Goal: Task Accomplishment & Management: Use online tool/utility

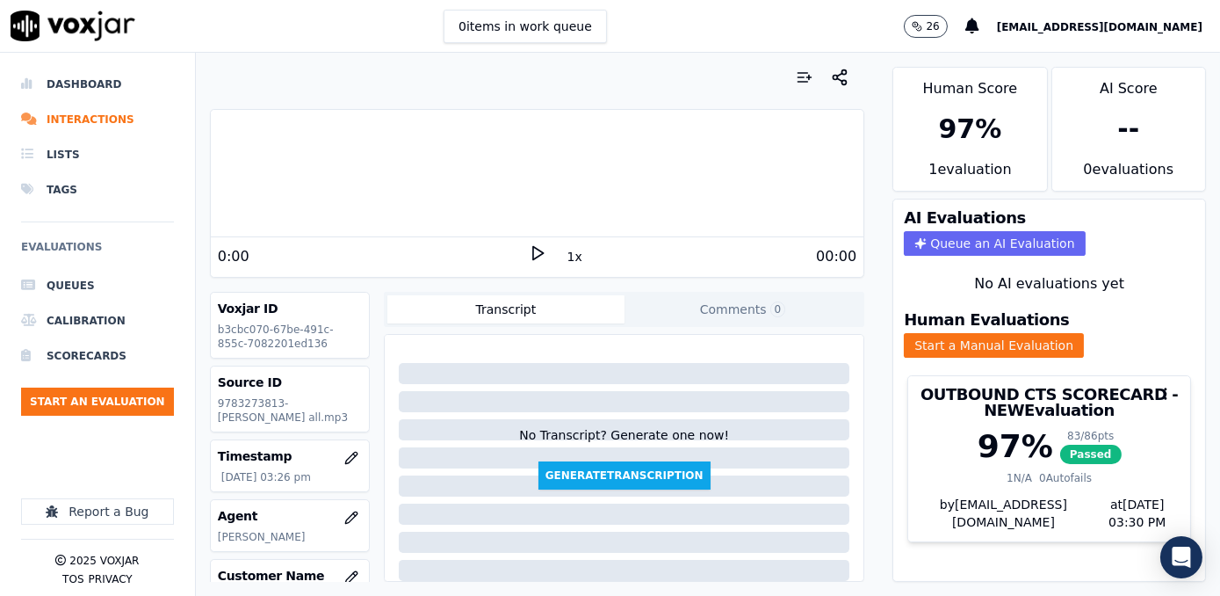
click at [861, 431] on div "Your browser does not support the audio element. 0:00 1x 00:00 Voxjar ID b3cbc0…" at bounding box center [537, 324] width 682 height 543
click at [112, 397] on button "Start an Evaluation" at bounding box center [97, 401] width 153 height 28
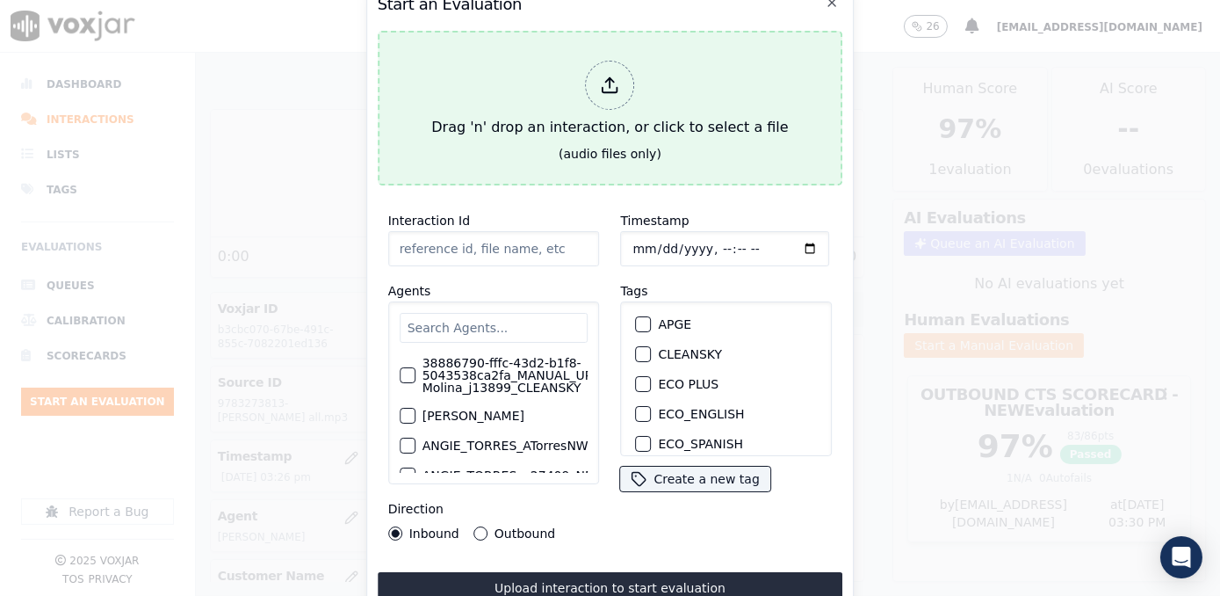
click at [603, 92] on div at bounding box center [610, 85] width 49 height 49
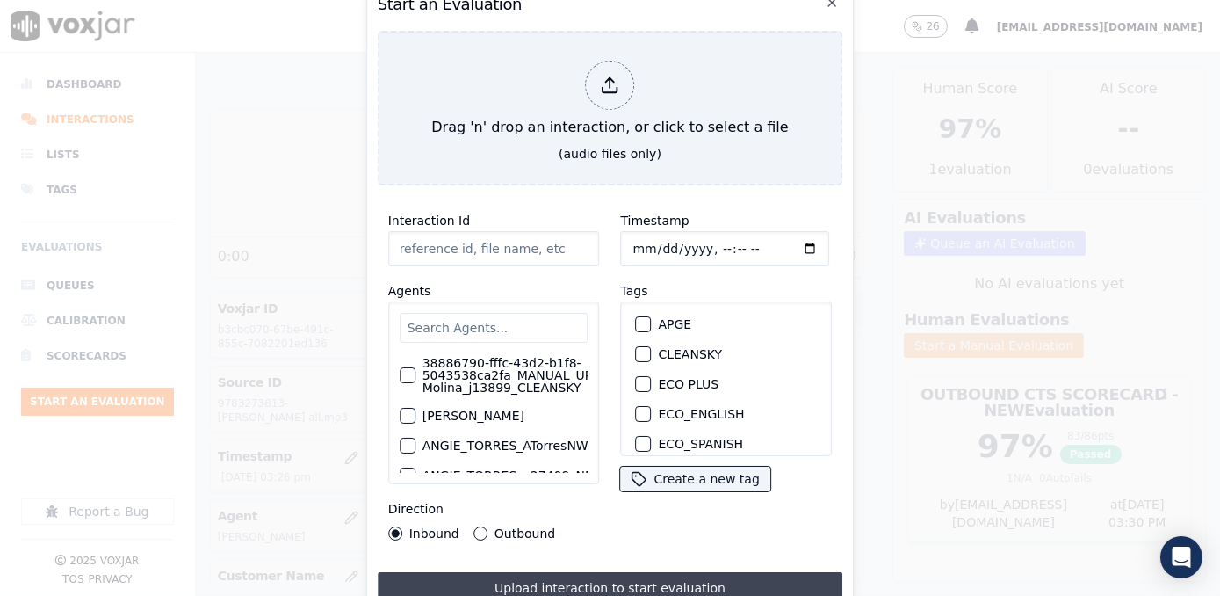
type input "20250918-130050_7816087418-[PERSON_NAME] all.mp3"
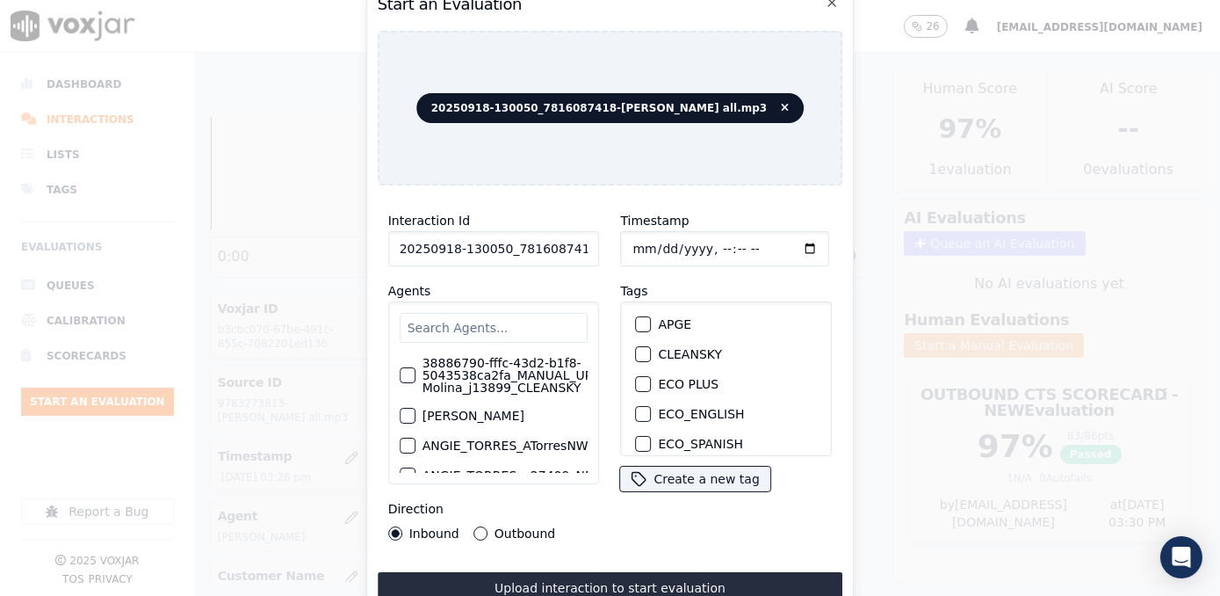
click at [625, 523] on div "Timestamp Tags APGE CLEANSKY ECO PLUS ECO_ENGLISH ECO_SPANISH ELECTRA SPARK IND…" at bounding box center [726, 374] width 233 height 351
click at [495, 327] on input "text" at bounding box center [494, 328] width 189 height 30
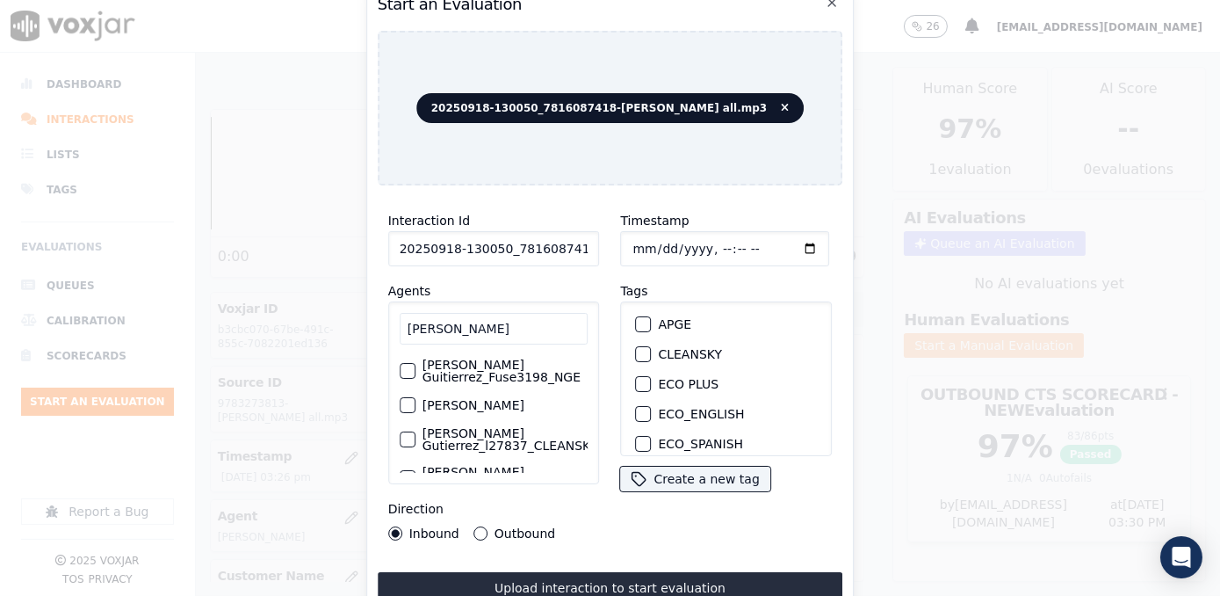
type input "[PERSON_NAME]"
click at [501, 372] on label "[PERSON_NAME] Guitierrez_Fuse3198_NGE" at bounding box center [505, 370] width 166 height 25
click at [415, 372] on button "[PERSON_NAME] Guitierrez_Fuse3198_NGE" at bounding box center [408, 371] width 16 height 16
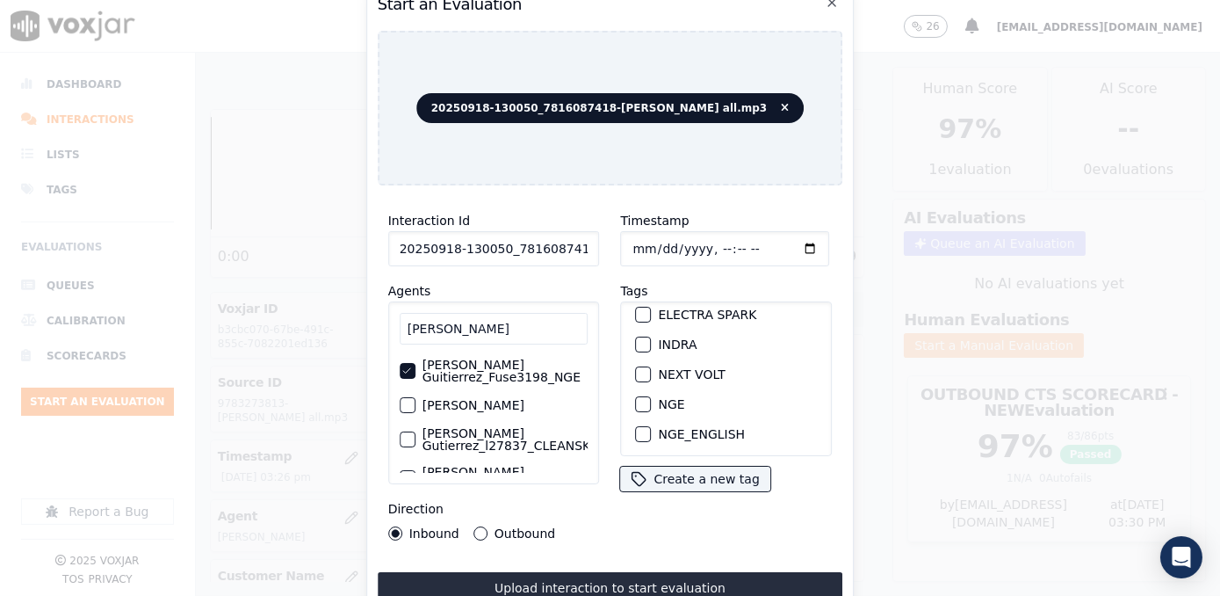
scroll to position [319, 0]
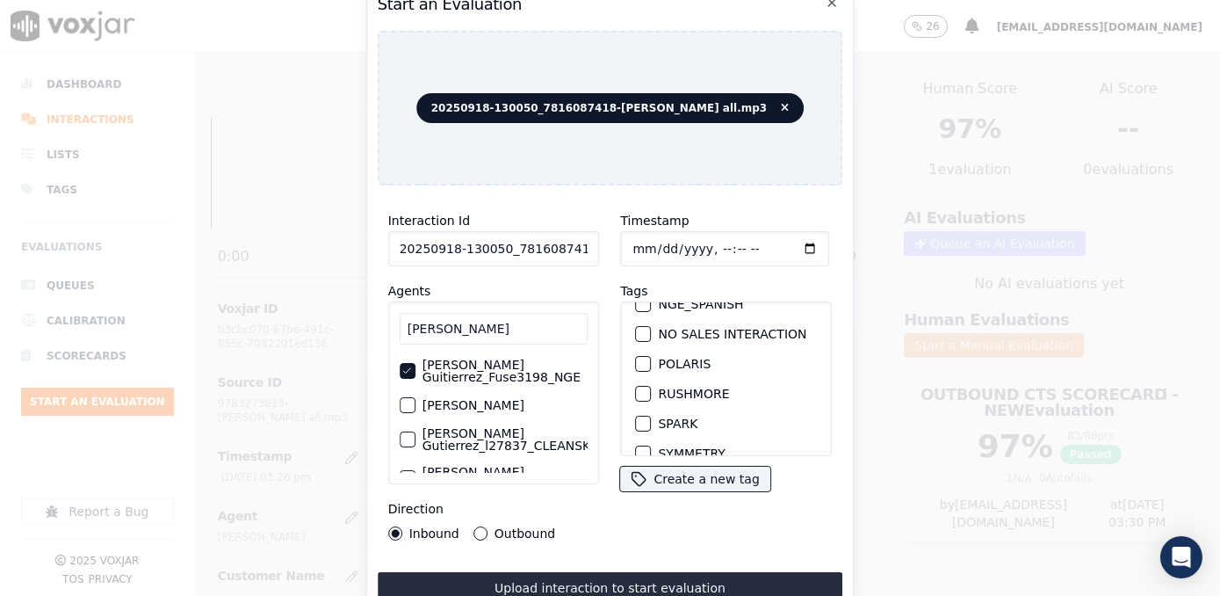
click at [637, 417] on div "button" at bounding box center [643, 423] width 12 height 12
click at [783, 240] on input "Timestamp" at bounding box center [725, 248] width 209 height 35
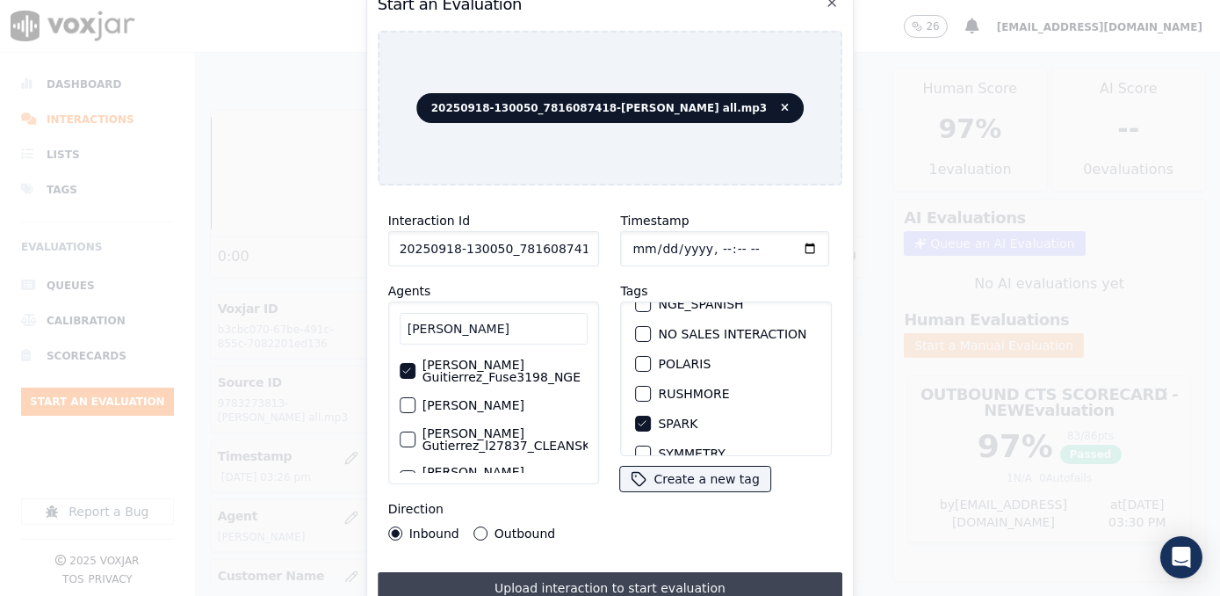
type input "[DATE]T16:05"
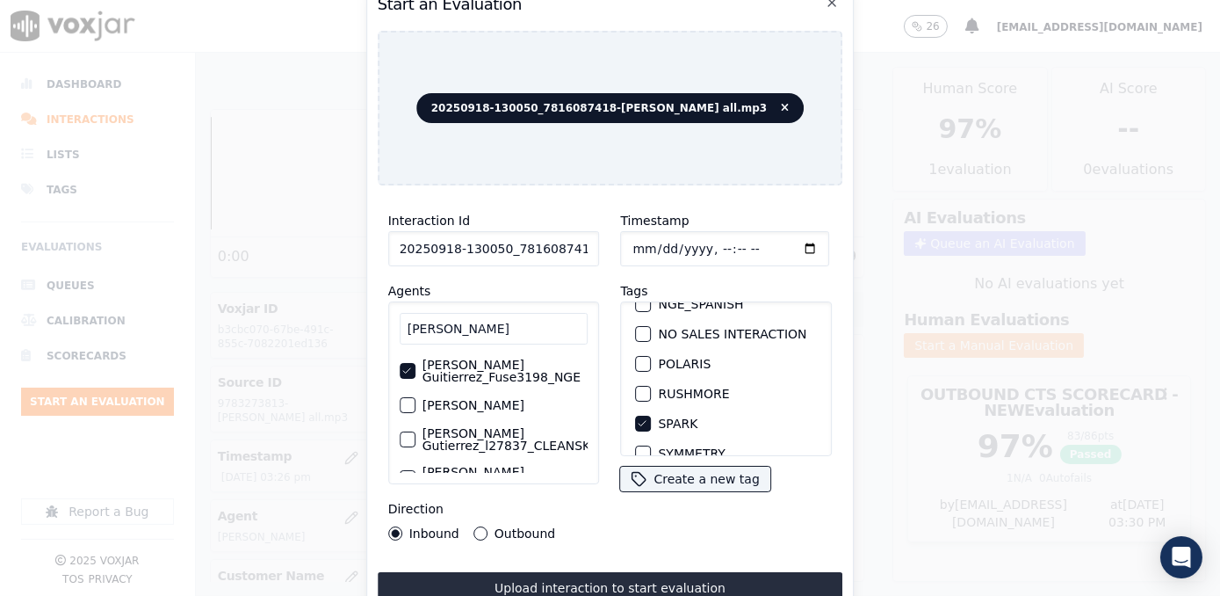
drag, startPoint x: 599, startPoint y: 578, endPoint x: 591, endPoint y: 588, distance: 13.2
click at [599, 578] on button "Upload interaction to start evaluation" at bounding box center [611, 588] width 466 height 32
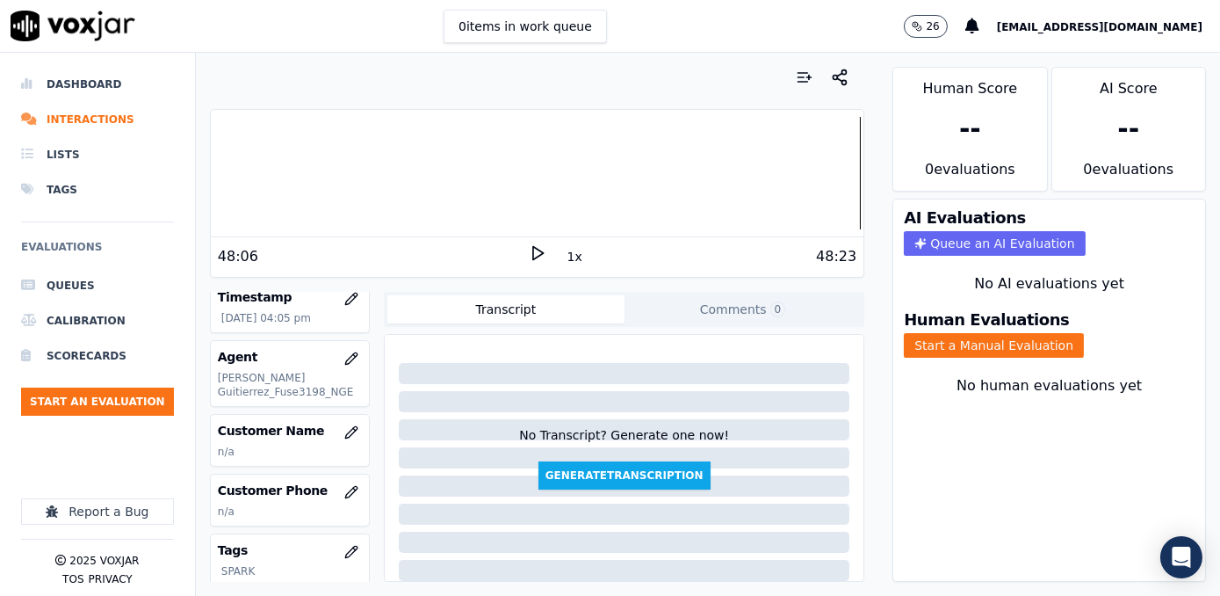
scroll to position [239, 0]
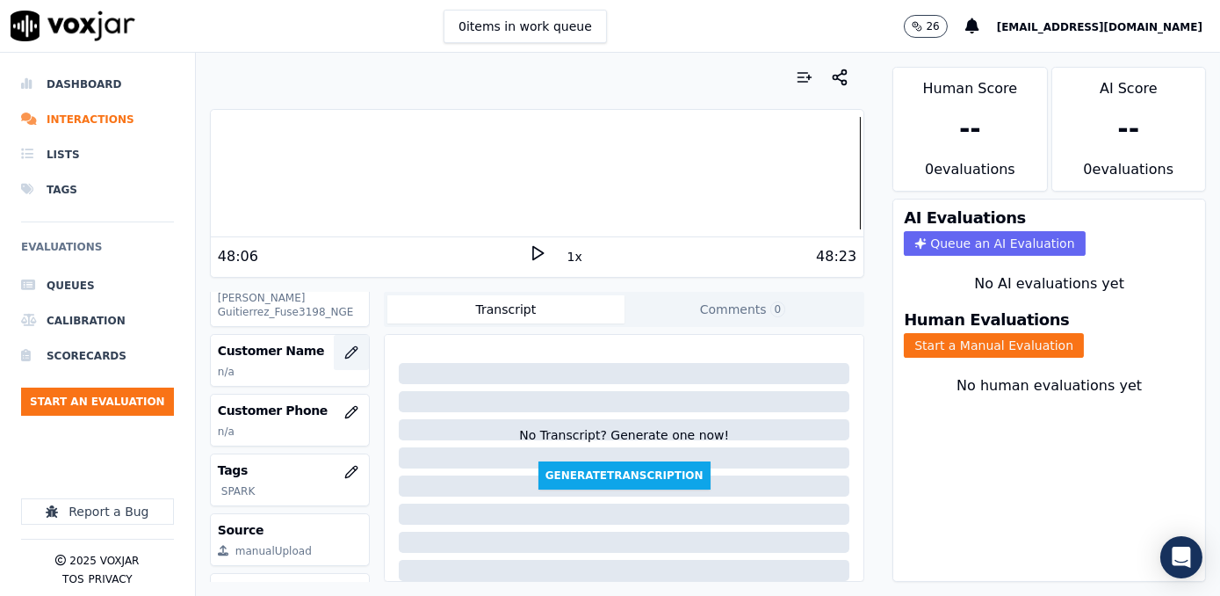
click at [334, 350] on button "button" at bounding box center [351, 352] width 35 height 35
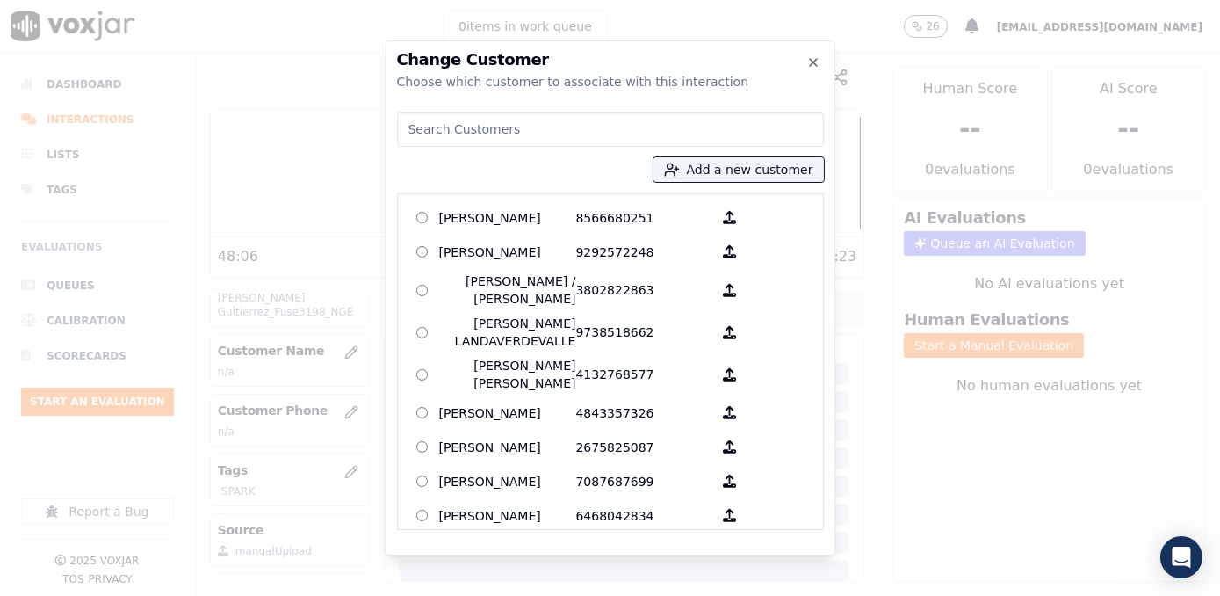
click at [661, 131] on input at bounding box center [610, 129] width 427 height 35
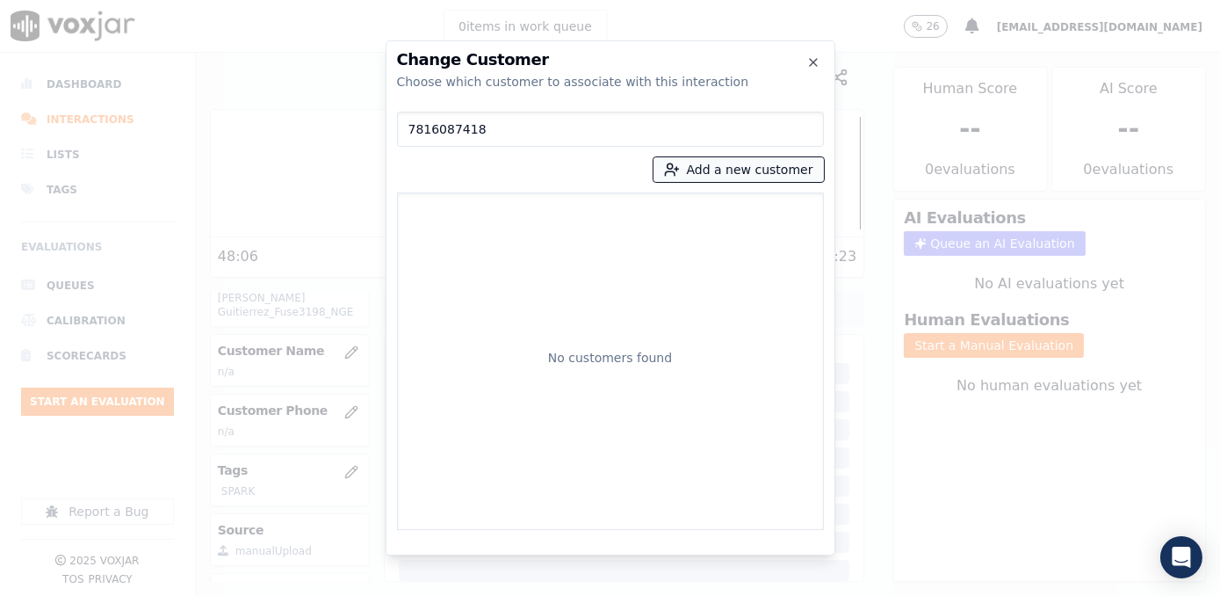
type input "7816087418"
click at [769, 168] on button "Add a new customer" at bounding box center [738, 169] width 170 height 25
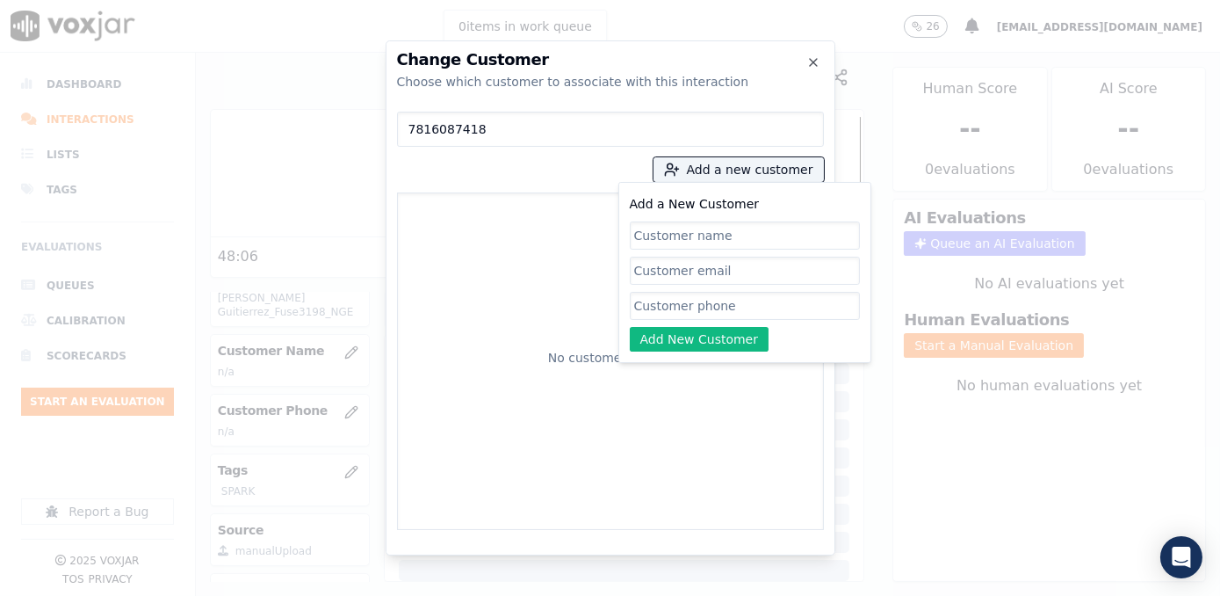
click at [718, 307] on input "Add a New Customer" at bounding box center [745, 306] width 230 height 28
paste input "7816087418"
type input "7816087418"
click at [704, 276] on input "Add a New Customer" at bounding box center [745, 270] width 230 height 28
click at [717, 237] on input "Add a New Customer" at bounding box center [745, 235] width 230 height 28
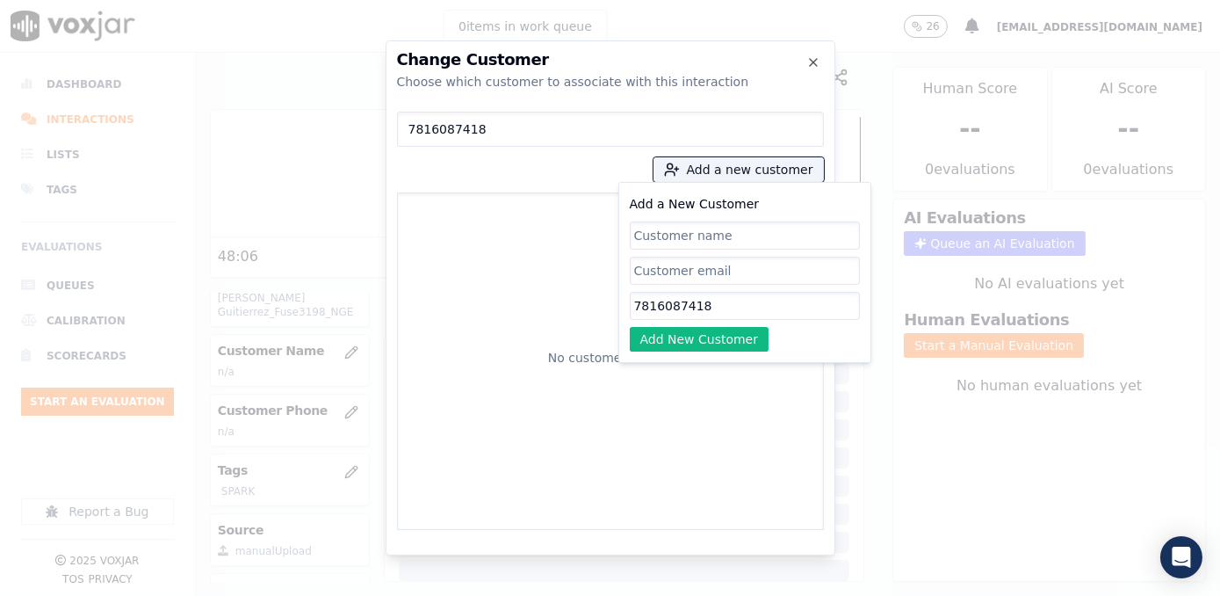
paste input "[PERSON_NAME]"
type input "[PERSON_NAME]"
click at [717, 345] on button "Add New Customer" at bounding box center [700, 339] width 140 height 25
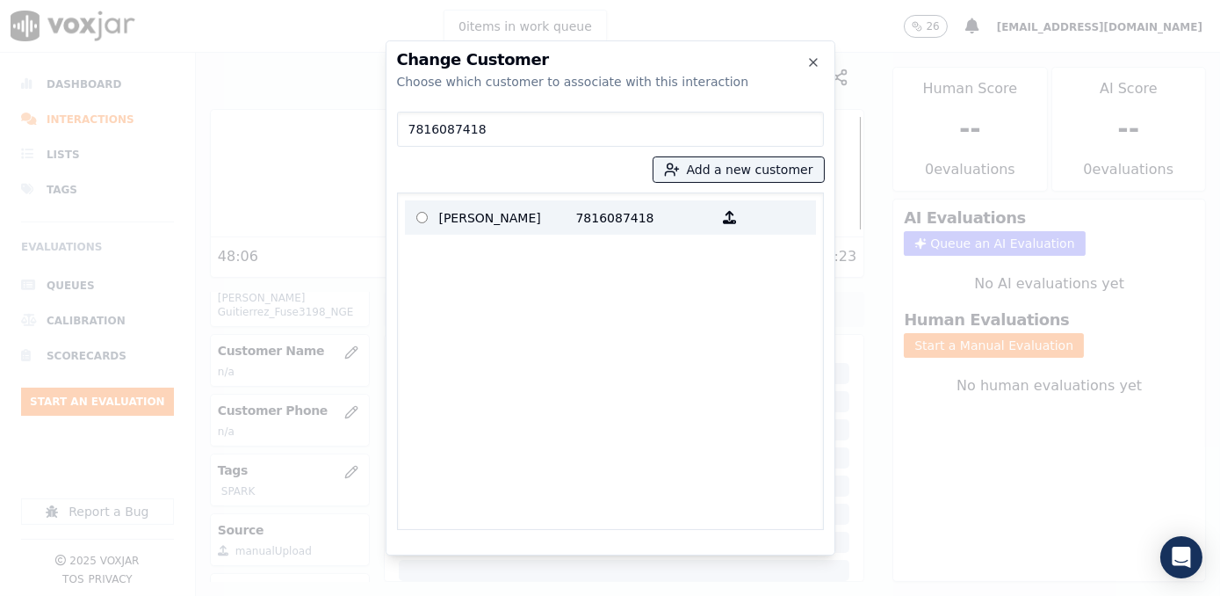
click at [596, 223] on p "7816087418" at bounding box center [644, 217] width 137 height 27
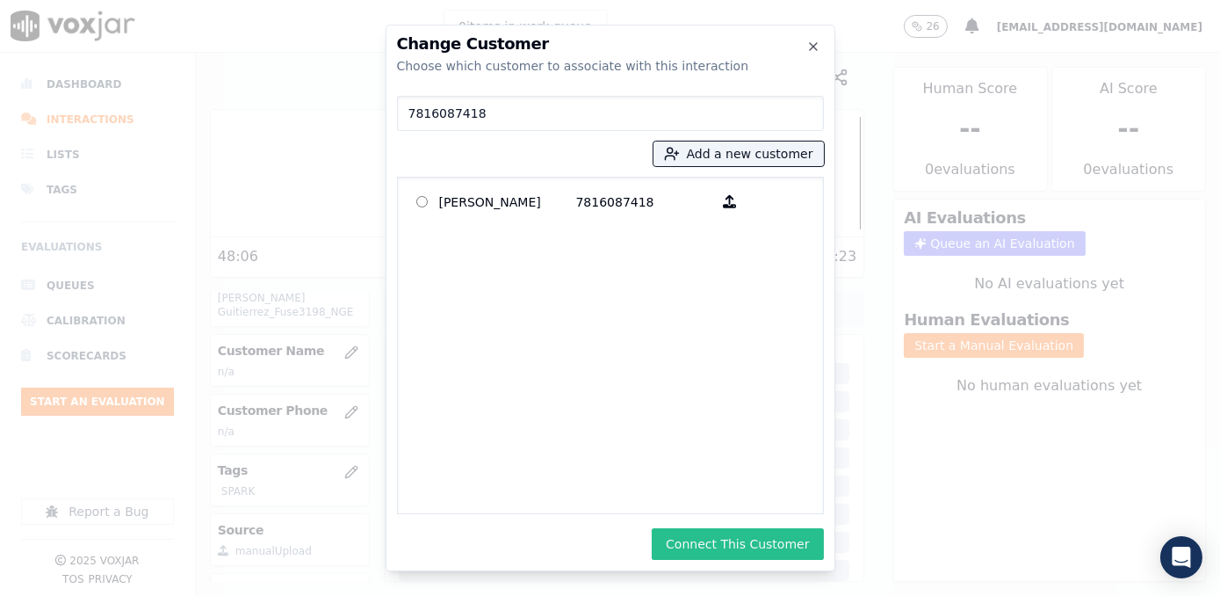
click at [745, 548] on button "Connect This Customer" at bounding box center [737, 544] width 171 height 32
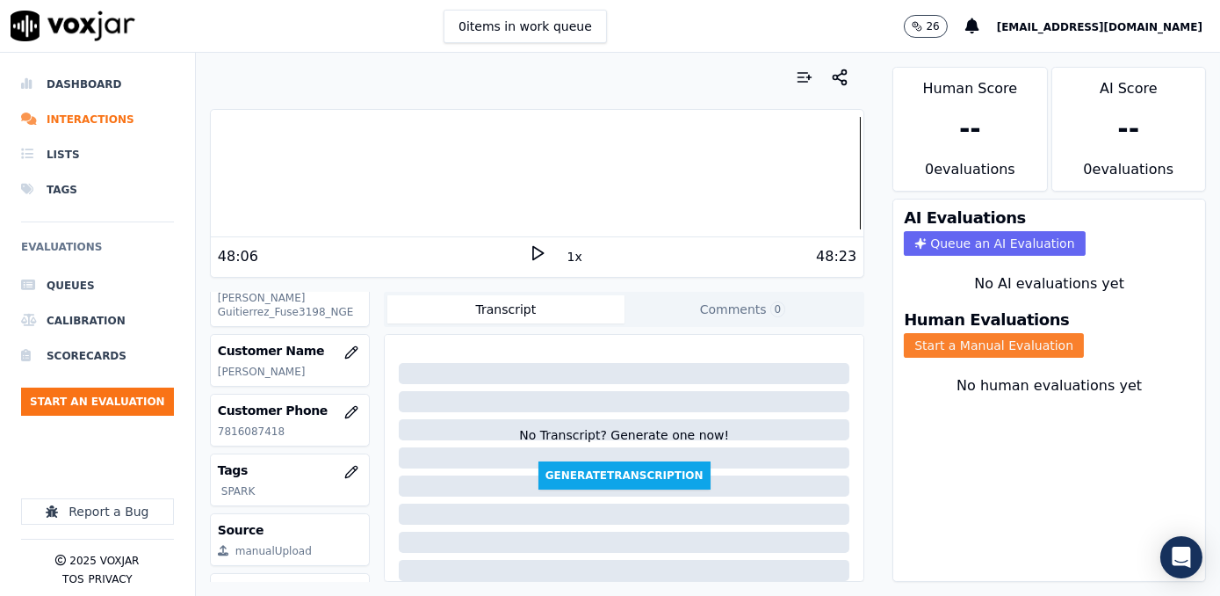
click at [1000, 333] on button "Start a Manual Evaluation" at bounding box center [994, 345] width 180 height 25
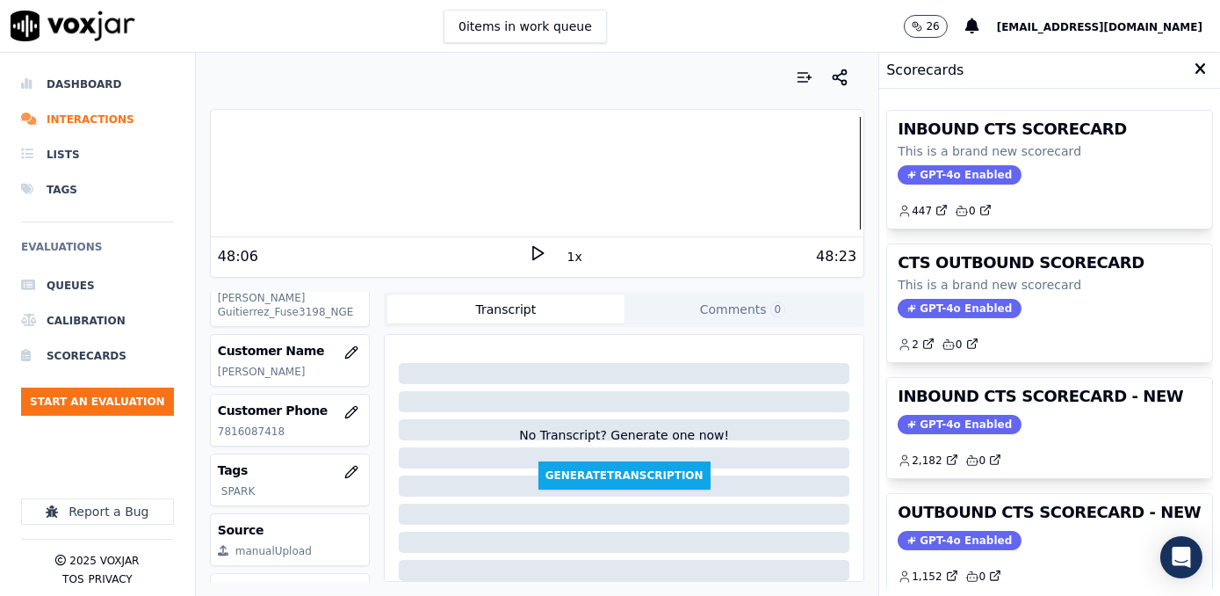
drag, startPoint x: 942, startPoint y: 419, endPoint x: 930, endPoint y: 443, distance: 26.3
click at [942, 419] on span "GPT-4o Enabled" at bounding box center [960, 424] width 124 height 19
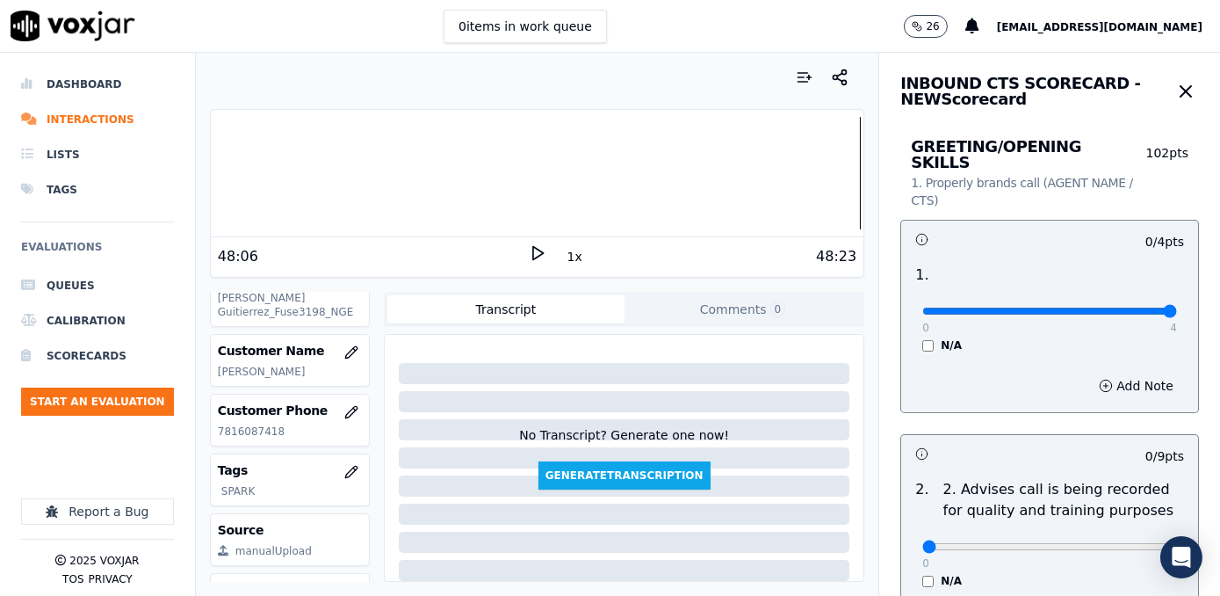
drag, startPoint x: 915, startPoint y: 292, endPoint x: 1219, endPoint y: 292, distance: 303.9
type input "4"
click at [1177, 307] on input "range" at bounding box center [1049, 310] width 255 height 7
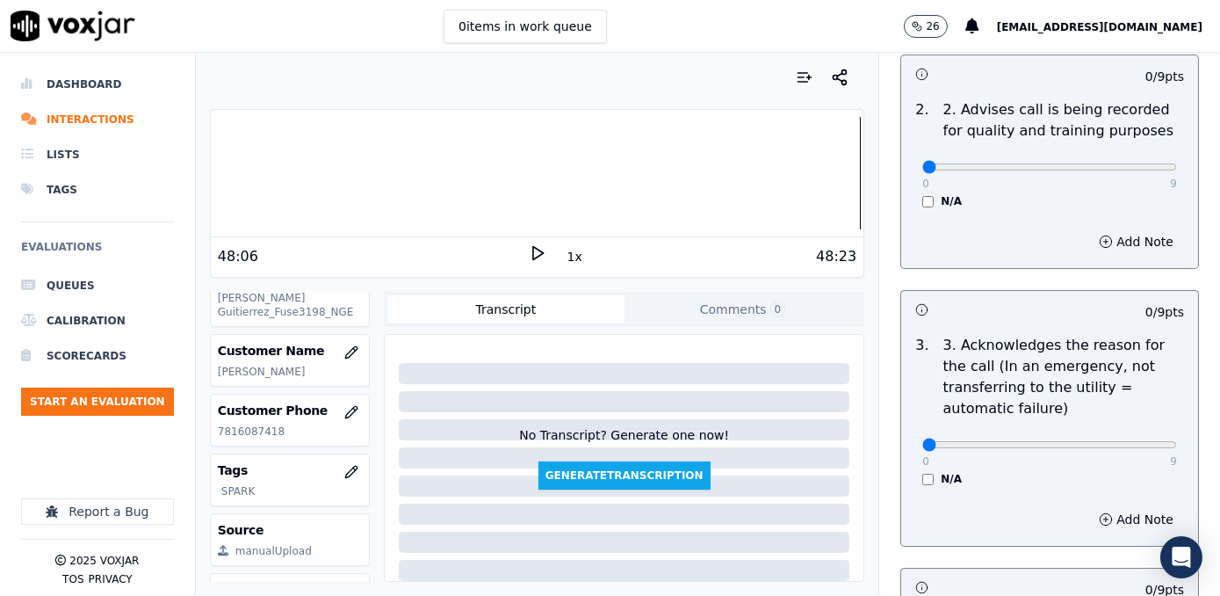
scroll to position [479, 0]
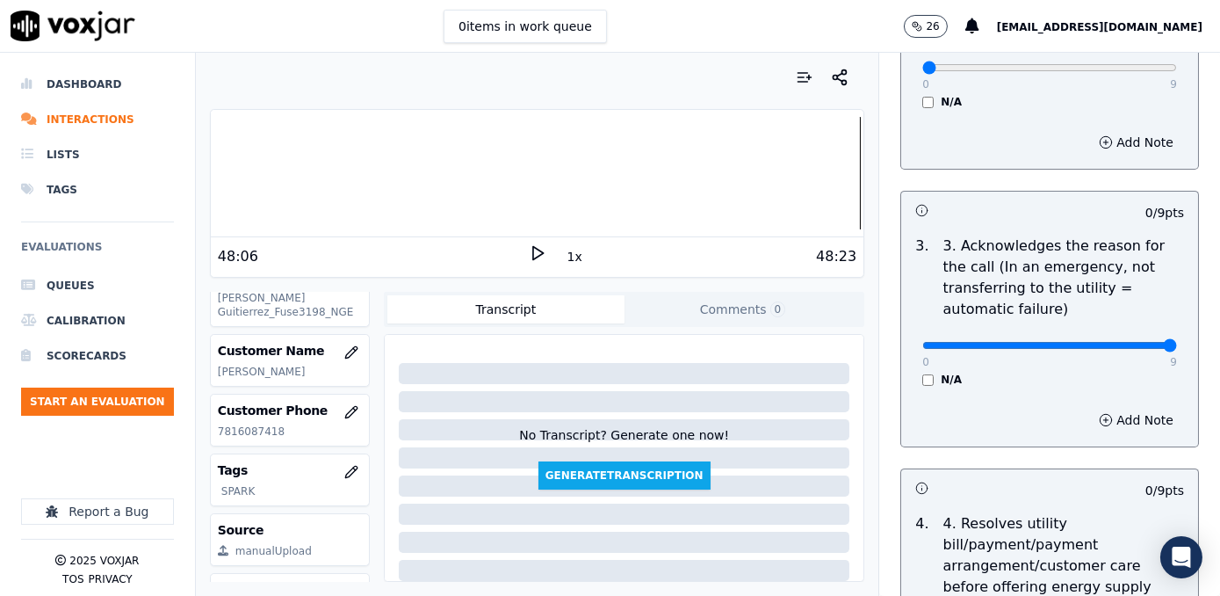
drag, startPoint x: 913, startPoint y: 326, endPoint x: 1219, endPoint y: 326, distance: 306.5
type input "9"
click at [1177, 342] on input "range" at bounding box center [1049, 345] width 255 height 7
click at [1111, 408] on button "Add Note" at bounding box center [1136, 420] width 96 height 25
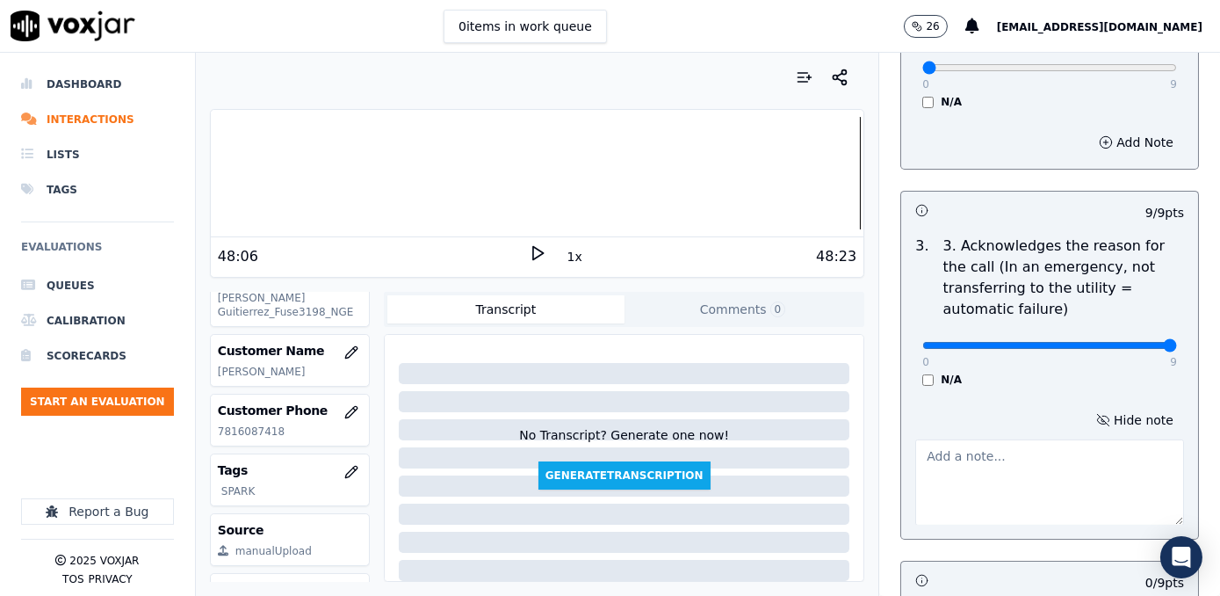
click at [1005, 439] on textarea at bounding box center [1049, 482] width 269 height 86
type textarea "D"
click at [1072, 439] on textarea "Cx wants to make a payment" at bounding box center [1049, 482] width 269 height 86
click at [944, 439] on textarea "Cx wants to make a payment" at bounding box center [1049, 482] width 269 height 86
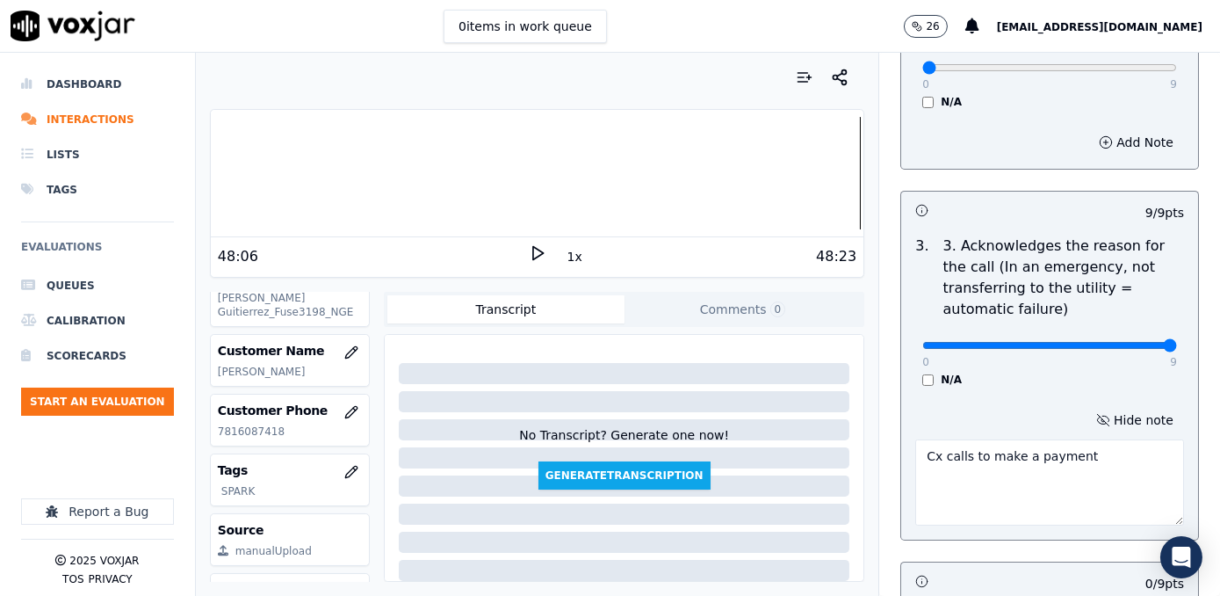
drag, startPoint x: 1096, startPoint y: 446, endPoint x: 891, endPoint y: 449, distance: 205.6
click at [901, 449] on div "Hide note Cx calls to make a payment" at bounding box center [1049, 467] width 297 height 146
click at [1109, 439] on textarea "Cx calls to make a payment" at bounding box center [1049, 482] width 269 height 86
drag, startPoint x: 1019, startPoint y: 462, endPoint x: 889, endPoint y: 432, distance: 133.4
click at [901, 432] on div "Hide note Cx calls to make a payment for his electric service" at bounding box center [1049, 467] width 297 height 146
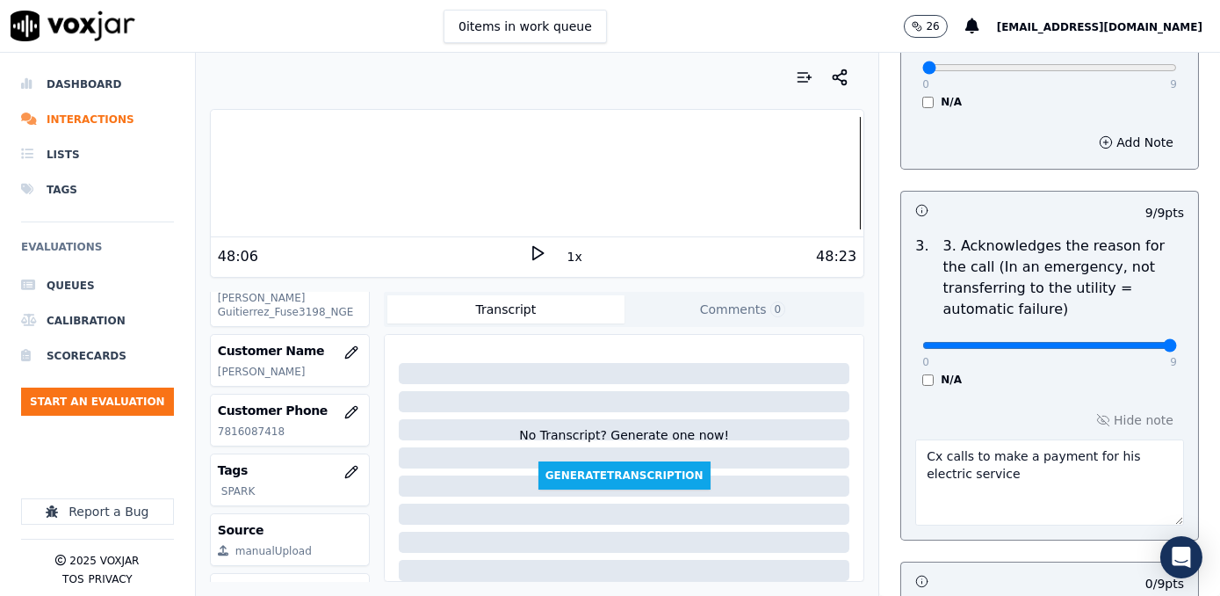
type textarea "Cx calls to make a payment for his electric service"
click at [966, 486] on textarea "Cx calls to make a payment for his electric service" at bounding box center [1049, 482] width 269 height 86
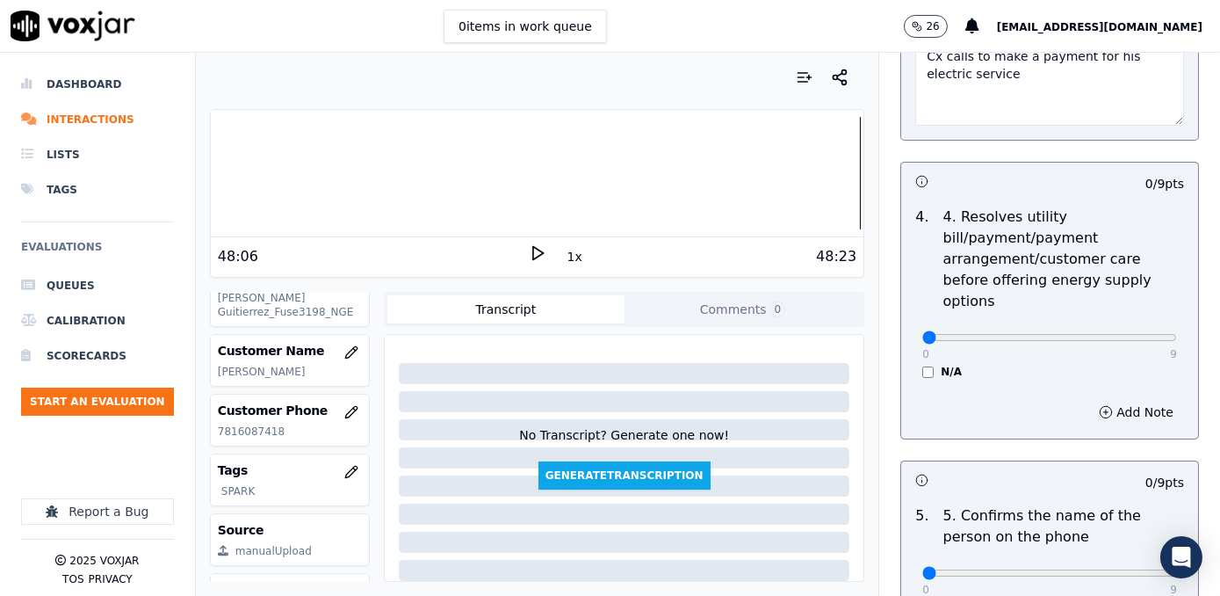
scroll to position [1117, 0]
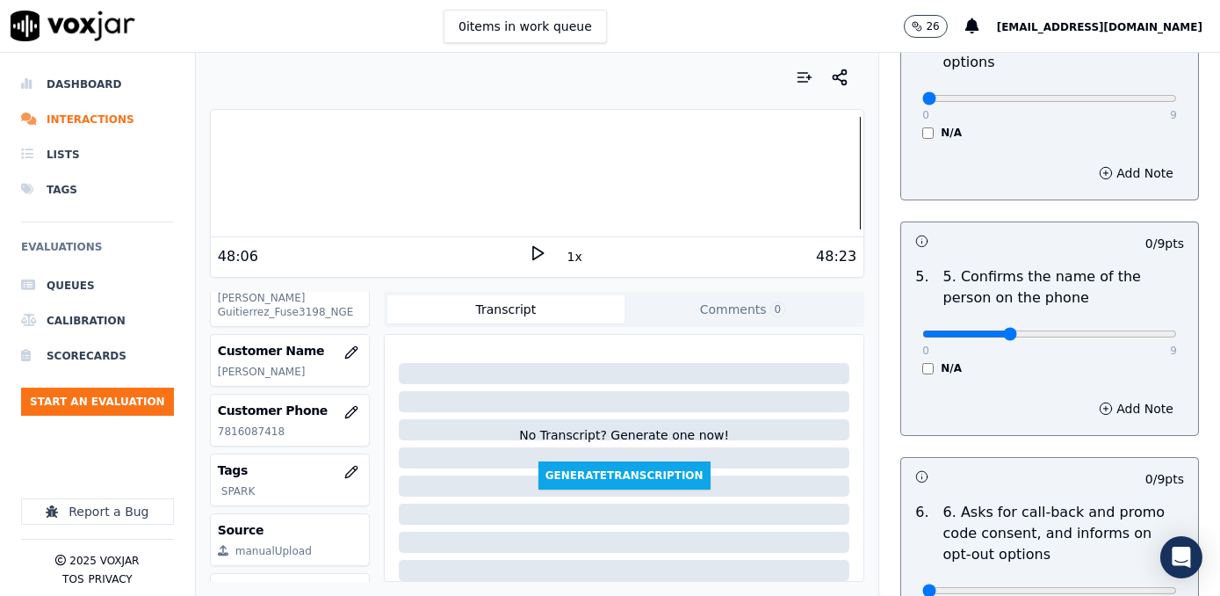
drag, startPoint x: 910, startPoint y: 300, endPoint x: 988, endPoint y: 294, distance: 78.4
click at [988, 330] on input "range" at bounding box center [1049, 333] width 255 height 7
drag, startPoint x: 979, startPoint y: 297, endPoint x: 1223, endPoint y: 281, distance: 243.8
type input "9"
click at [1177, 330] on input "range" at bounding box center [1049, 333] width 255 height 7
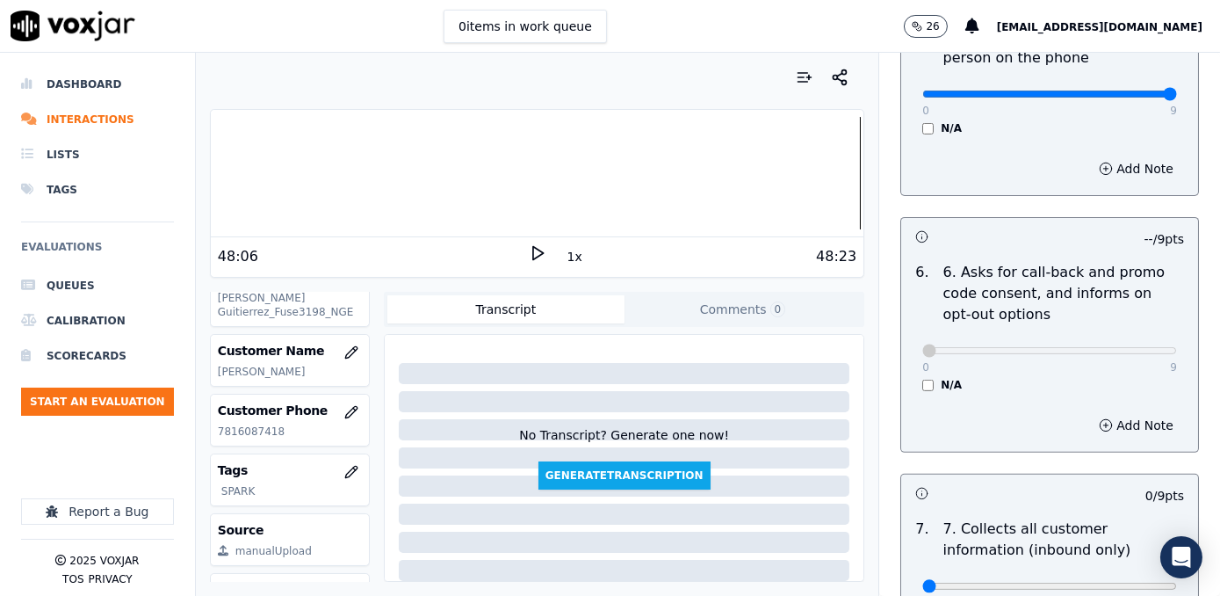
scroll to position [1597, 0]
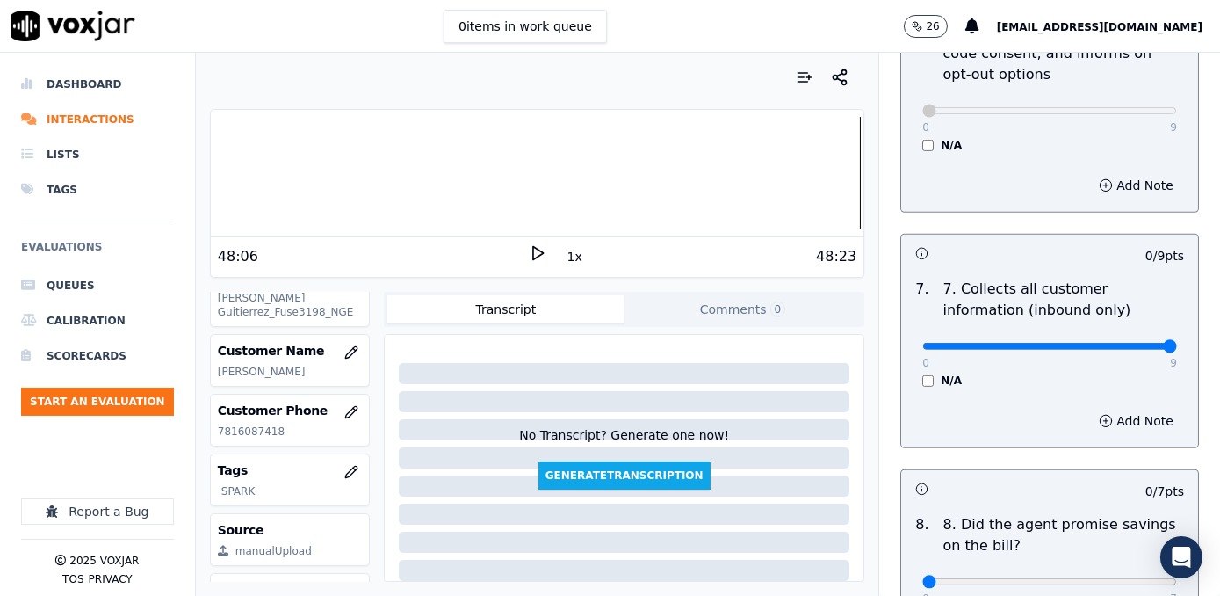
drag, startPoint x: 913, startPoint y: 307, endPoint x: 1223, endPoint y: 307, distance: 309.2
type input "9"
click at [1177, 343] on input "range" at bounding box center [1049, 346] width 255 height 7
drag, startPoint x: 917, startPoint y: 538, endPoint x: 1219, endPoint y: 487, distance: 306.4
type input "7"
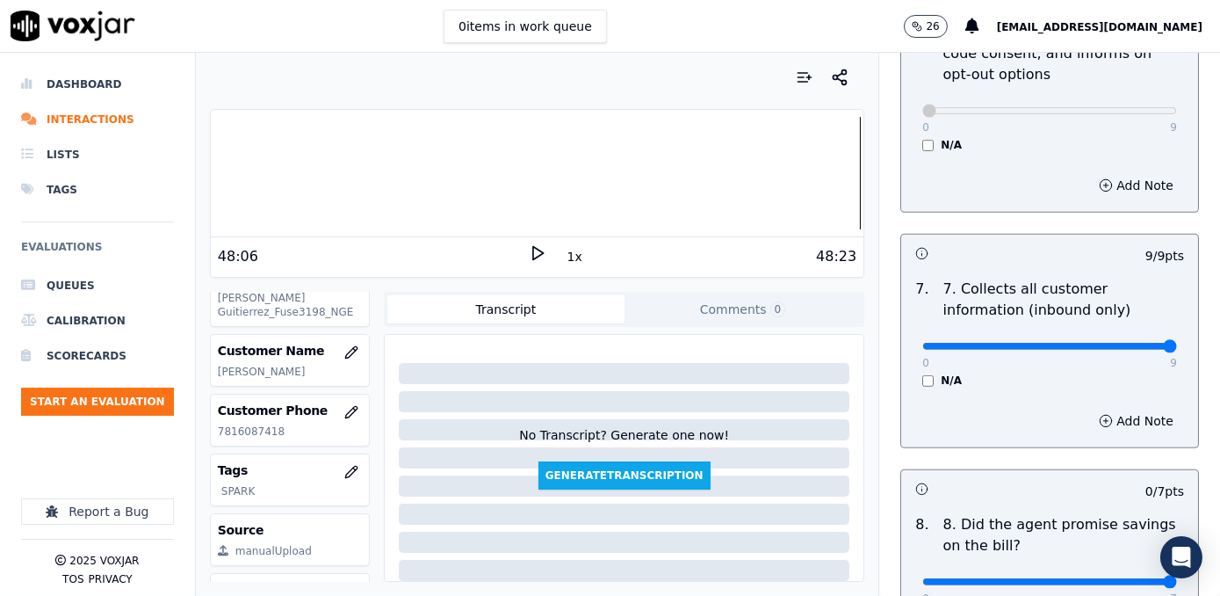
click at [1177, 578] on input "range" at bounding box center [1049, 581] width 255 height 7
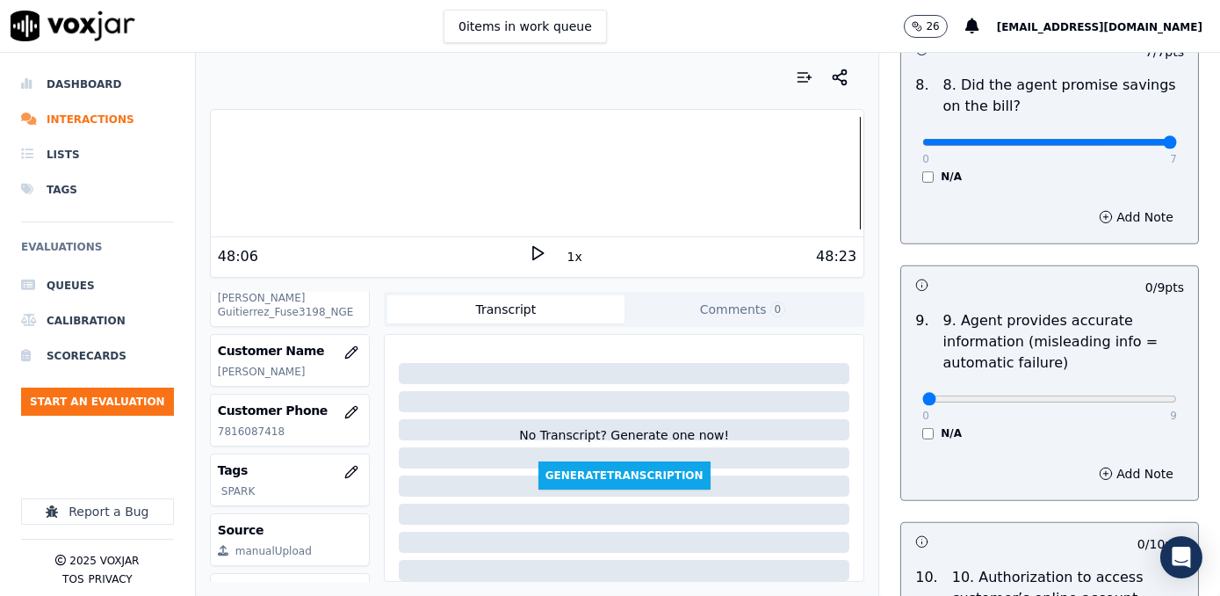
scroll to position [2155, 0]
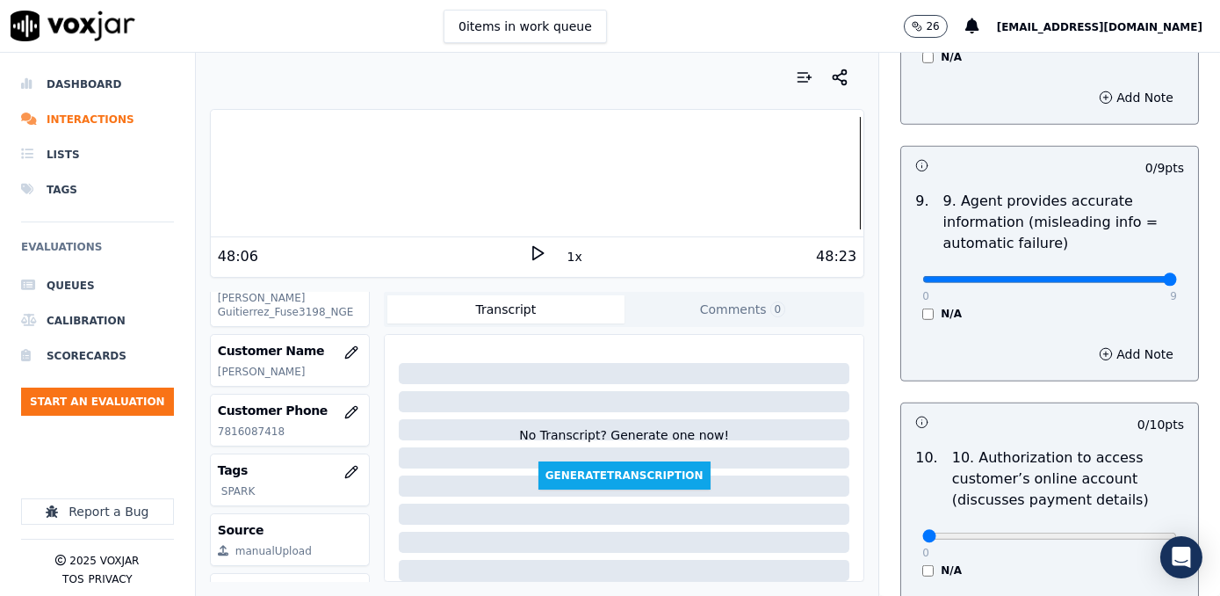
drag, startPoint x: 911, startPoint y: 240, endPoint x: 1164, endPoint y: 281, distance: 256.3
type input "9"
click at [1177, 276] on input "range" at bounding box center [1049, 279] width 255 height 7
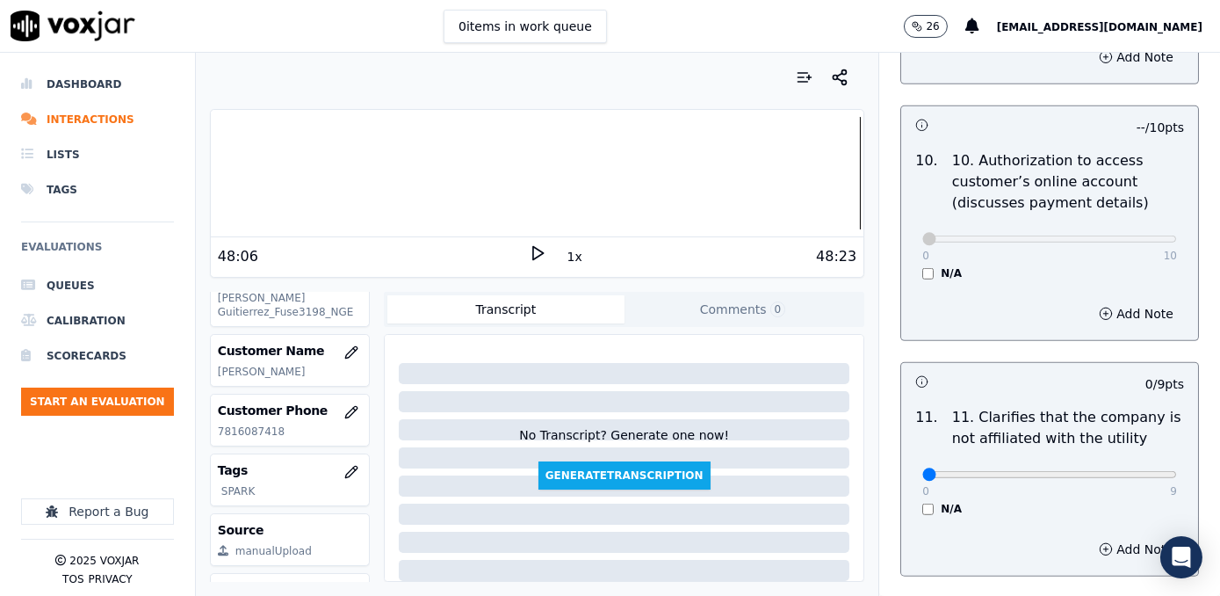
scroll to position [2635, 0]
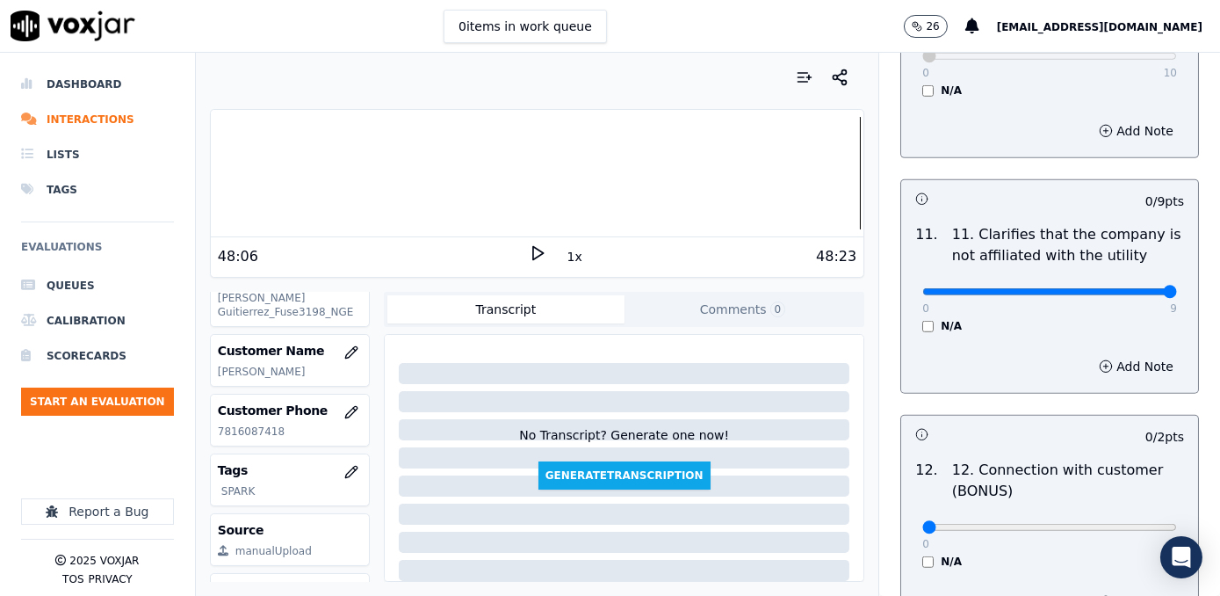
drag, startPoint x: 914, startPoint y: 249, endPoint x: 1223, endPoint y: 249, distance: 308.3
type input "9"
click at [1177, 288] on input "range" at bounding box center [1049, 291] width 255 height 7
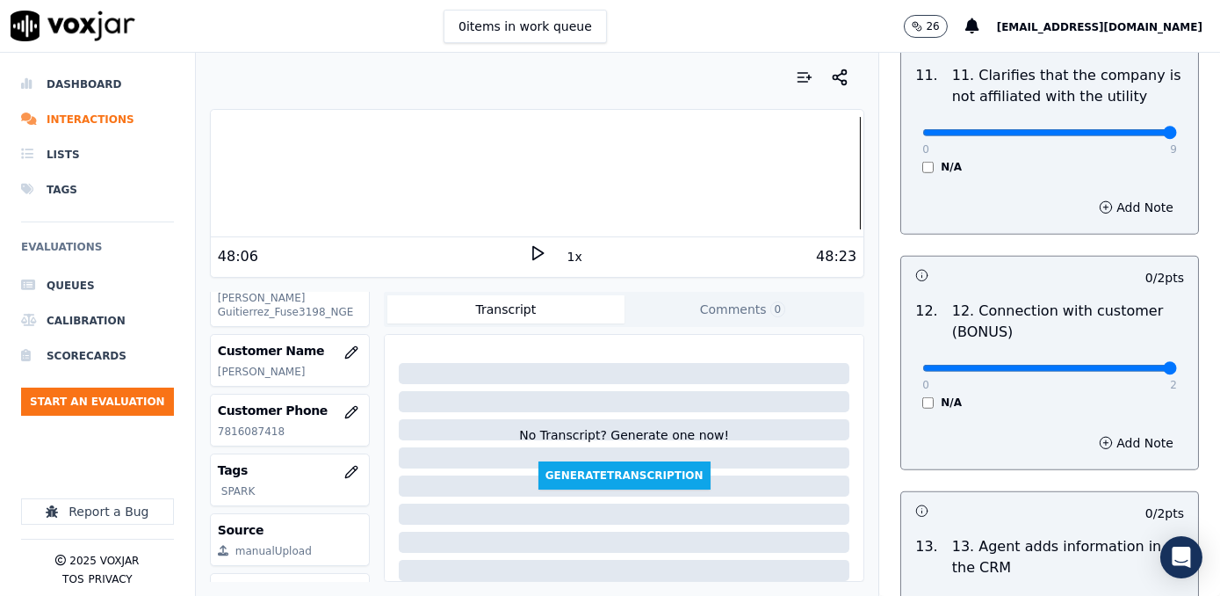
drag, startPoint x: 912, startPoint y: 325, endPoint x: 1219, endPoint y: 325, distance: 307.4
type input "2"
click at [1177, 365] on input "range" at bounding box center [1049, 368] width 255 height 7
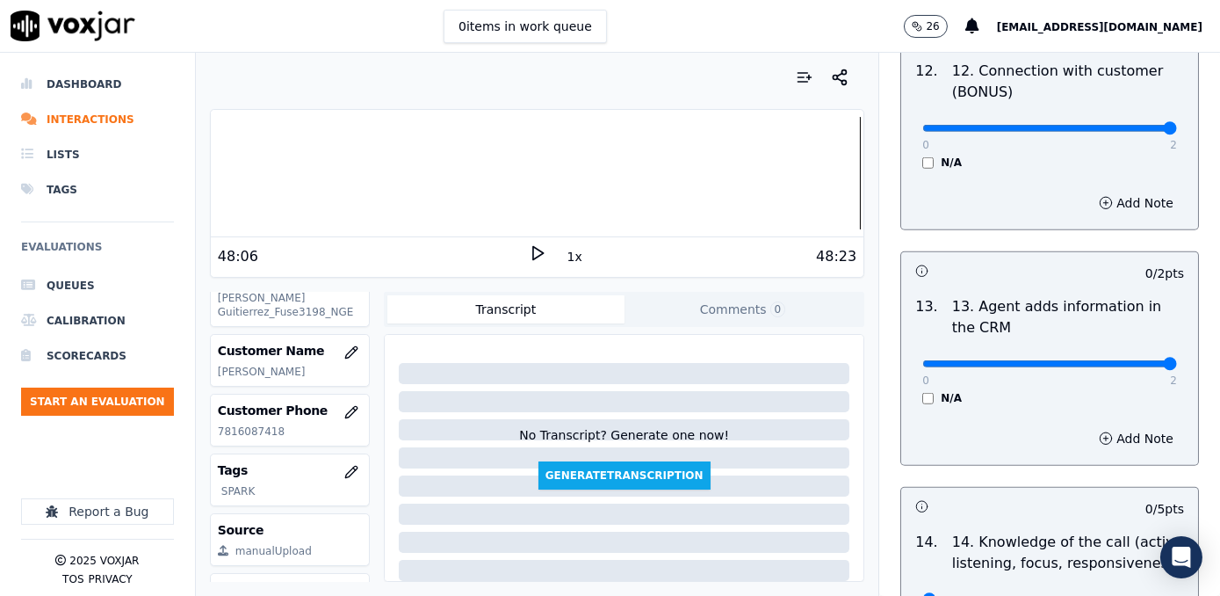
drag, startPoint x: 911, startPoint y: 316, endPoint x: 1223, endPoint y: 310, distance: 311.9
type input "2"
click at [1177, 360] on input "range" at bounding box center [1049, 363] width 255 height 7
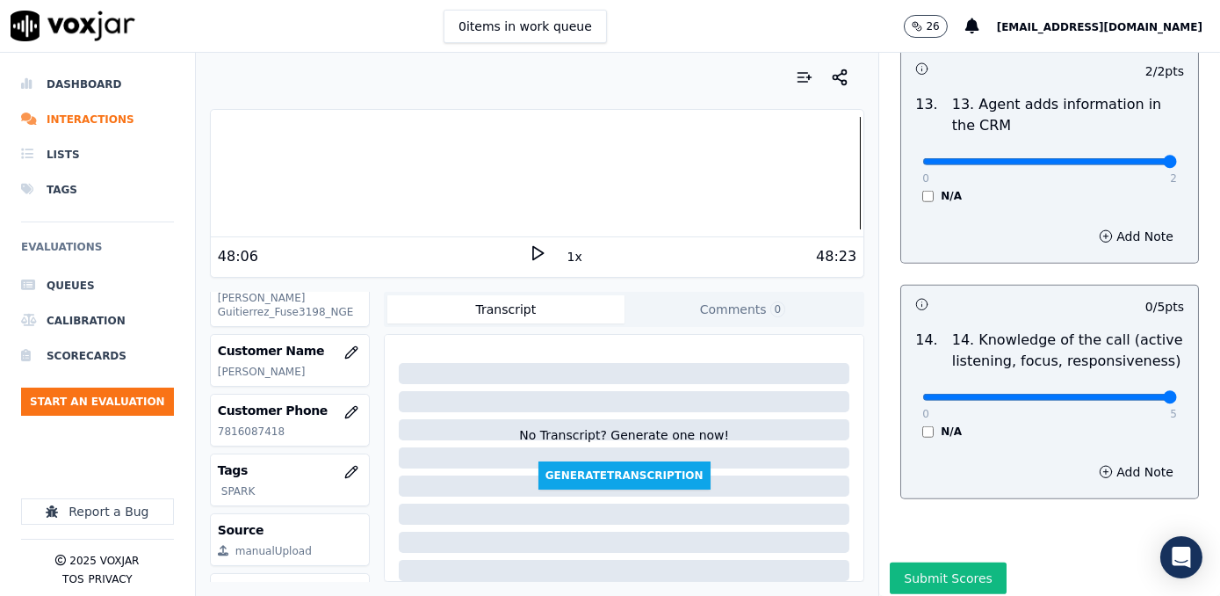
drag, startPoint x: 908, startPoint y: 359, endPoint x: 1219, endPoint y: 343, distance: 311.4
type input "5"
click at [1177, 394] on input "range" at bounding box center [1049, 397] width 255 height 7
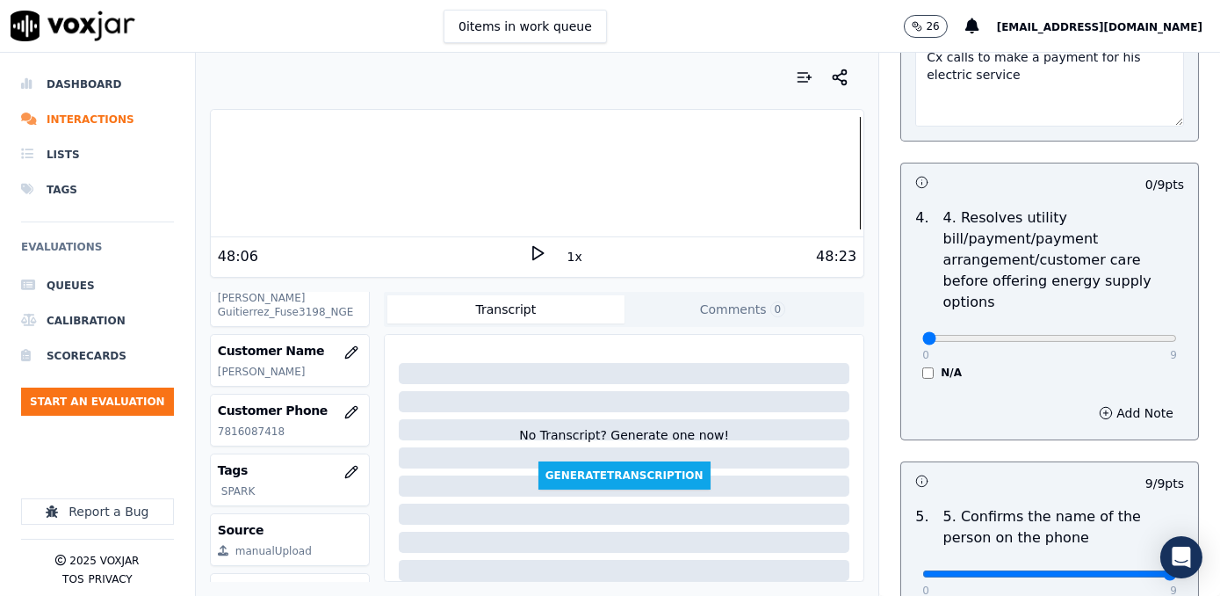
scroll to position [878, 0]
drag, startPoint x: 913, startPoint y: 304, endPoint x: 1219, endPoint y: 342, distance: 308.0
type input "9"
click at [1177, 341] on input "range" at bounding box center [1049, 337] width 255 height 7
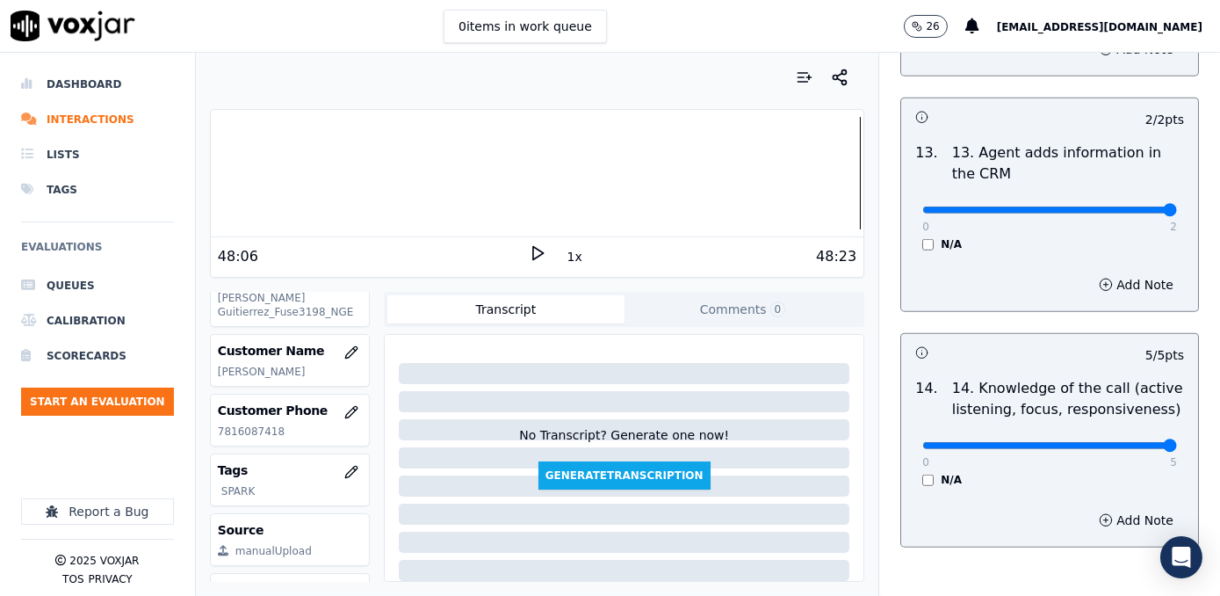
scroll to position [3236, 0]
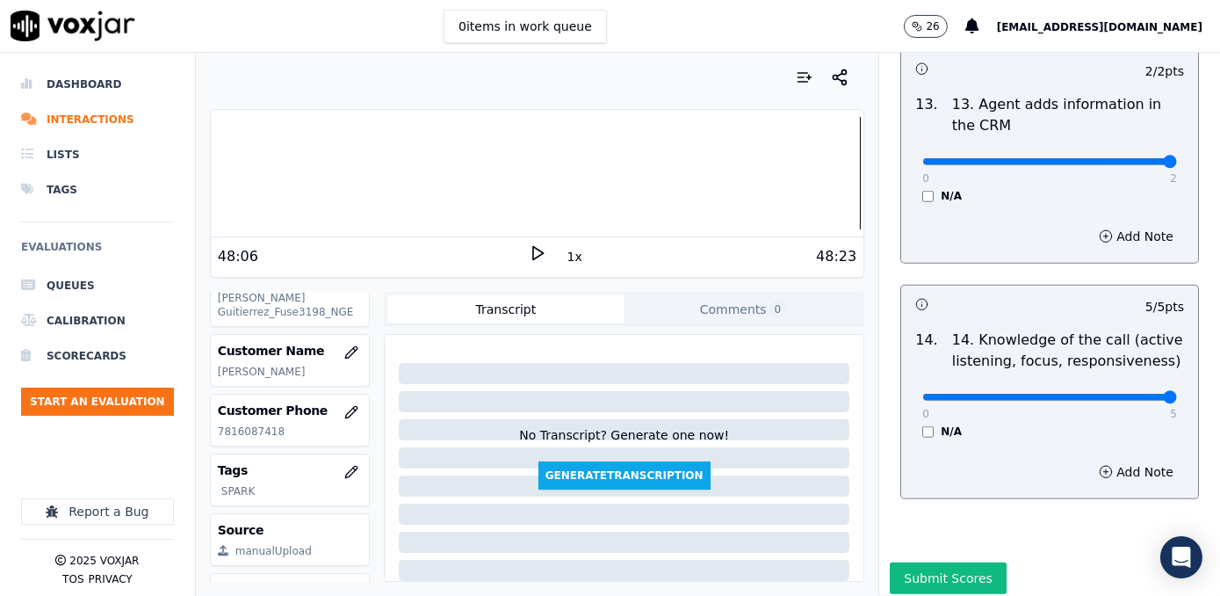
drag, startPoint x: 964, startPoint y: 538, endPoint x: 947, endPoint y: 542, distance: 17.1
click at [964, 562] on button "Submit Scores" at bounding box center [948, 578] width 117 height 32
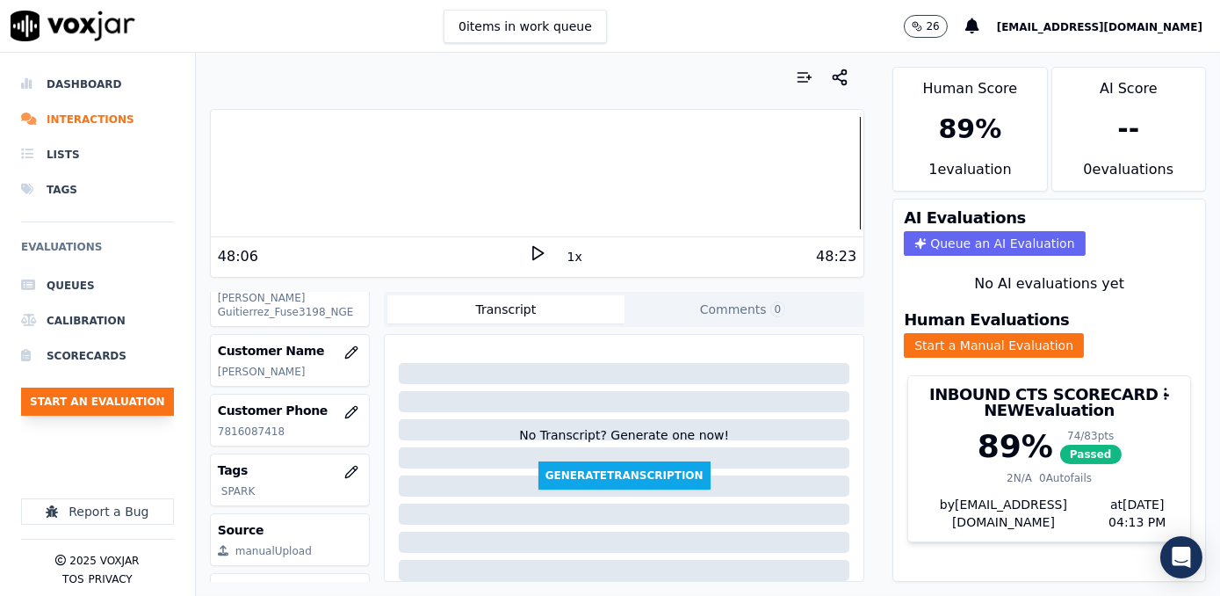
click at [69, 403] on button "Start an Evaluation" at bounding box center [97, 401] width 153 height 28
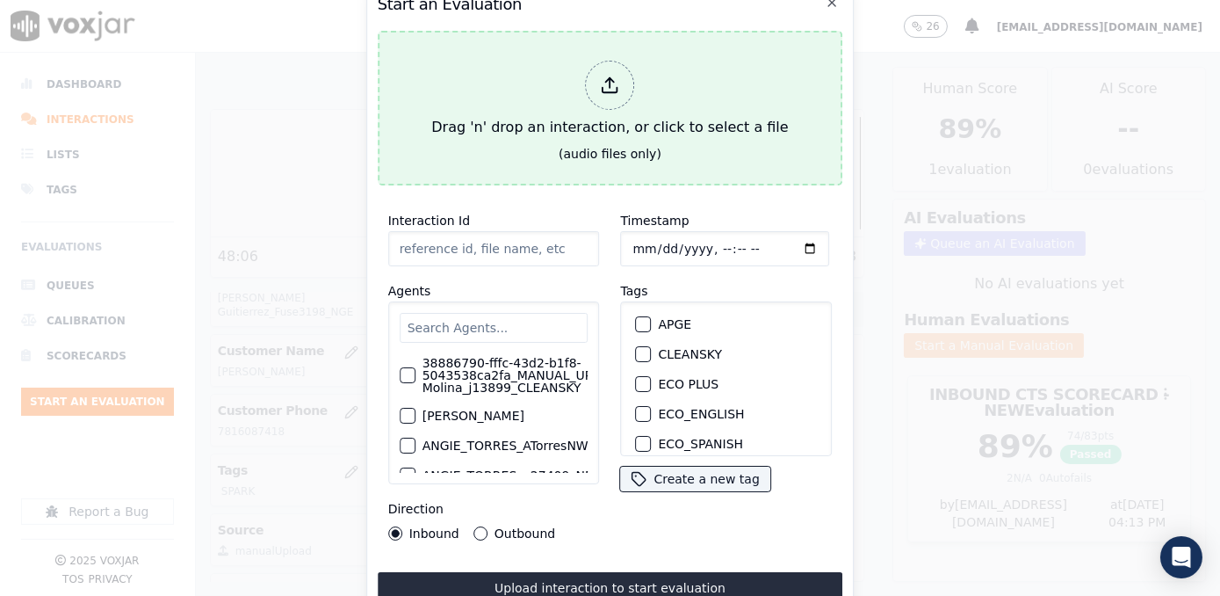
click at [613, 81] on icon at bounding box center [610, 85] width 19 height 19
type input "20250918-154122_6179702490-[PERSON_NAME] all.mp3"
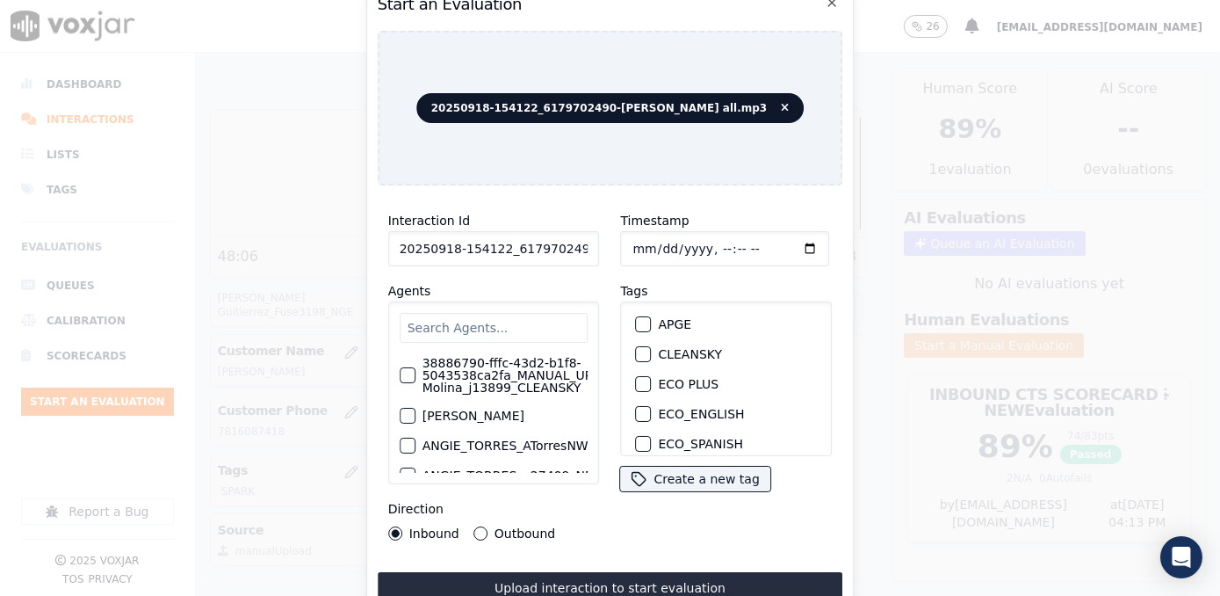
click at [532, 317] on input "text" at bounding box center [494, 328] width 189 height 30
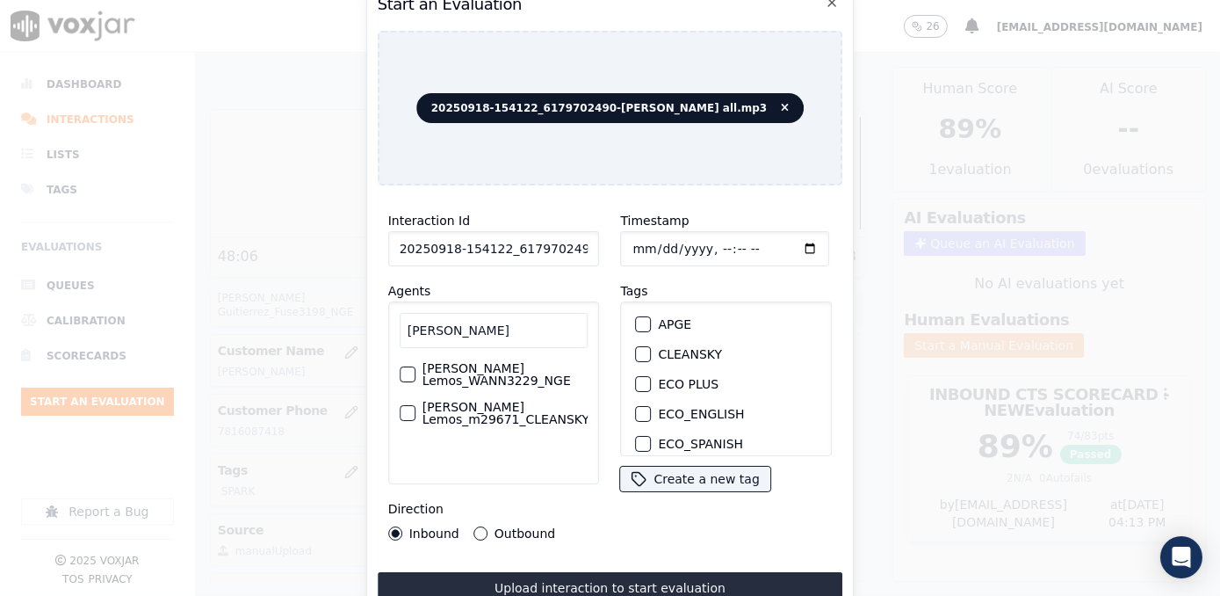
type input "[PERSON_NAME]"
click at [508, 373] on label "[PERSON_NAME] Lemos_WANN3229_NGE" at bounding box center [505, 374] width 166 height 25
click at [415, 373] on button "[PERSON_NAME] Lemos_WANN3229_NGE" at bounding box center [408, 374] width 16 height 16
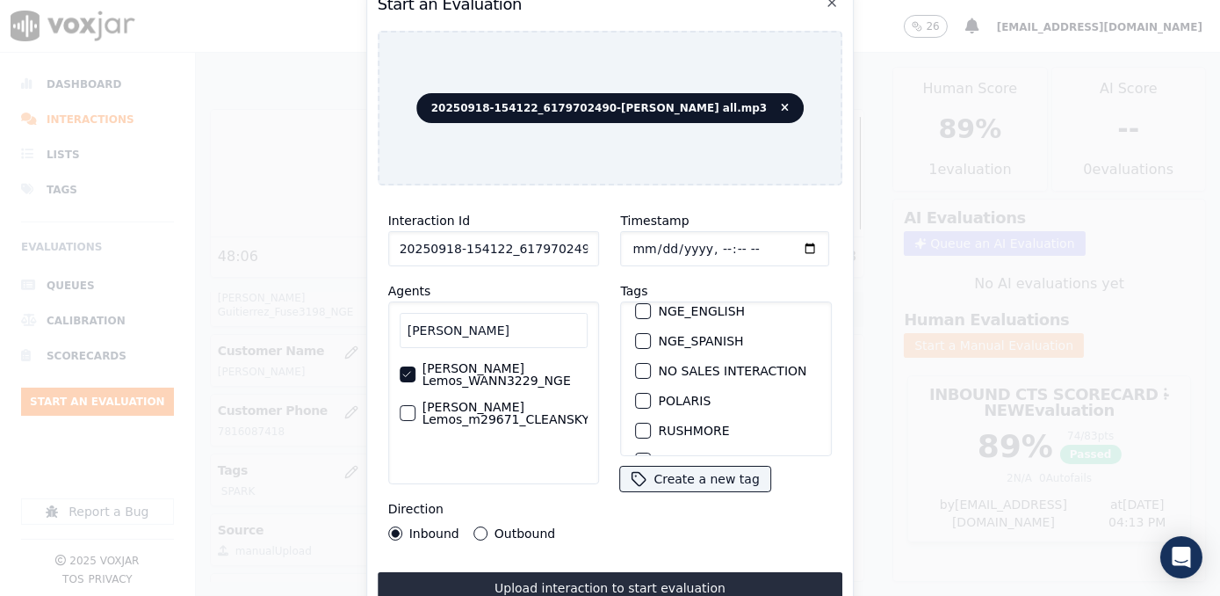
scroll to position [319, 0]
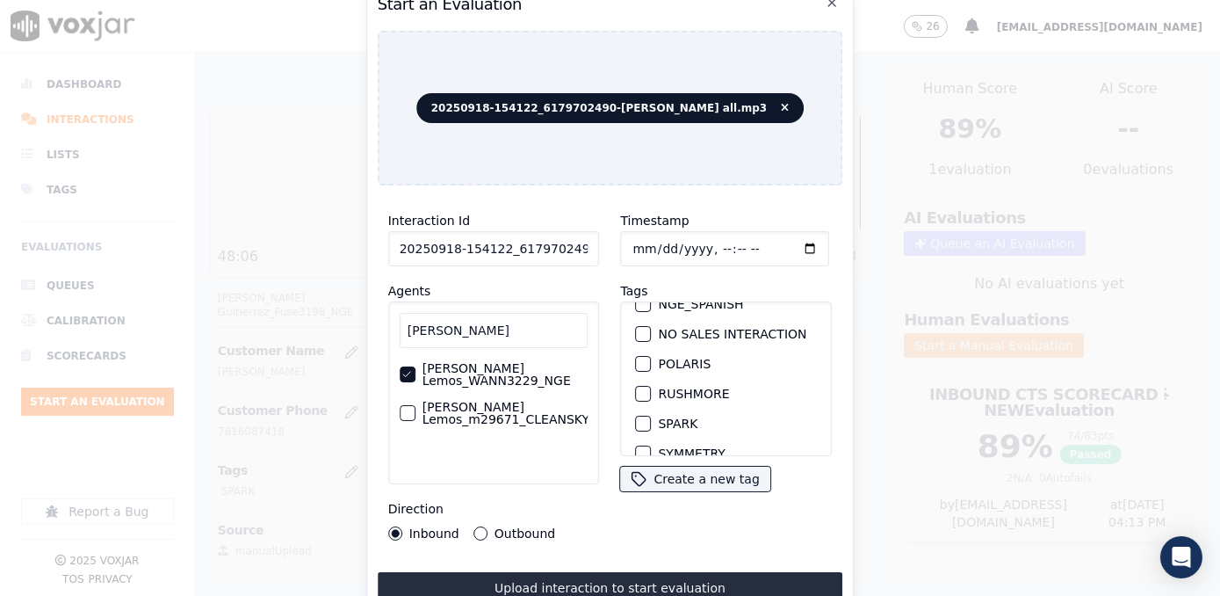
click at [637, 417] on div "button" at bounding box center [643, 423] width 12 height 12
click at [782, 241] on input "Timestamp" at bounding box center [725, 248] width 209 height 35
type input "[DATE]T16:13"
click at [476, 526] on button "Outbound" at bounding box center [480, 533] width 14 height 14
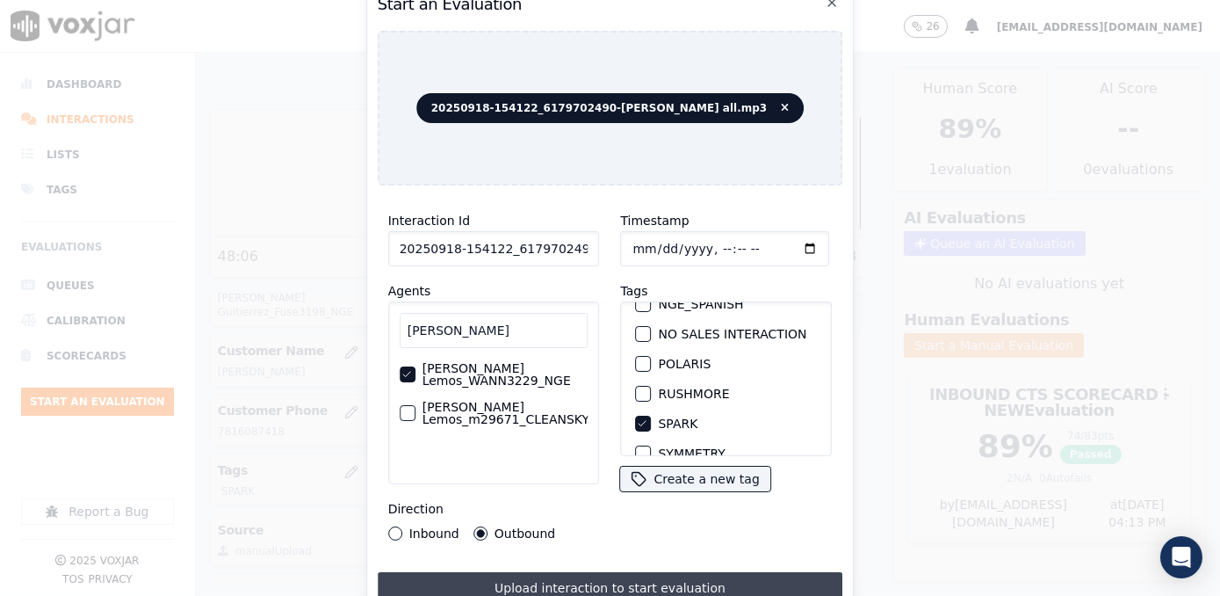
click at [595, 575] on button "Upload interaction to start evaluation" at bounding box center [611, 588] width 466 height 32
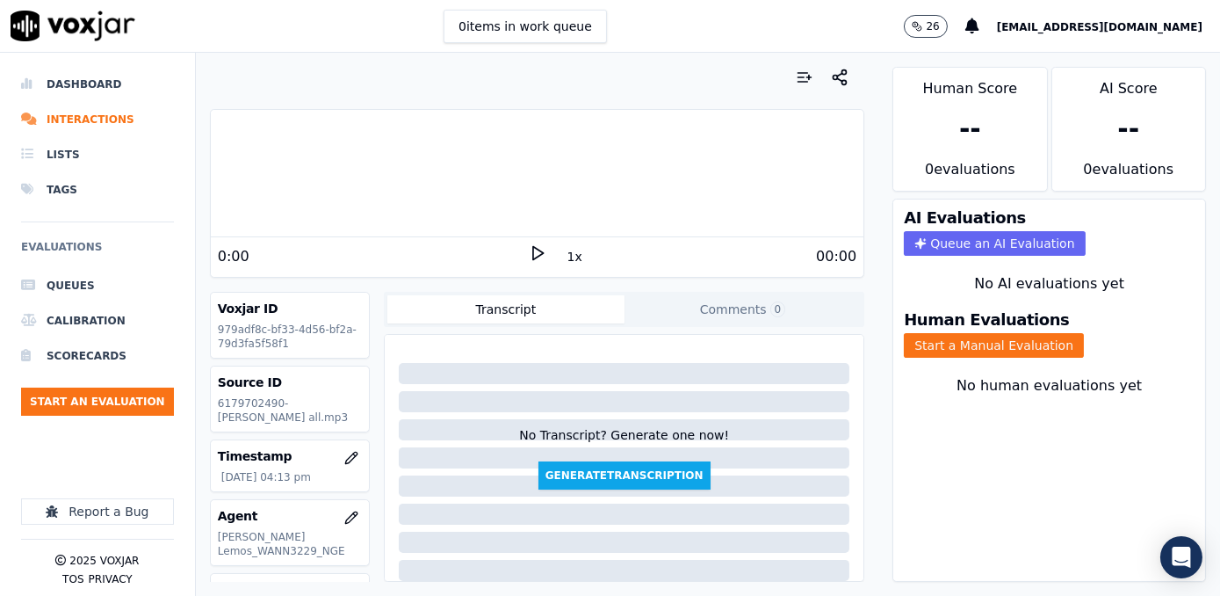
click at [530, 252] on icon at bounding box center [538, 253] width 18 height 18
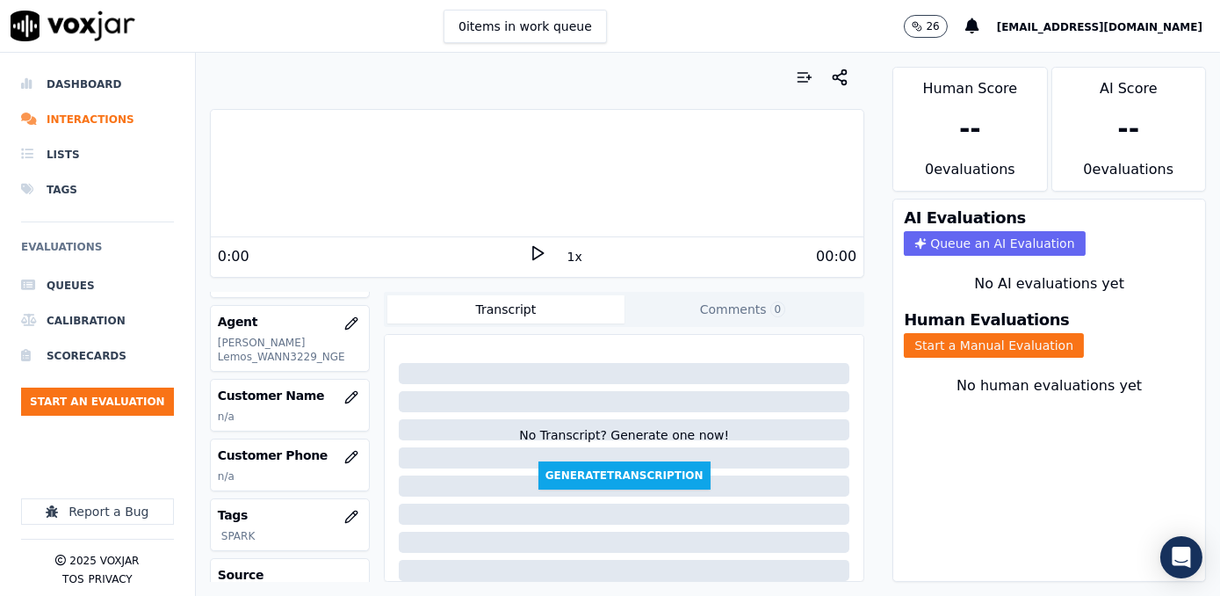
scroll to position [239, 0]
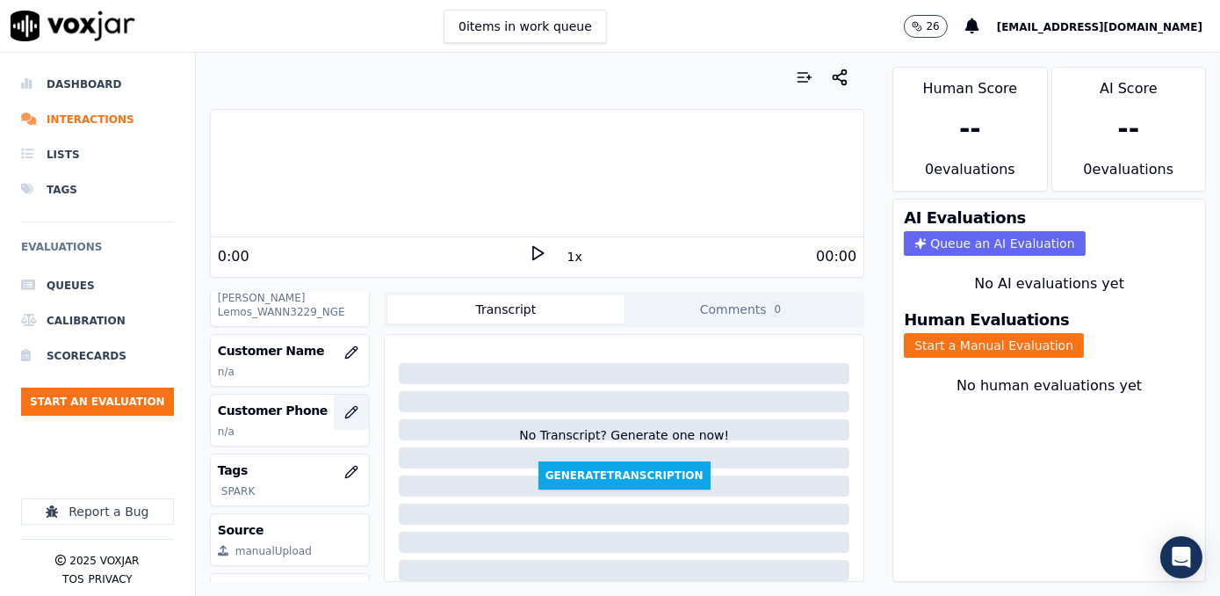
click at [345, 406] on icon "button" at bounding box center [350, 411] width 11 height 11
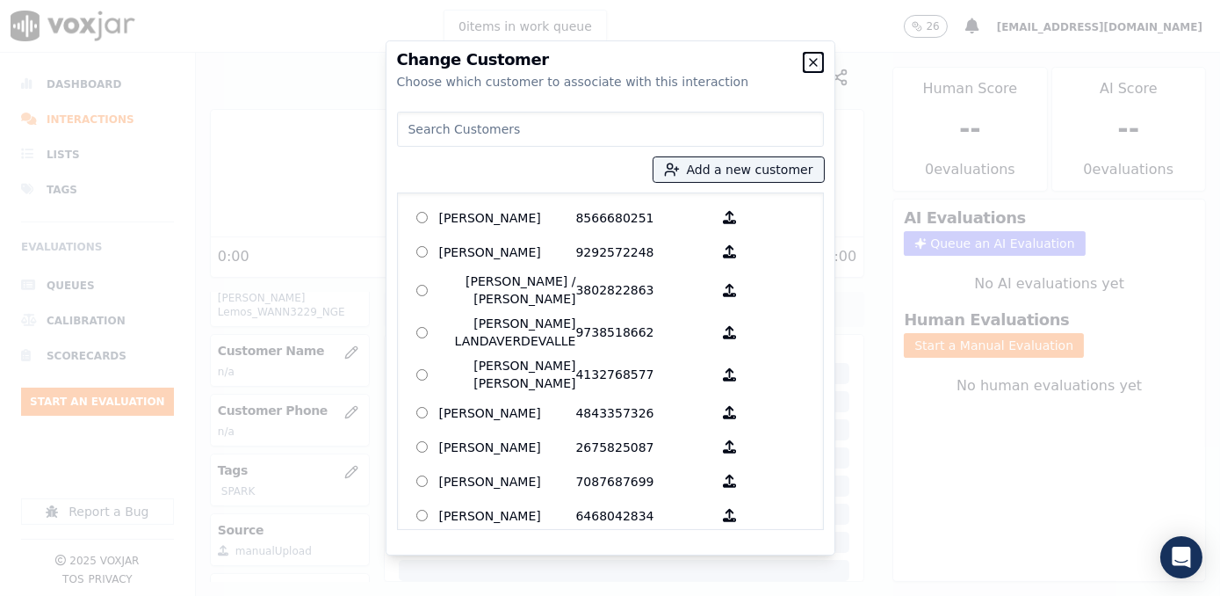
click at [813, 57] on icon "button" at bounding box center [813, 62] width 14 height 14
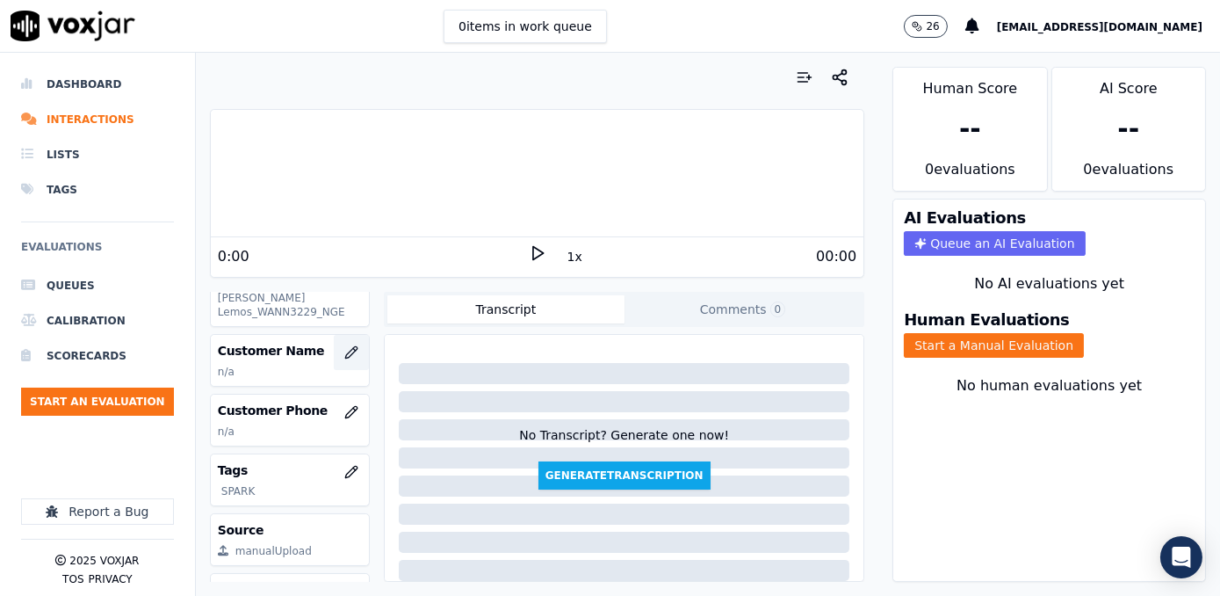
click at [334, 346] on button "button" at bounding box center [351, 352] width 35 height 35
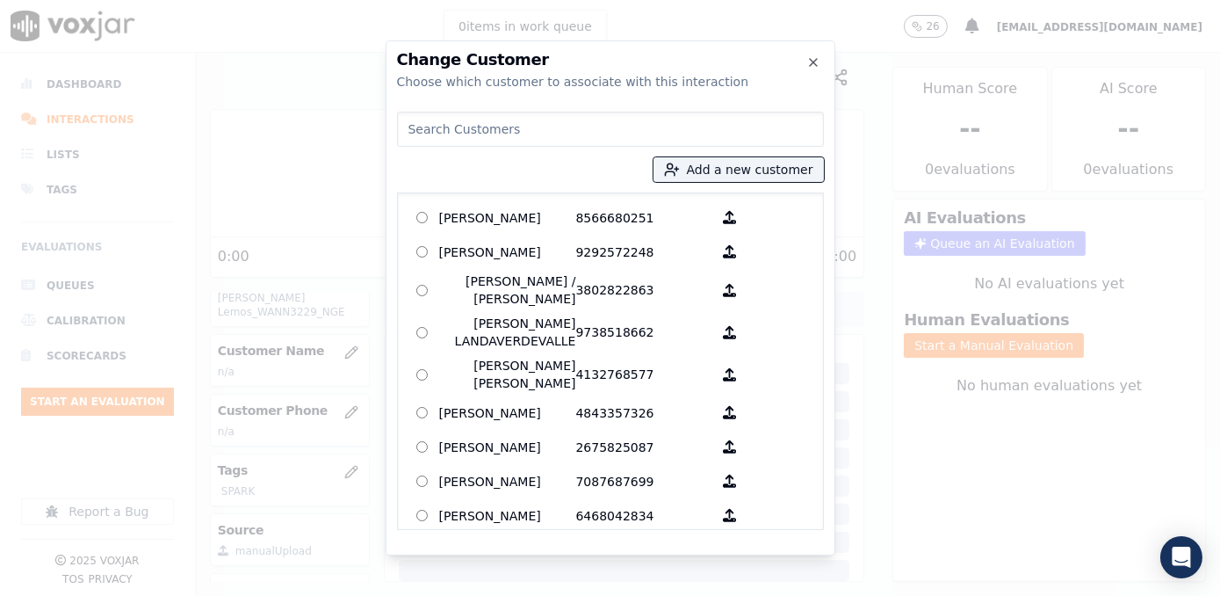
click at [571, 130] on input at bounding box center [610, 129] width 427 height 35
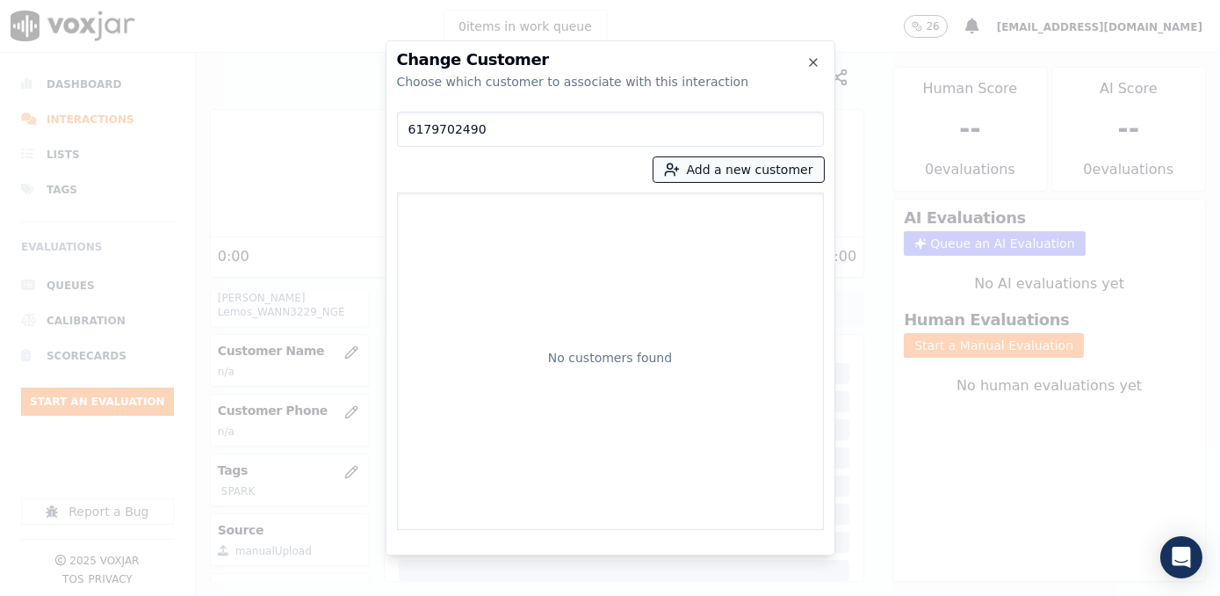
type input "6179702490"
click at [751, 169] on button "Add a new customer" at bounding box center [738, 169] width 170 height 25
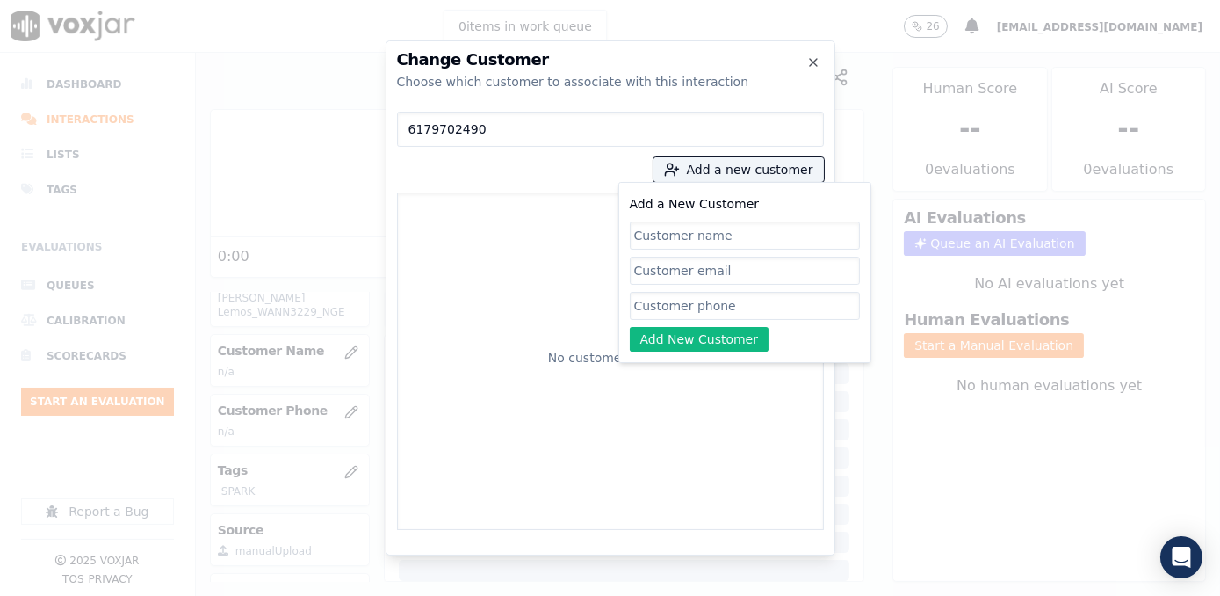
click at [701, 300] on input "Add a New Customer" at bounding box center [745, 306] width 230 height 28
paste input "6179702490"
type input "6179702490"
drag, startPoint x: 733, startPoint y: 275, endPoint x: 733, endPoint y: 263, distance: 12.3
click at [733, 275] on input "Add a New Customer" at bounding box center [745, 270] width 230 height 28
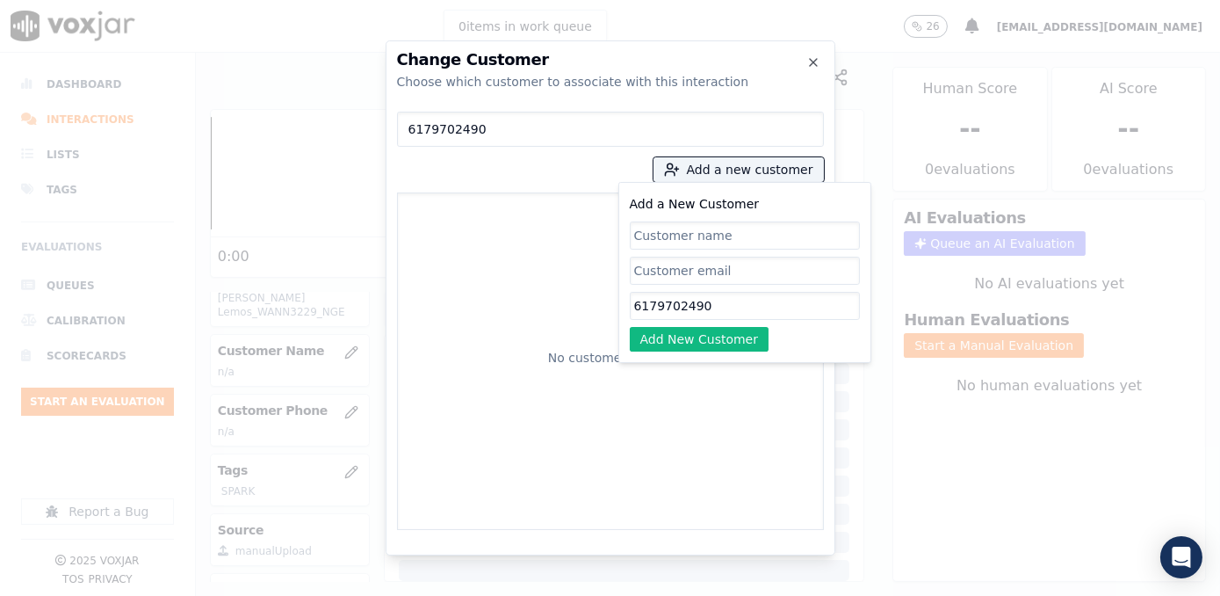
click at [731, 244] on input "Add a New Customer" at bounding box center [745, 235] width 230 height 28
paste input "[PERSON_NAME]"
type input "[PERSON_NAME]"
click at [710, 338] on button "Add New Customer" at bounding box center [700, 339] width 140 height 25
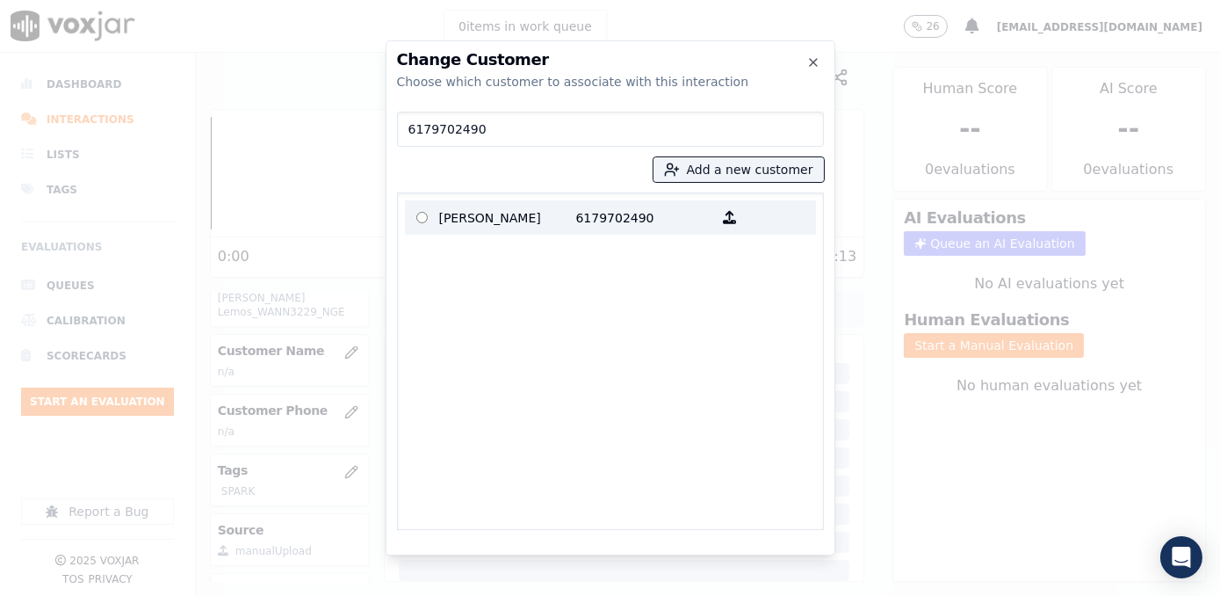
click at [536, 220] on p "[PERSON_NAME]" at bounding box center [507, 217] width 137 height 27
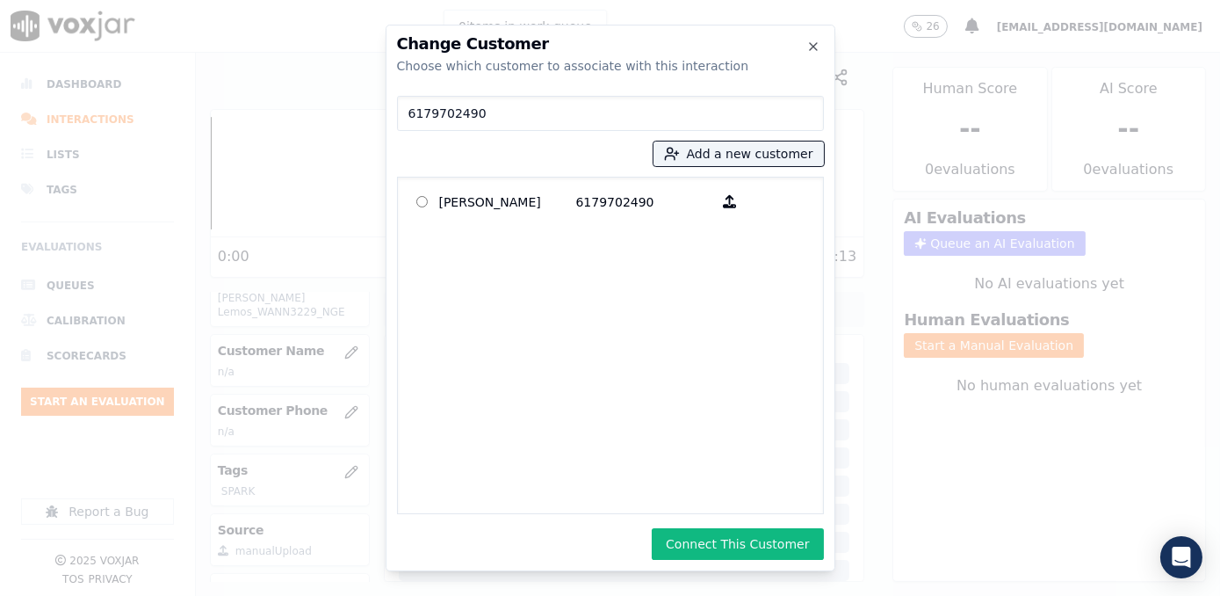
click at [747, 539] on button "Connect This Customer" at bounding box center [737, 544] width 171 height 32
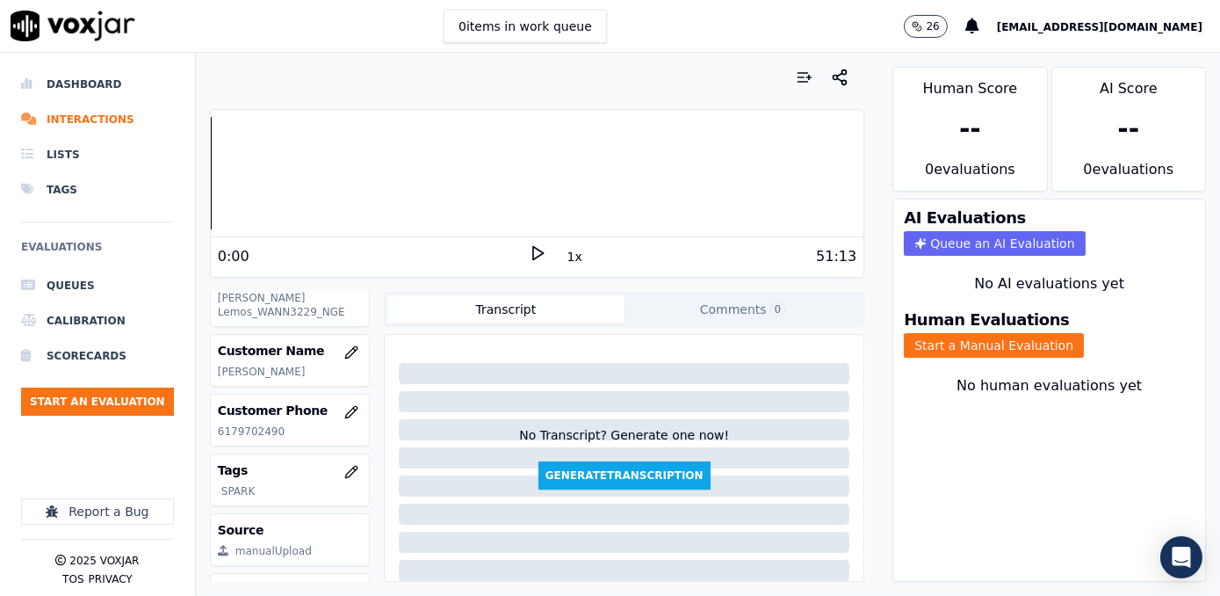
click at [533, 254] on polygon at bounding box center [538, 253] width 11 height 13
click at [531, 254] on icon at bounding box center [538, 253] width 18 height 18
click at [970, 333] on button "Start a Manual Evaluation" at bounding box center [994, 345] width 180 height 25
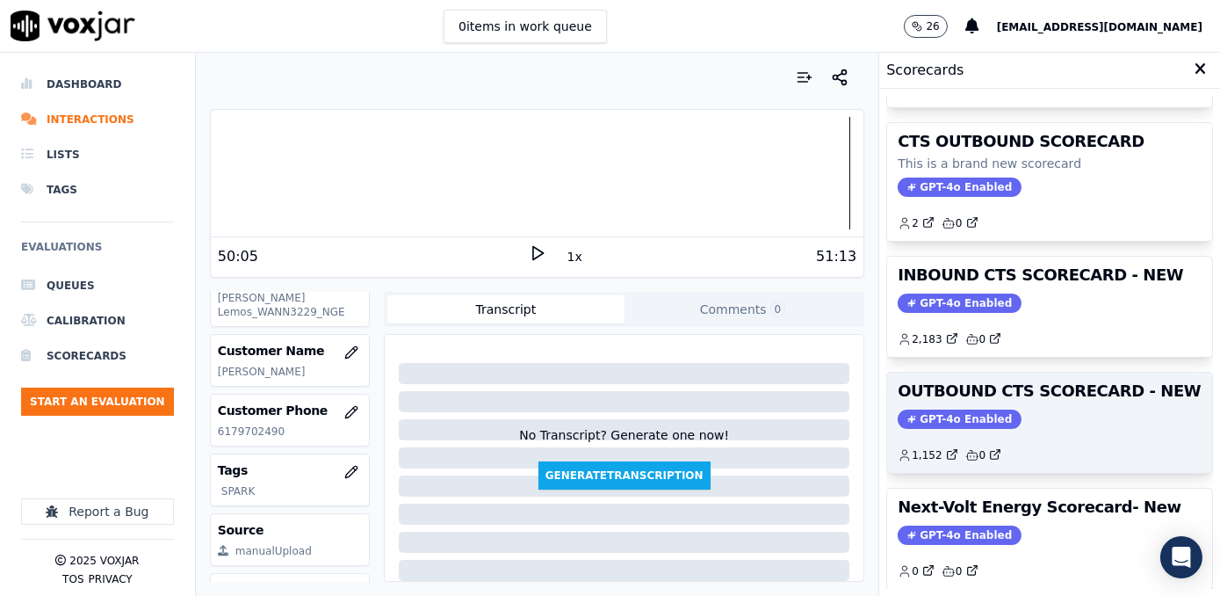
scroll to position [159, 0]
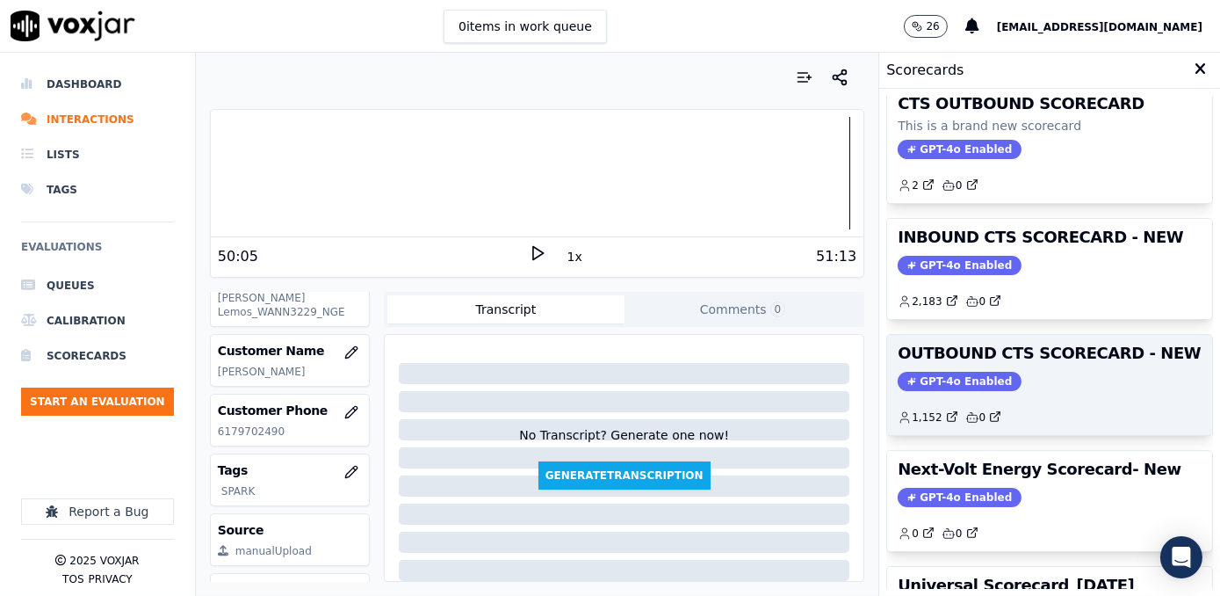
click at [949, 372] on span "GPT-4o Enabled" at bounding box center [960, 381] width 124 height 19
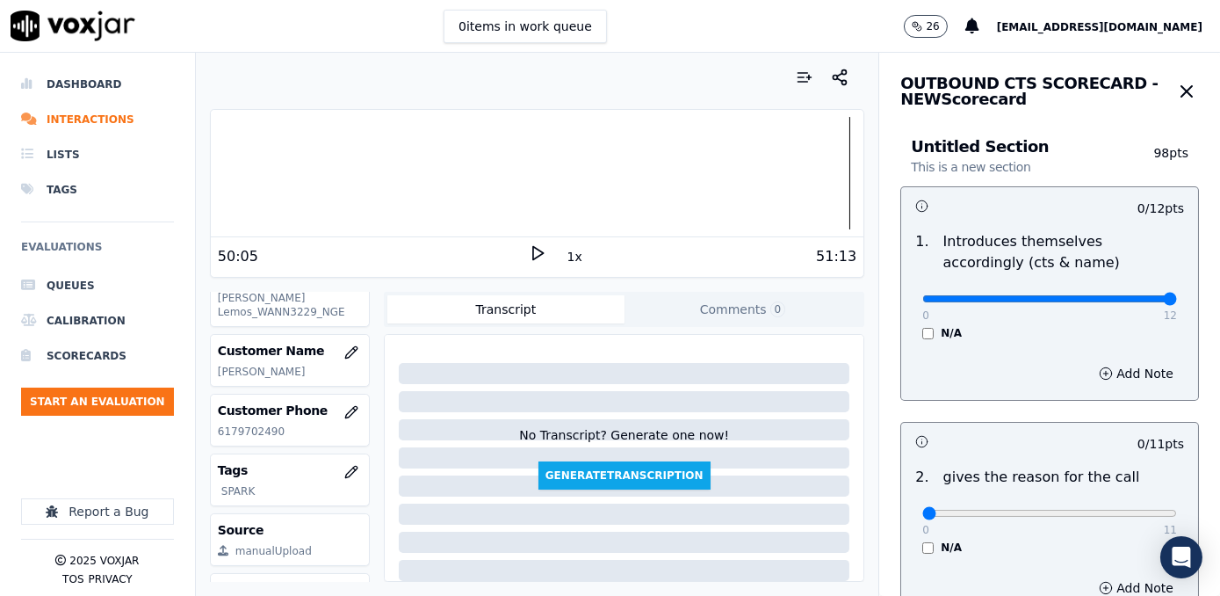
drag, startPoint x: 917, startPoint y: 299, endPoint x: 1223, endPoint y: 343, distance: 308.8
type input "12"
click at [1177, 302] on input "range" at bounding box center [1049, 298] width 255 height 7
drag, startPoint x: 913, startPoint y: 511, endPoint x: 1223, endPoint y: 504, distance: 310.1
type input "11"
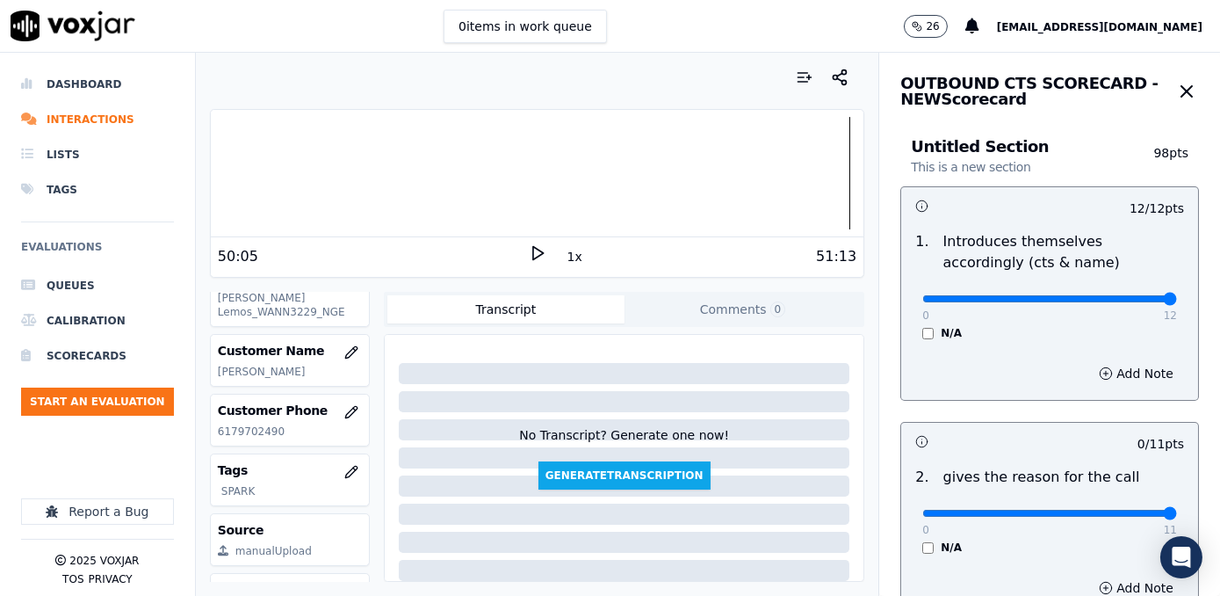
click at [1177, 509] on input "range" at bounding box center [1049, 512] width 255 height 7
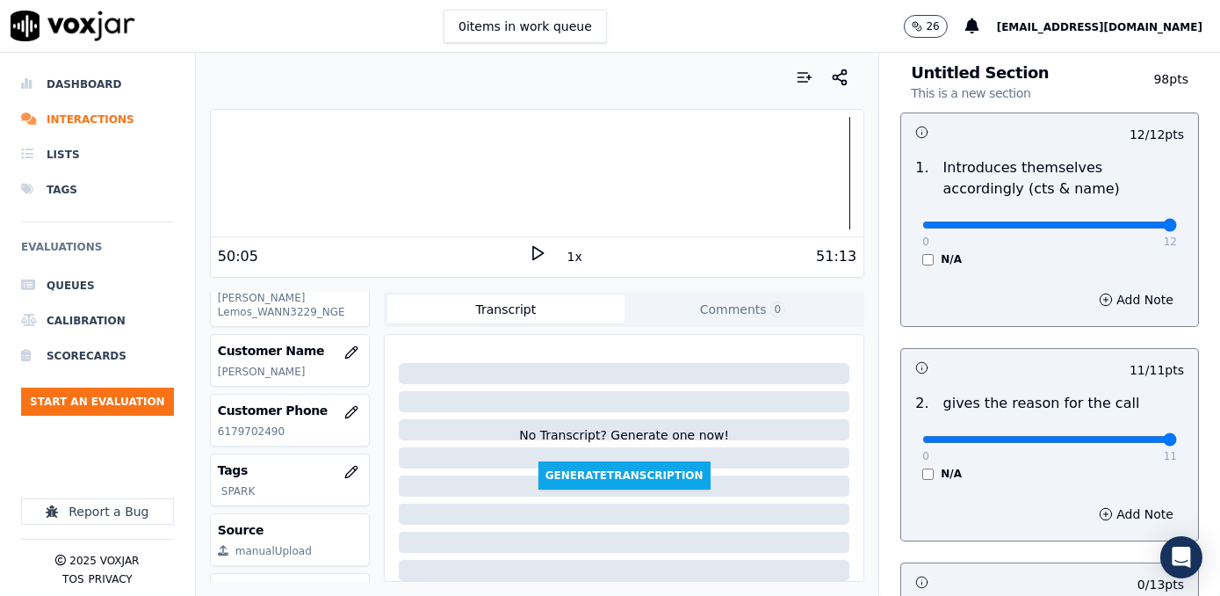
scroll to position [319, 0]
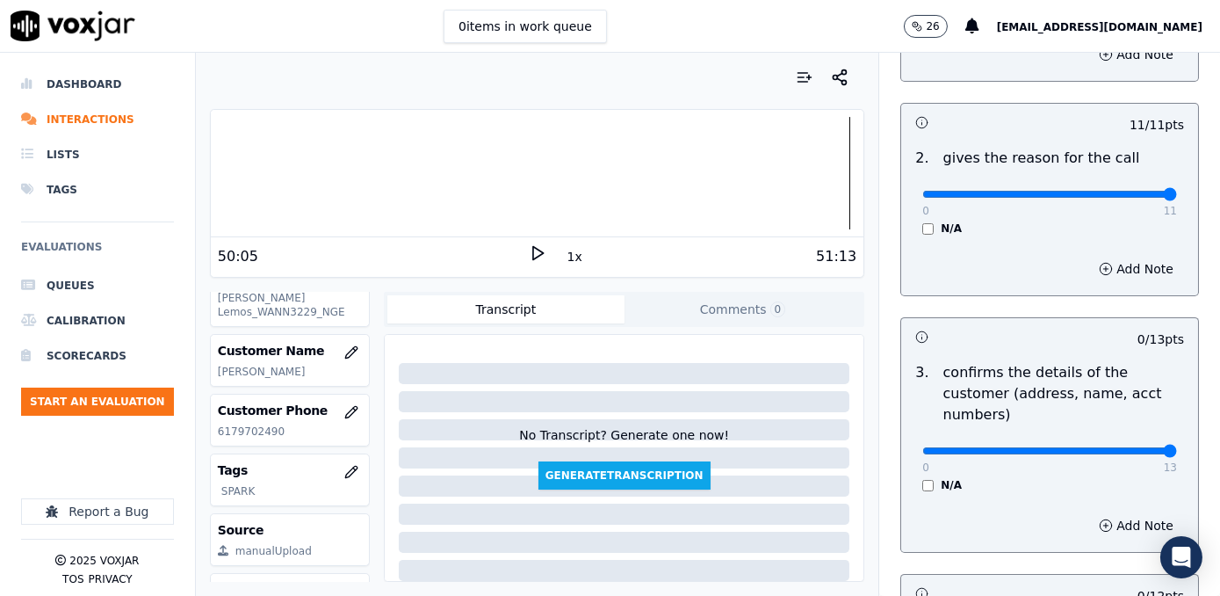
drag, startPoint x: 915, startPoint y: 426, endPoint x: 1223, endPoint y: 426, distance: 307.4
type input "13"
click at [1177, 447] on input "range" at bounding box center [1049, 450] width 255 height 7
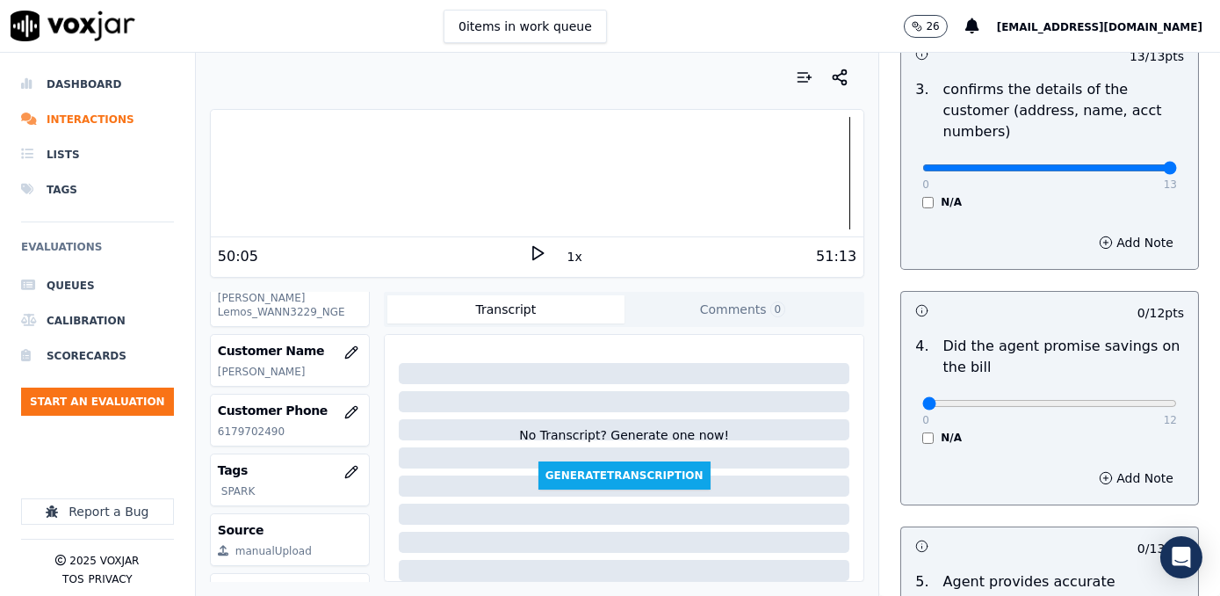
scroll to position [639, 0]
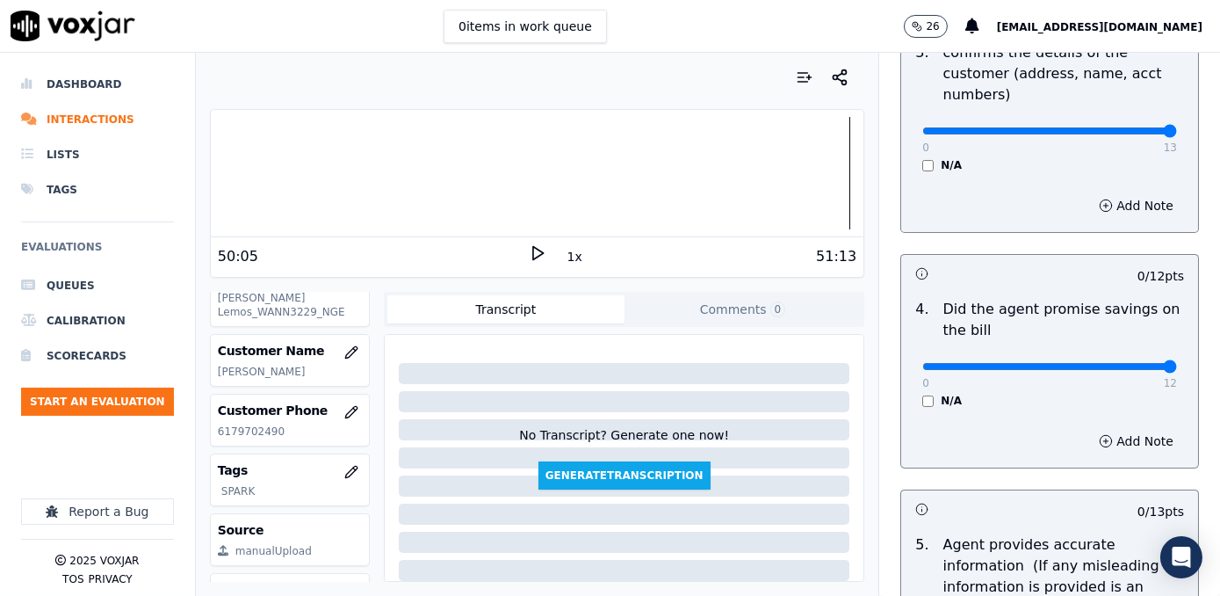
drag, startPoint x: 912, startPoint y: 341, endPoint x: 1223, endPoint y: 341, distance: 310.9
type input "12"
click at [1177, 363] on input "range" at bounding box center [1049, 366] width 255 height 7
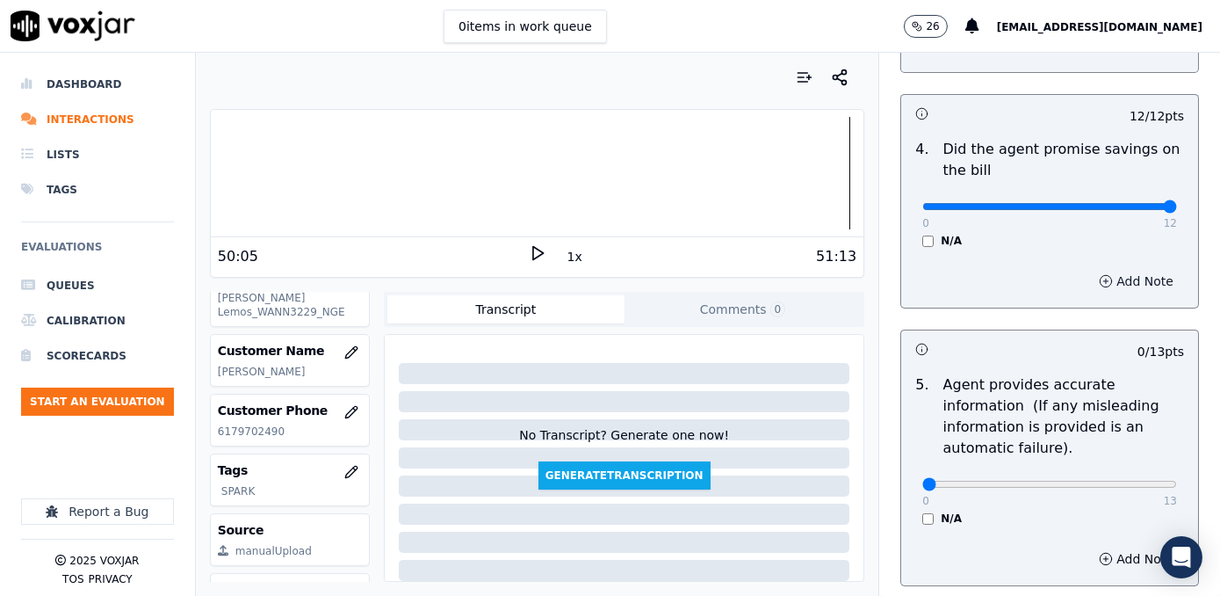
scroll to position [1037, 0]
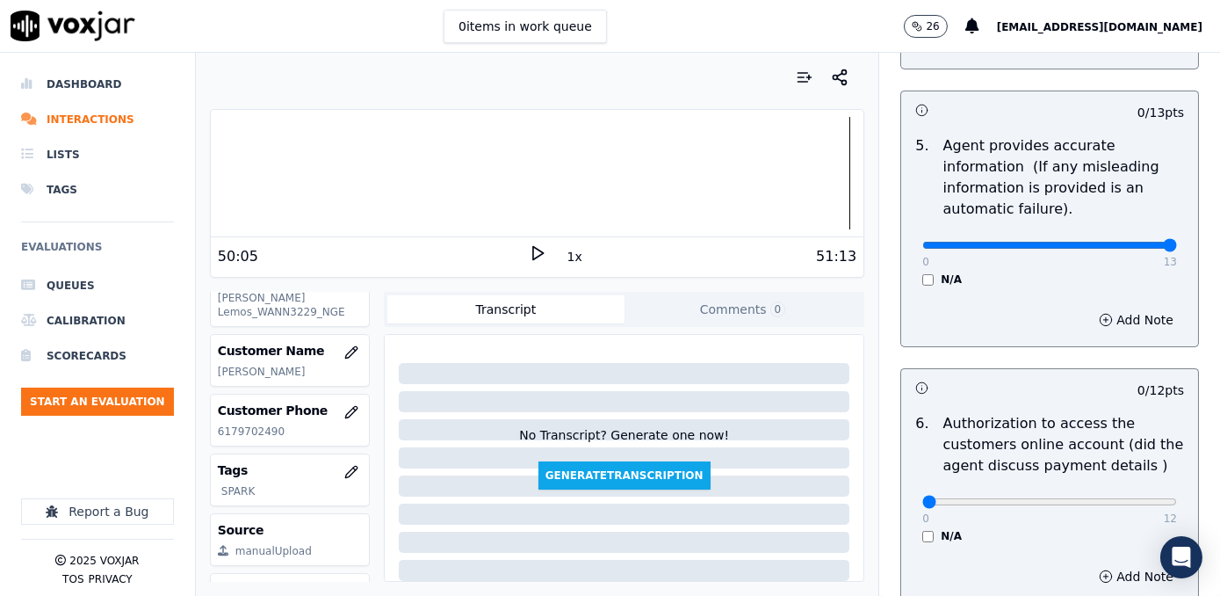
drag, startPoint x: 914, startPoint y: 216, endPoint x: 1223, endPoint y: 254, distance: 310.6
type input "13"
click at [1177, 249] on input "range" at bounding box center [1049, 245] width 255 height 7
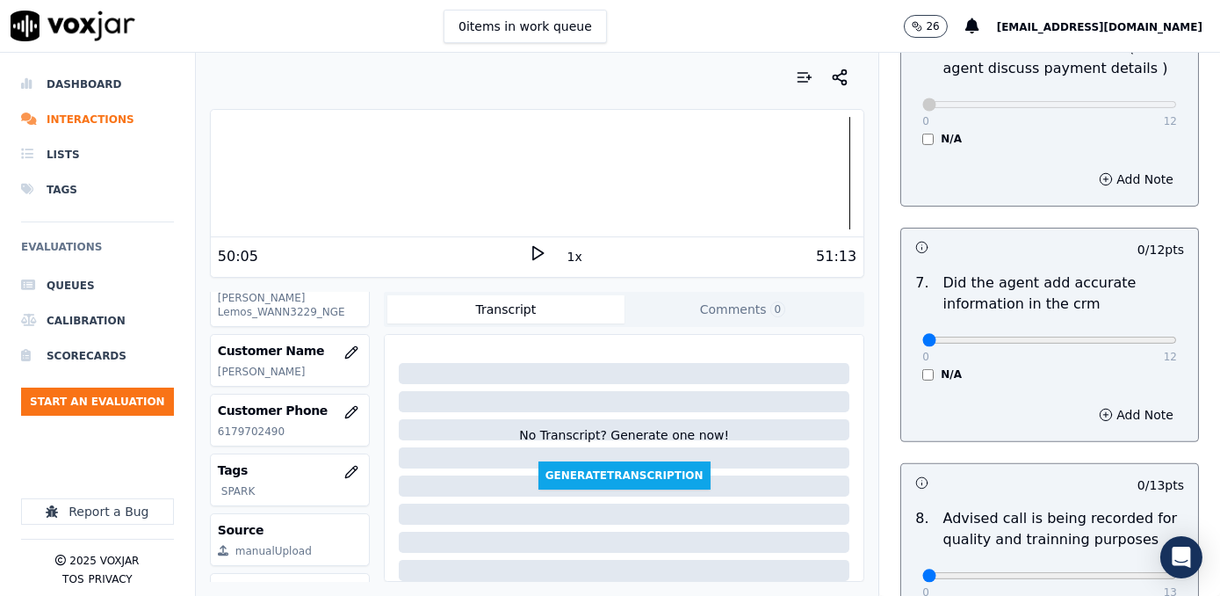
scroll to position [1437, 0]
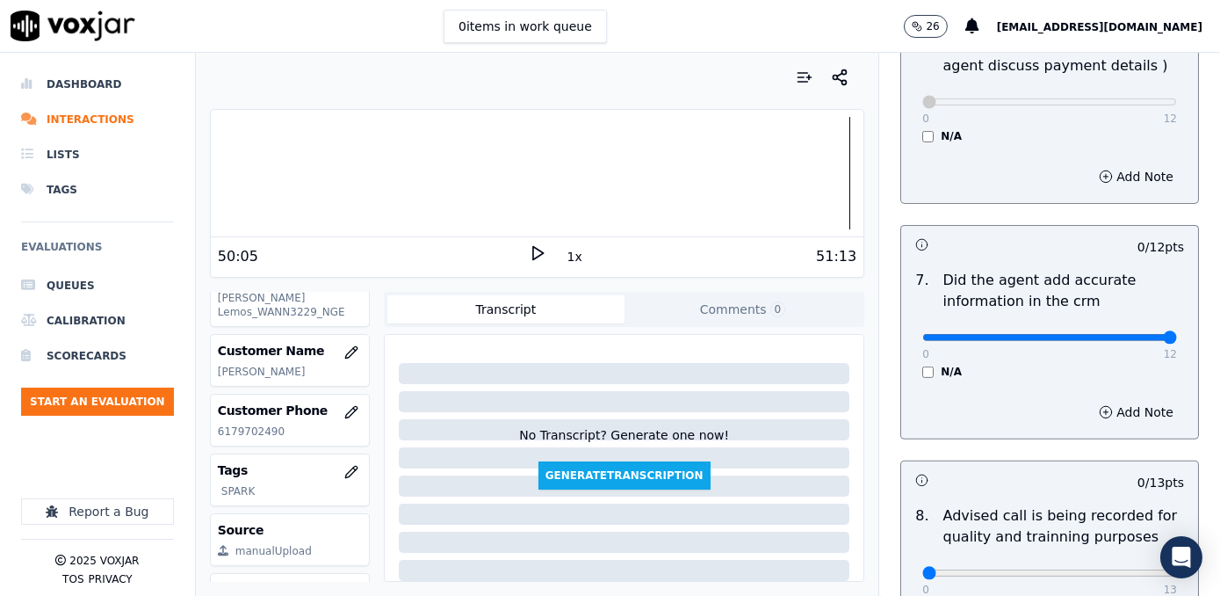
drag, startPoint x: 917, startPoint y: 310, endPoint x: 1223, endPoint y: 350, distance: 308.2
type input "12"
click at [1177, 341] on input "range" at bounding box center [1049, 337] width 255 height 7
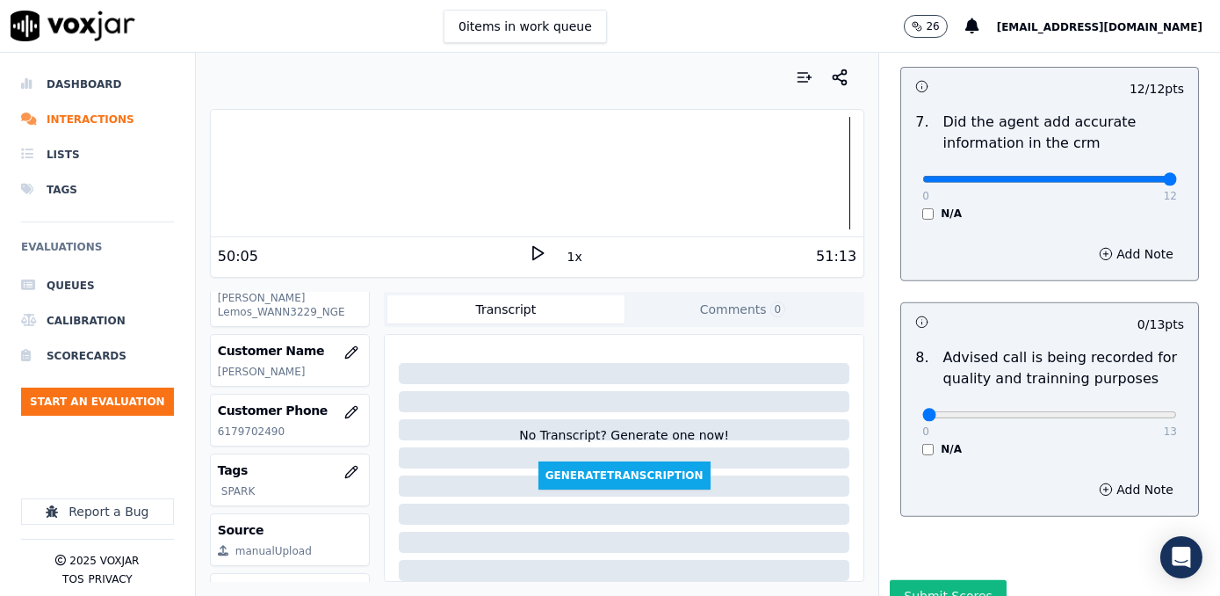
scroll to position [1597, 0]
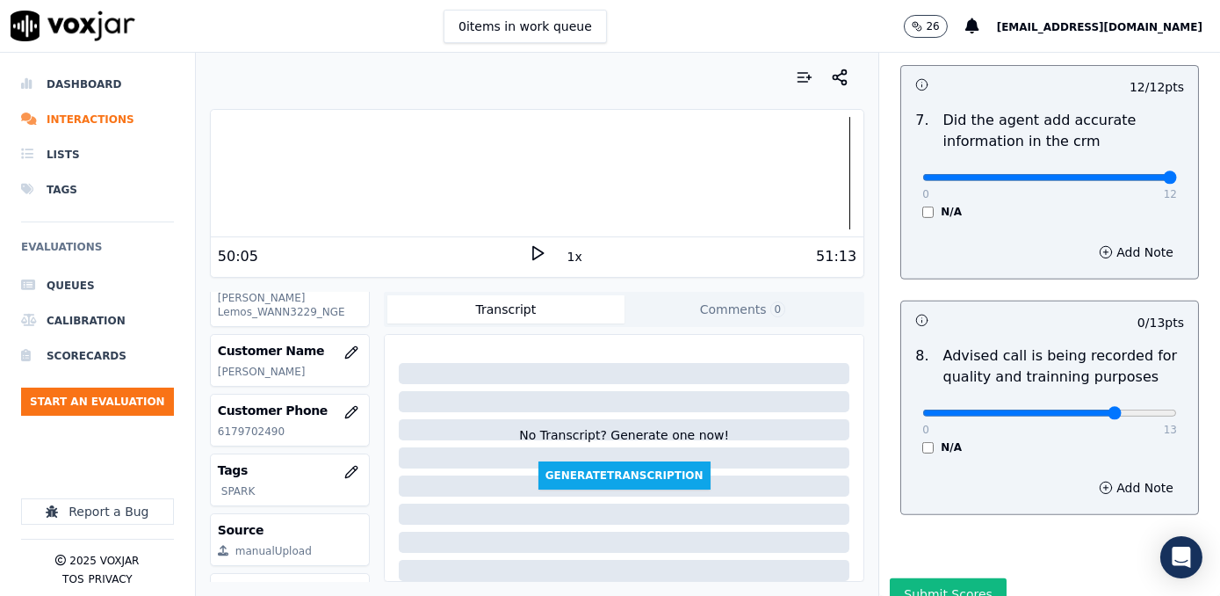
type input "10"
click at [1090, 409] on input "range" at bounding box center [1049, 412] width 255 height 7
click at [1058, 461] on div "Add Note" at bounding box center [1049, 487] width 297 height 53
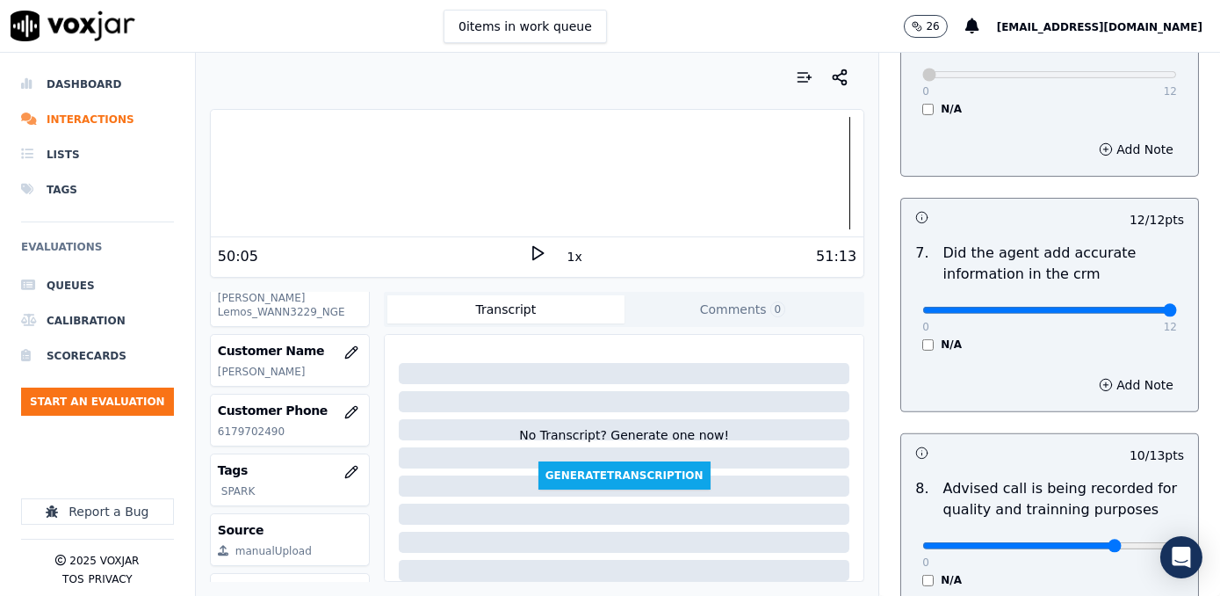
scroll to position [1632, 0]
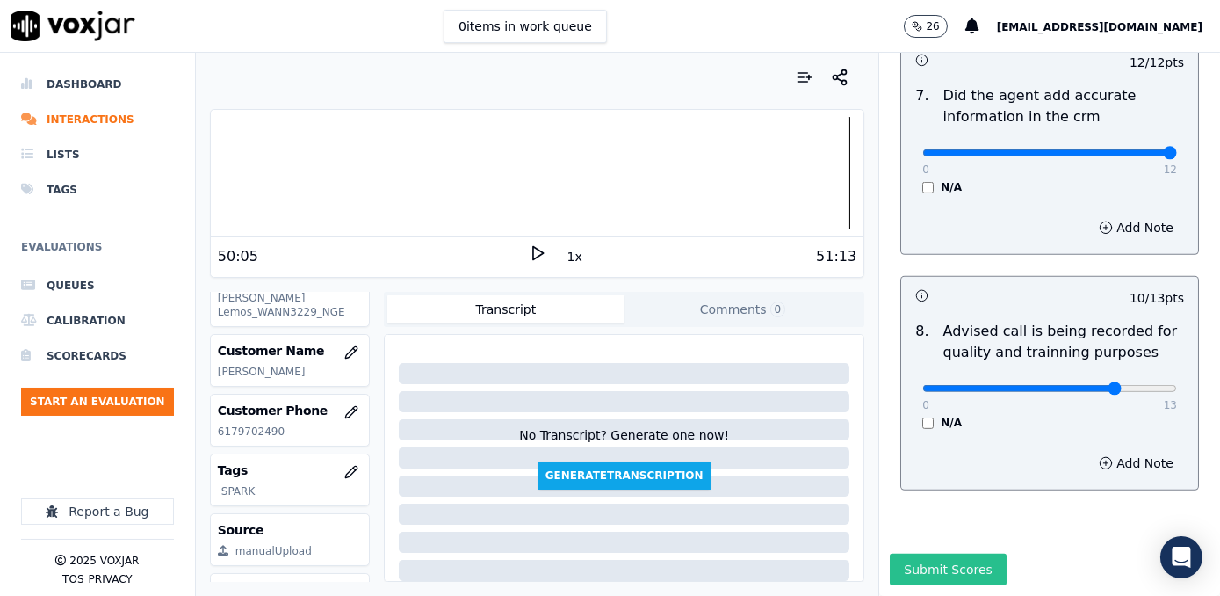
click at [946, 553] on button "Submit Scores" at bounding box center [948, 569] width 117 height 32
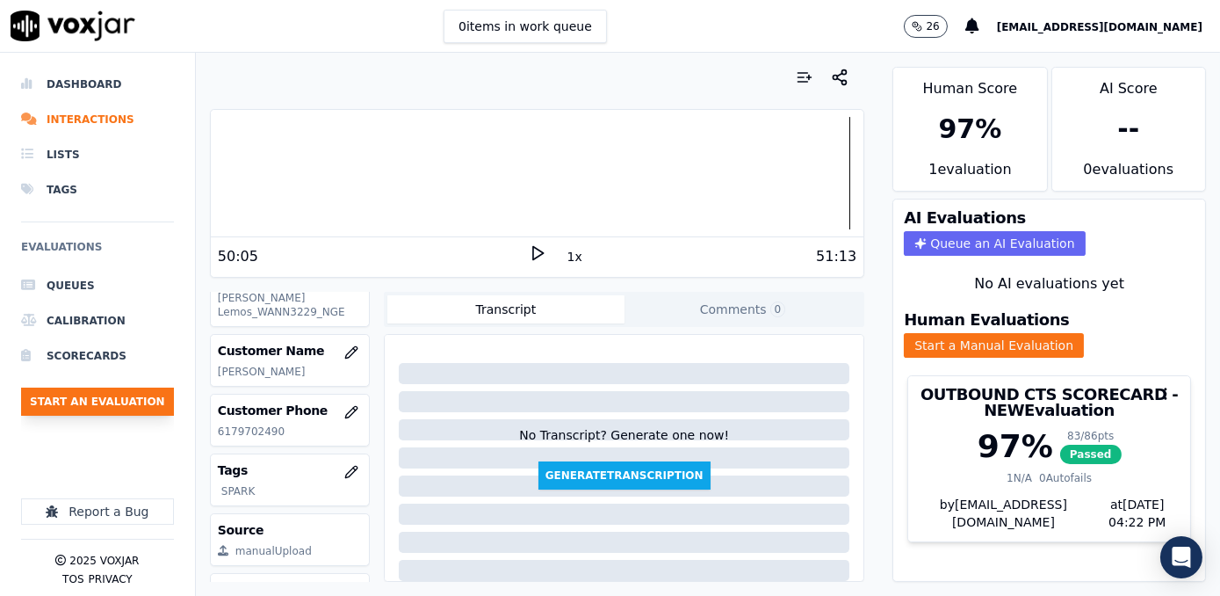
click at [118, 394] on button "Start an Evaluation" at bounding box center [97, 401] width 153 height 28
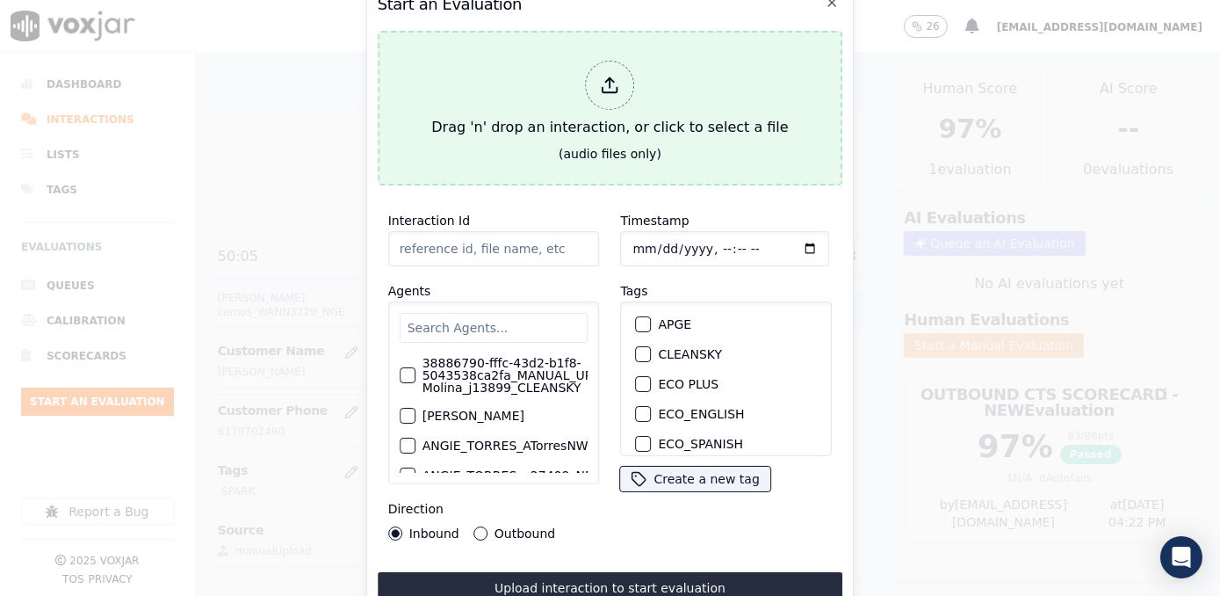
click at [637, 75] on div "Drag 'n' drop an interaction, or click to select a file" at bounding box center [609, 99] width 371 height 91
type input "20250918-180842_8574680618-[PERSON_NAME] TARRFA 2 all.mp3"
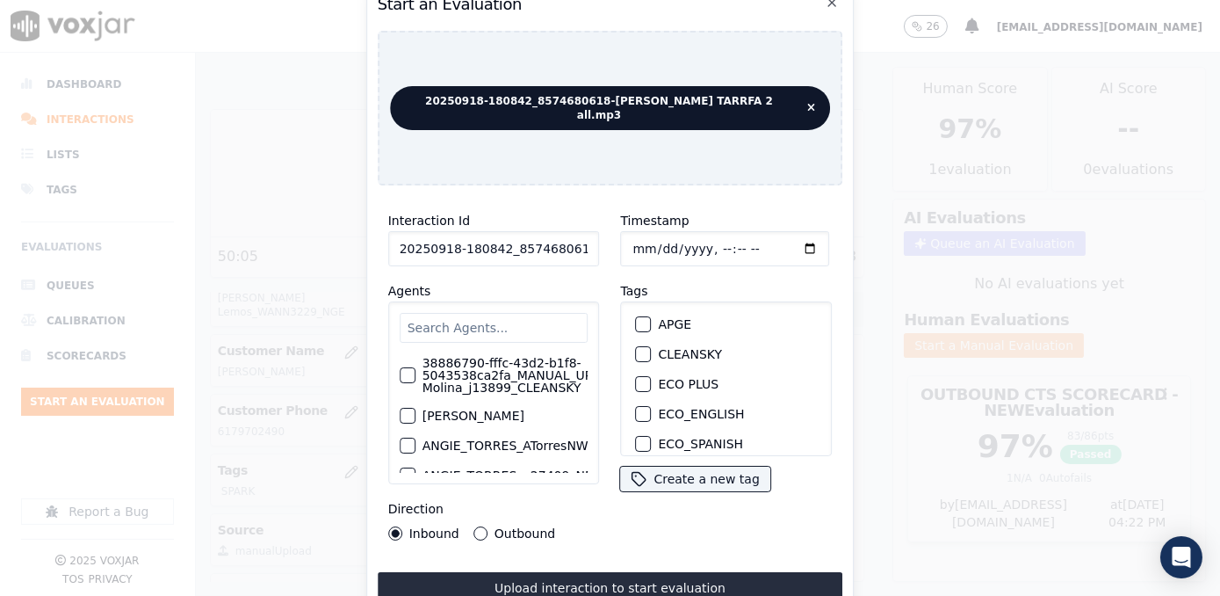
click at [585, 526] on div "Inbound Outbound" at bounding box center [494, 533] width 212 height 14
click at [524, 324] on input "text" at bounding box center [494, 328] width 189 height 30
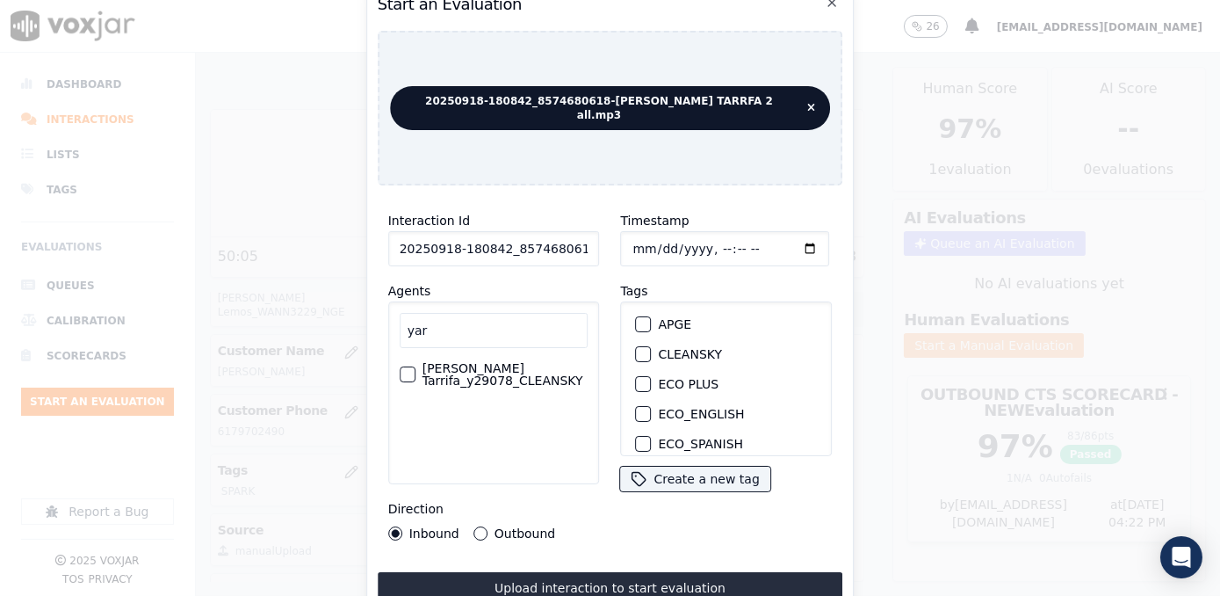
type input "yar"
click at [462, 362] on label "[PERSON_NAME] Tarrifa_y29078_CLEANSKY" at bounding box center [505, 374] width 166 height 25
click at [415, 366] on button "[PERSON_NAME] Tarrifa_y29078_CLEANSKY" at bounding box center [408, 374] width 16 height 16
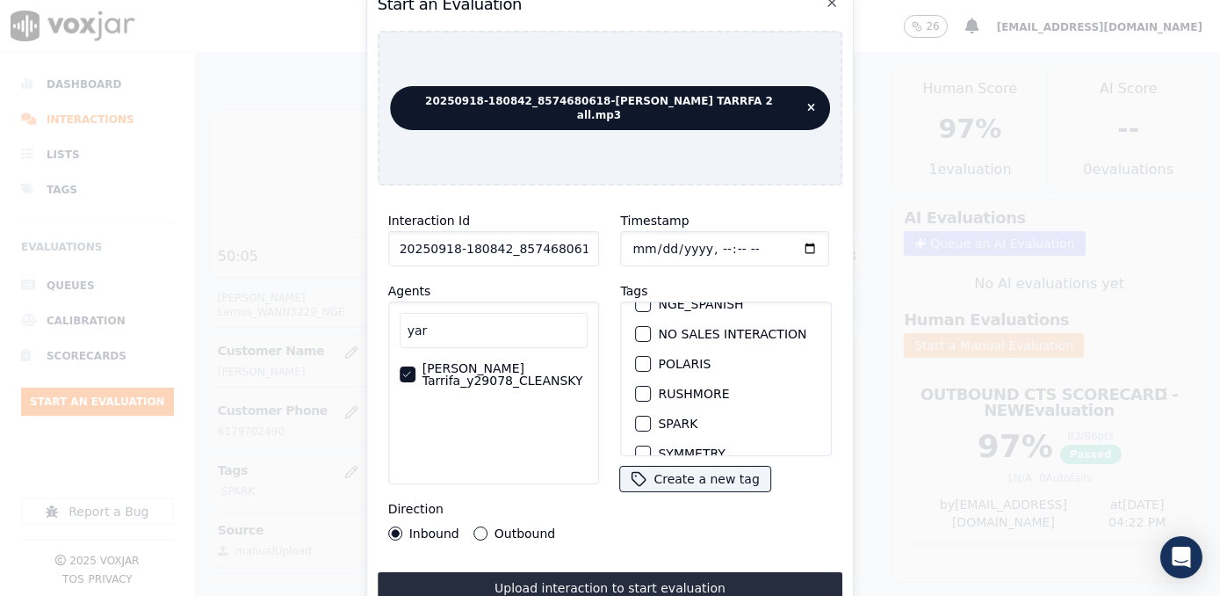
click at [648, 410] on div "SPARK" at bounding box center [727, 423] width 196 height 30
click at [643, 415] on button "SPARK" at bounding box center [644, 423] width 16 height 16
click at [783, 241] on input "Timestamp" at bounding box center [725, 248] width 209 height 35
type input "[DATE]T16:22"
click at [473, 529] on button "Outbound" at bounding box center [480, 533] width 14 height 14
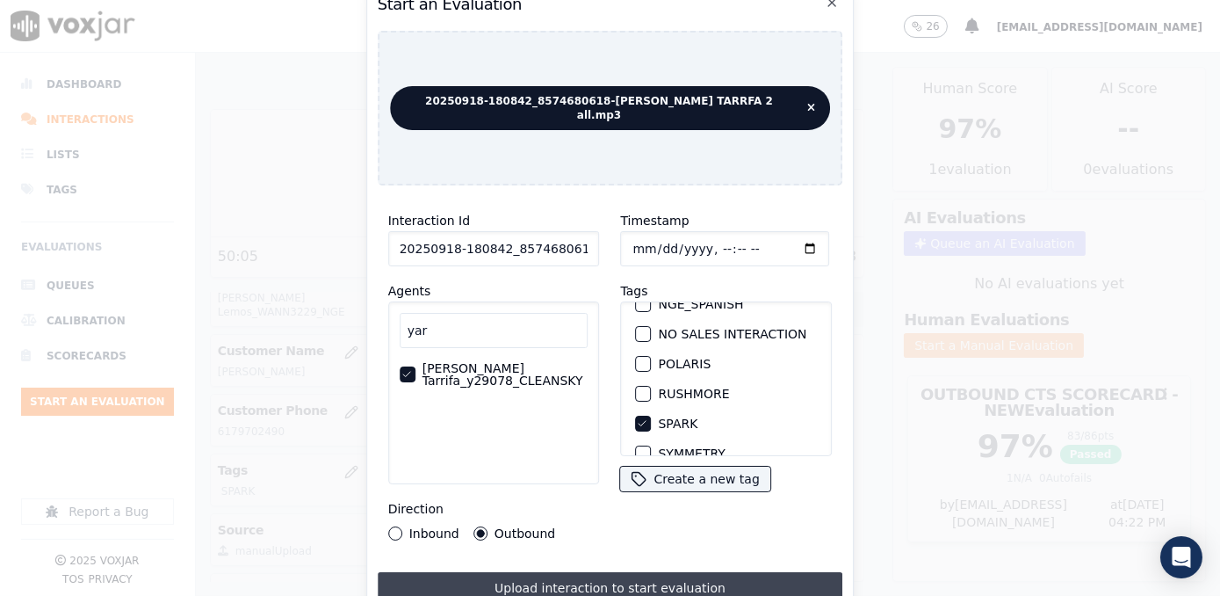
click at [632, 574] on button "Upload interaction to start evaluation" at bounding box center [611, 588] width 466 height 32
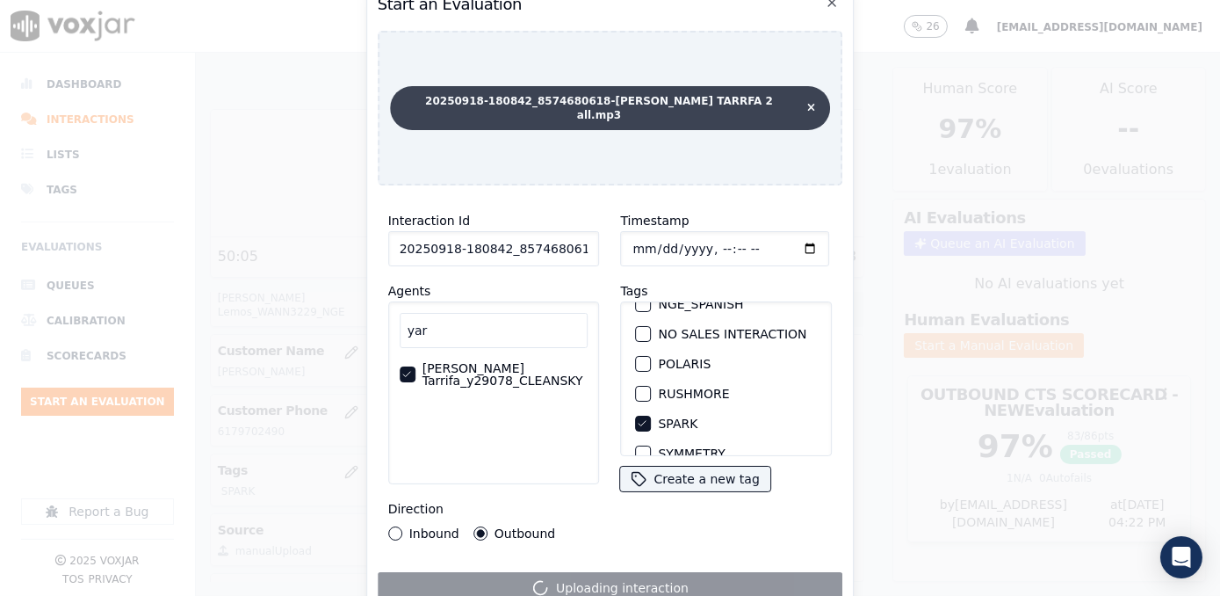
click at [807, 103] on icon at bounding box center [811, 108] width 8 height 11
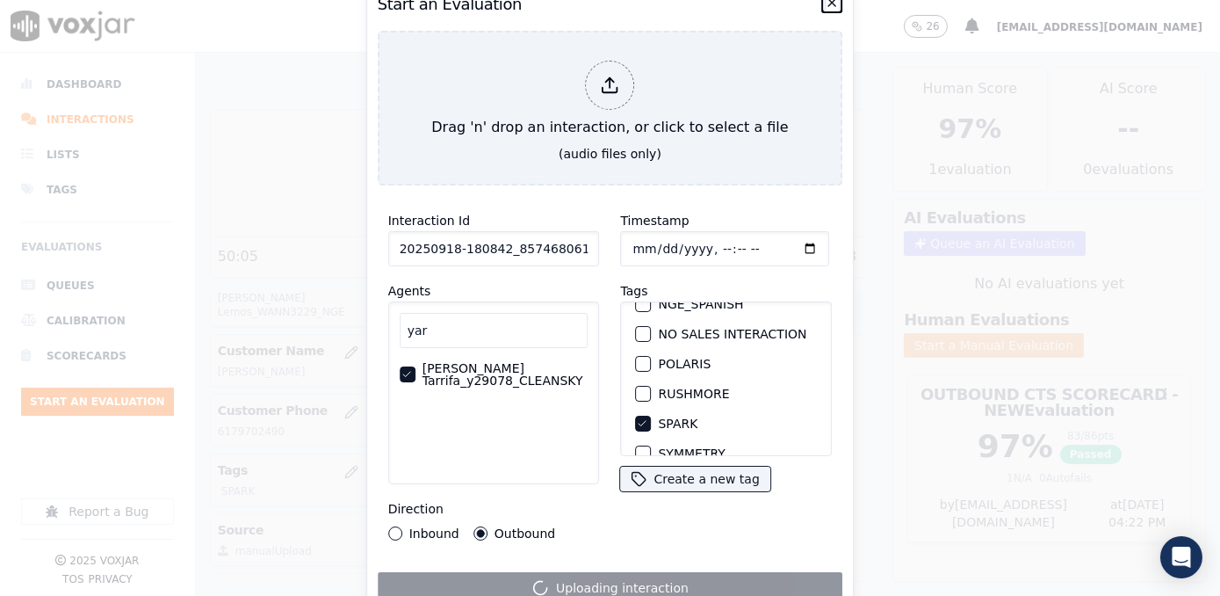
click at [832, 2] on icon "button" at bounding box center [832, 3] width 14 height 14
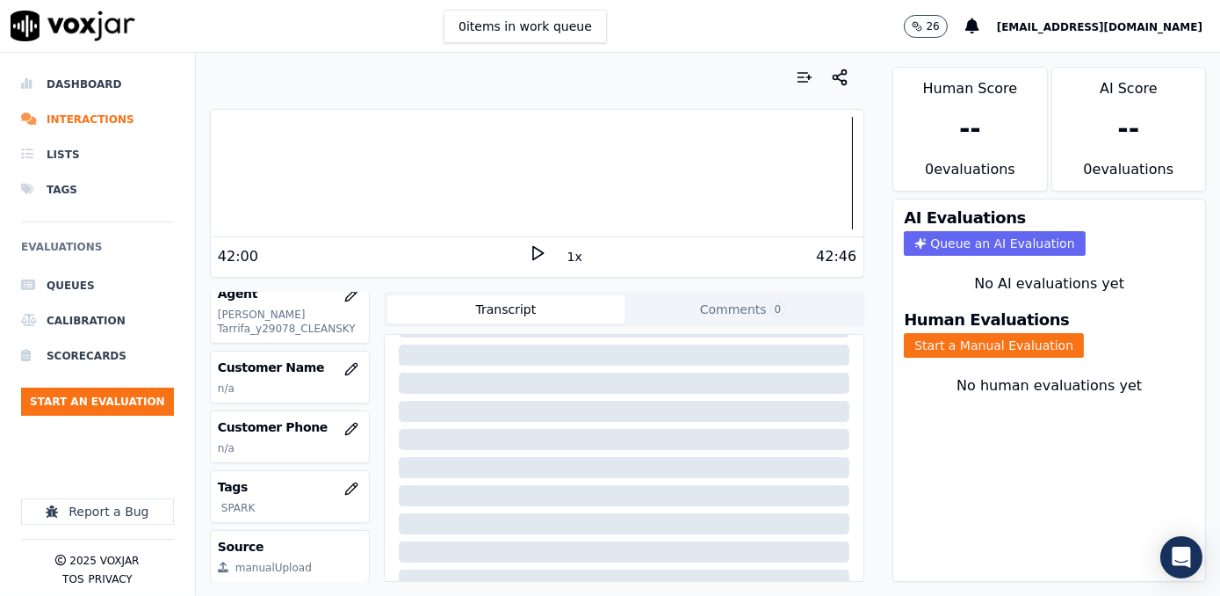
scroll to position [234, 0]
click at [344, 365] on icon "button" at bounding box center [351, 372] width 14 height 14
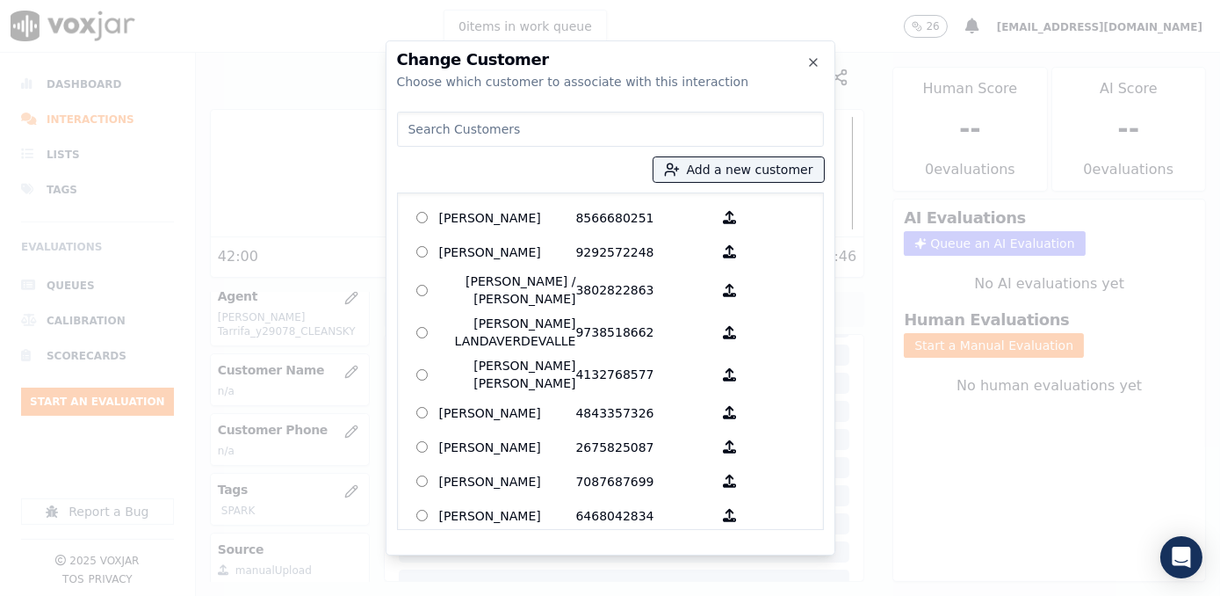
click at [591, 123] on input at bounding box center [610, 129] width 427 height 35
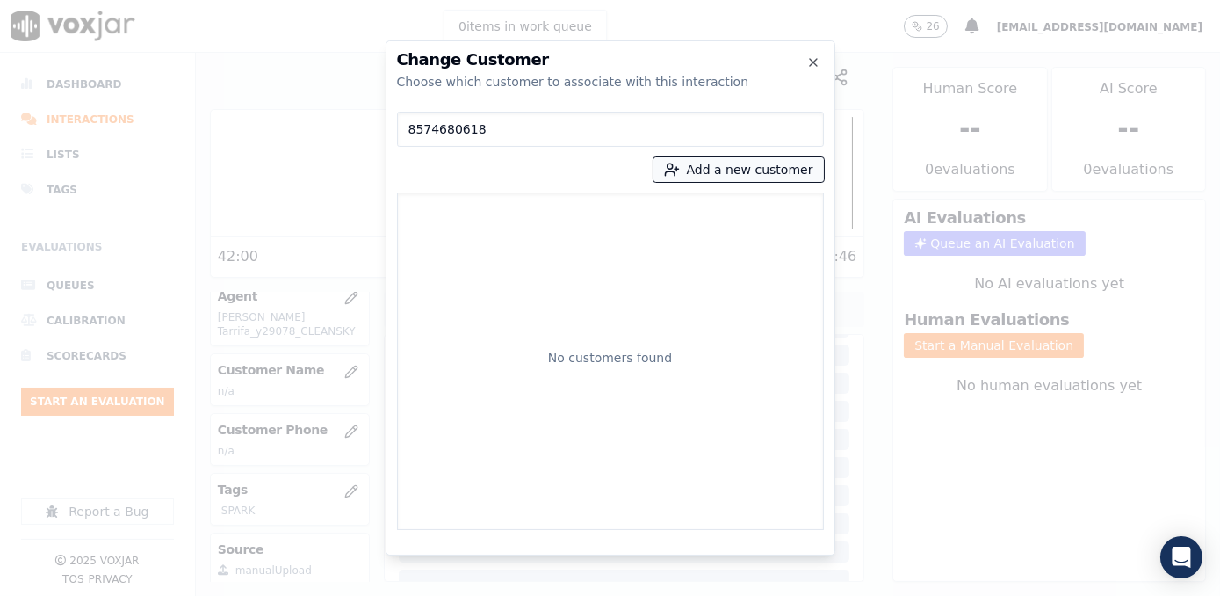
type input "8574680618"
click at [756, 170] on button "Add a new customer" at bounding box center [738, 169] width 170 height 25
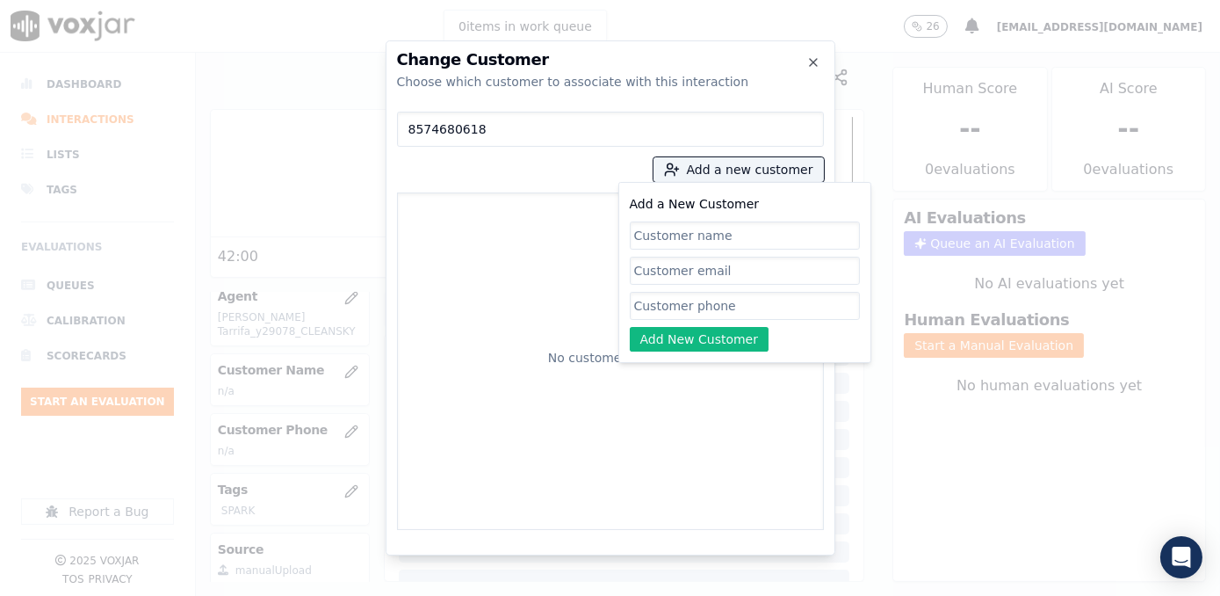
click at [721, 311] on input "Add a New Customer" at bounding box center [745, 306] width 230 height 28
paste input "8574680618"
type input "8574680618"
click at [776, 299] on input "8574680618" at bounding box center [745, 306] width 230 height 28
click at [737, 242] on input "Add a New Customer" at bounding box center [745, 235] width 230 height 28
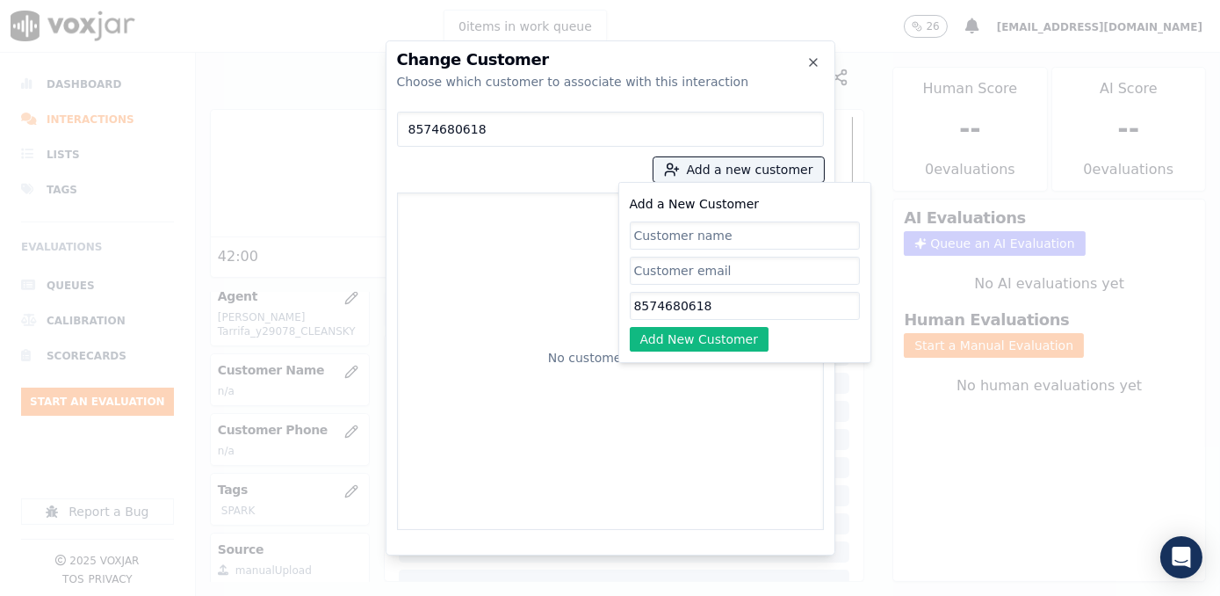
paste input "[PERSON_NAME]"
type input "[PERSON_NAME]"
click at [711, 328] on button "Add New Customer" at bounding box center [700, 339] width 140 height 25
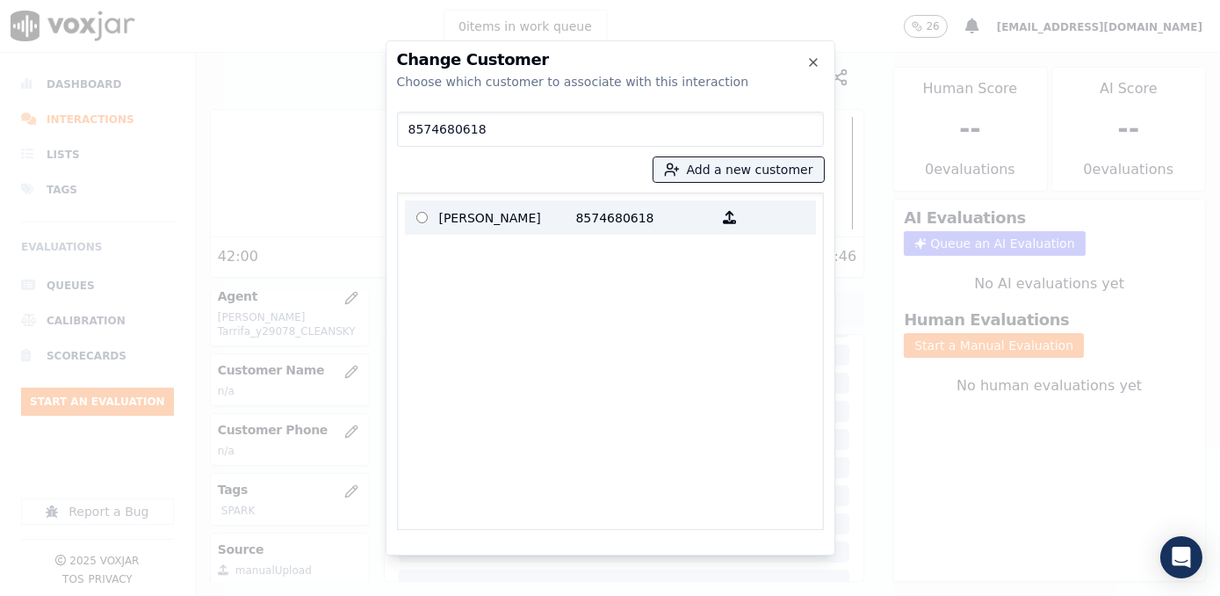
click at [521, 223] on p "[PERSON_NAME]" at bounding box center [507, 217] width 137 height 27
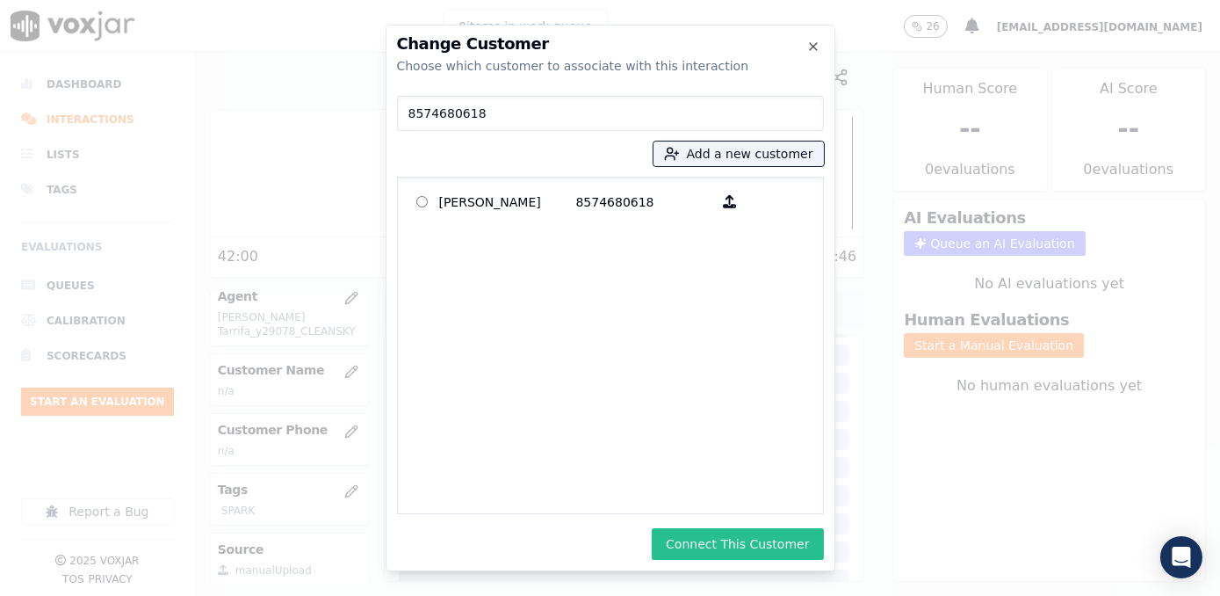
click at [758, 546] on button "Connect This Customer" at bounding box center [737, 544] width 171 height 32
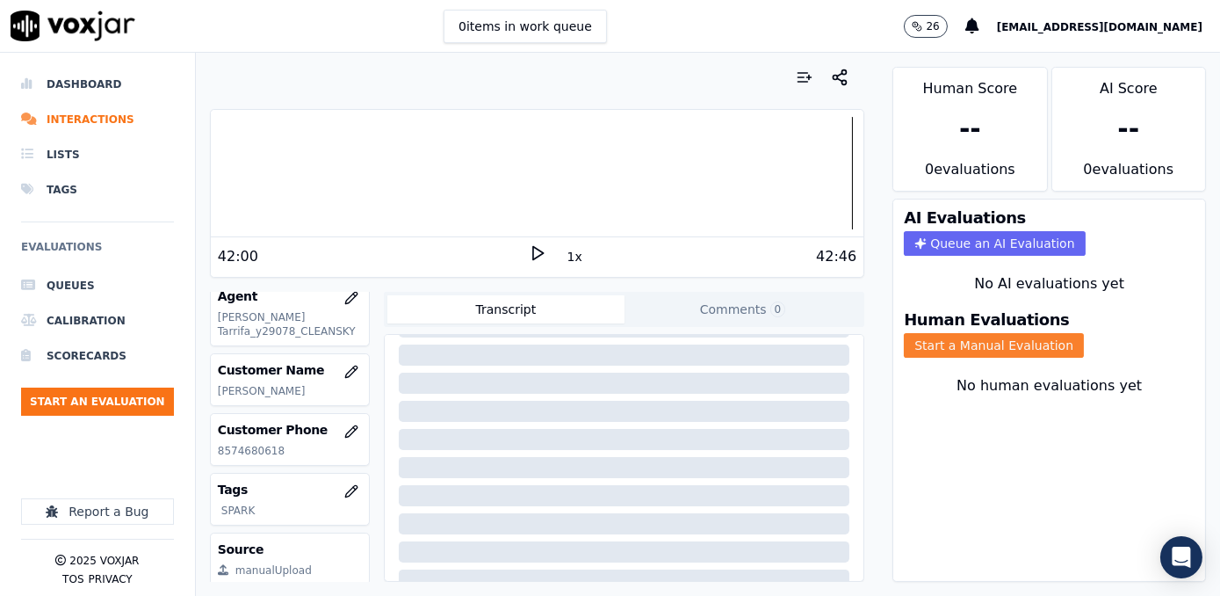
click at [988, 333] on button "Start a Manual Evaluation" at bounding box center [994, 345] width 180 height 25
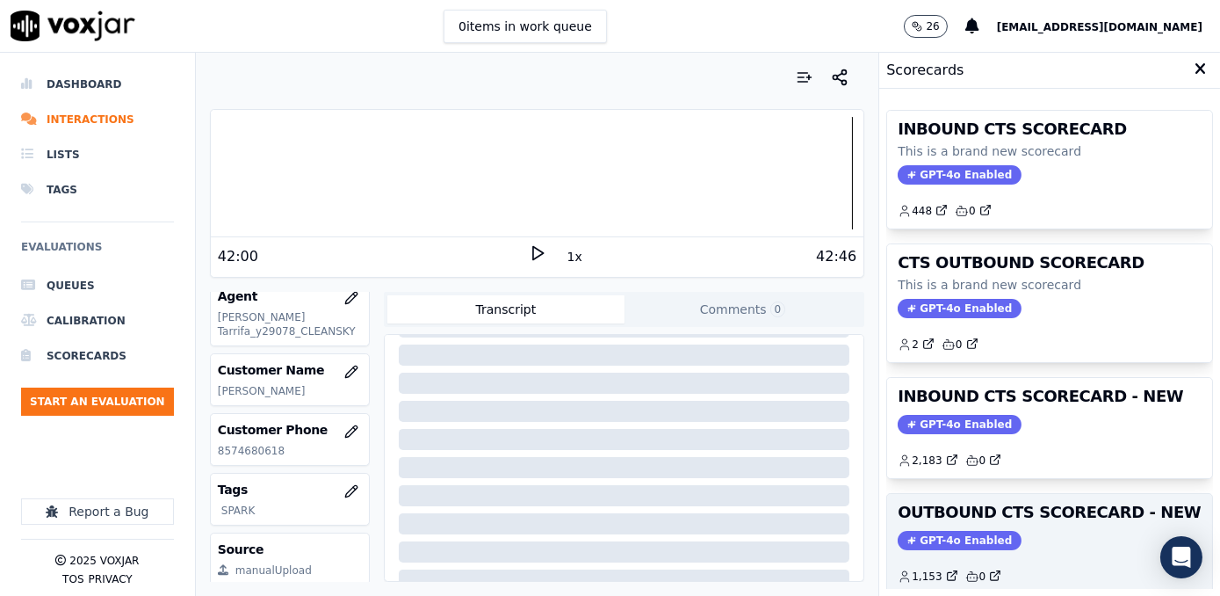
click at [924, 531] on span "GPT-4o Enabled" at bounding box center [960, 540] width 124 height 19
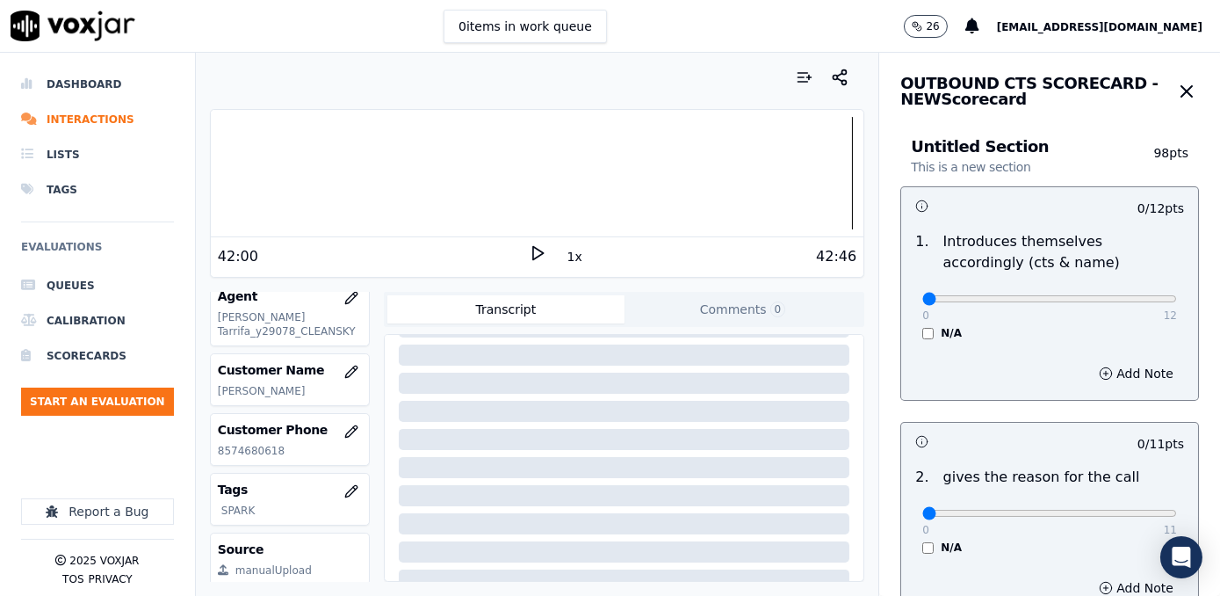
click at [1026, 431] on div "0 / 11 pts" at bounding box center [1049, 440] width 297 height 37
drag, startPoint x: 917, startPoint y: 300, endPoint x: 1219, endPoint y: 295, distance: 302.2
type input "12"
click at [1177, 296] on input "range" at bounding box center [1049, 298] width 255 height 7
drag, startPoint x: 912, startPoint y: 515, endPoint x: 1214, endPoint y: 502, distance: 302.4
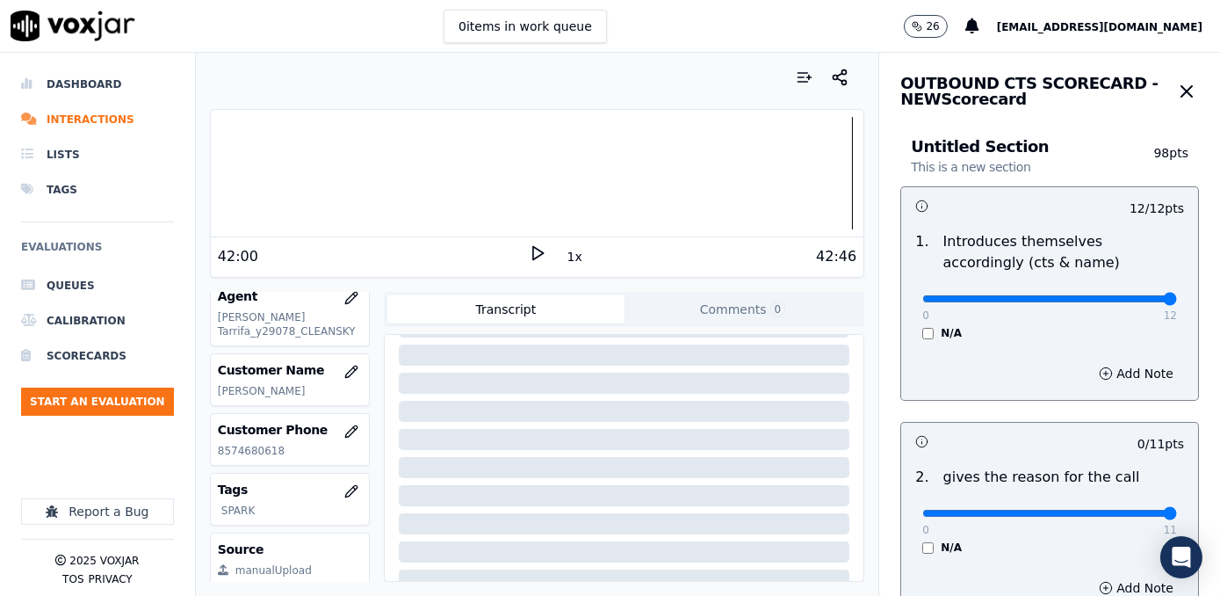
type input "11"
click at [1177, 509] on input "range" at bounding box center [1049, 512] width 255 height 7
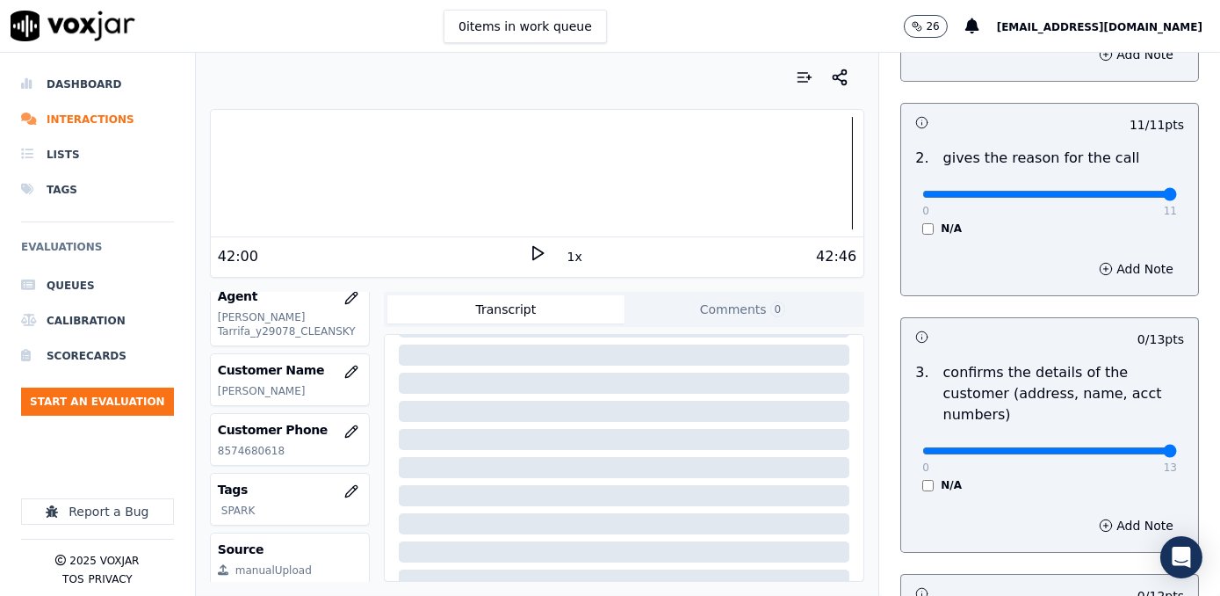
drag, startPoint x: 914, startPoint y: 428, endPoint x: 1219, endPoint y: 419, distance: 304.9
type input "13"
click at [1177, 447] on input "range" at bounding box center [1049, 450] width 255 height 7
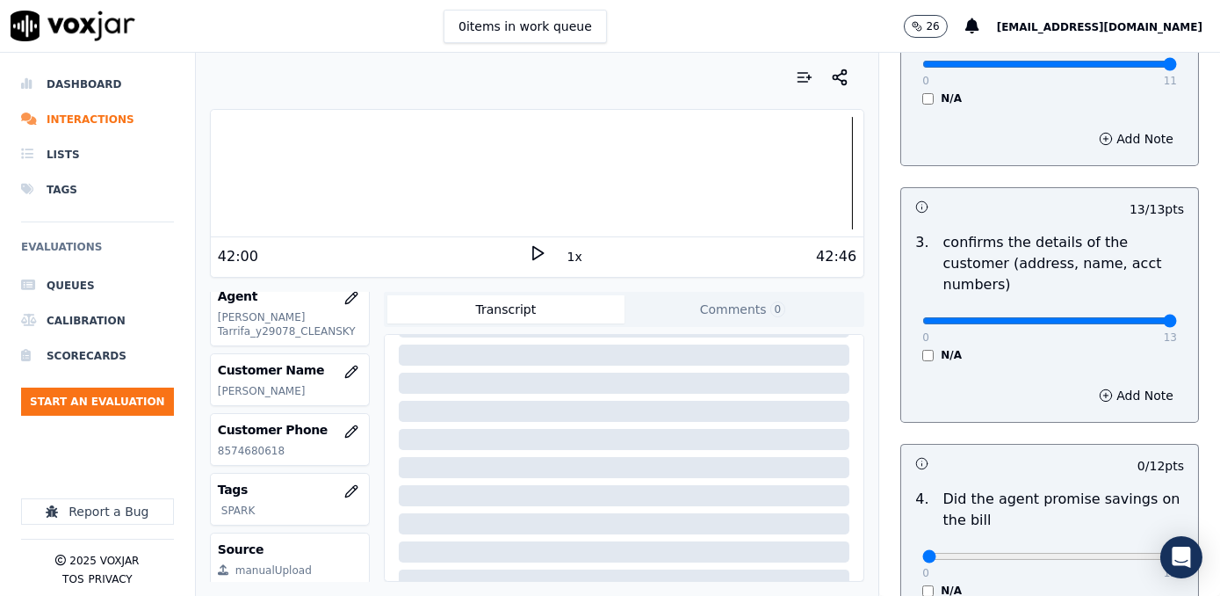
scroll to position [639, 0]
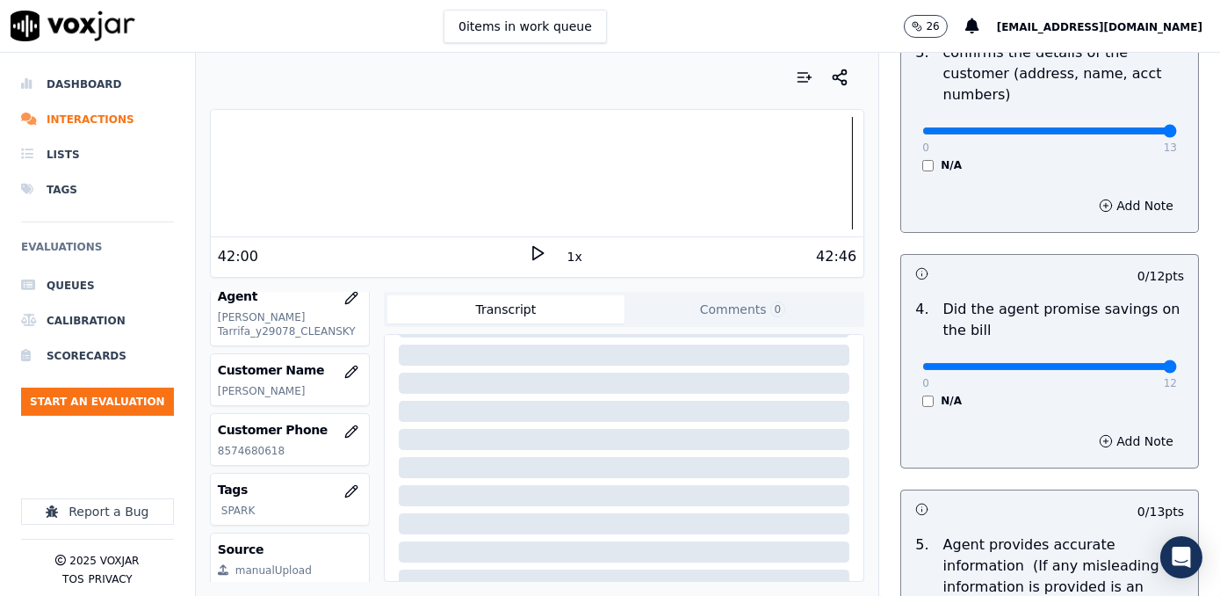
drag, startPoint x: 917, startPoint y: 341, endPoint x: 1206, endPoint y: 337, distance: 289.0
type input "12"
click at [1177, 363] on input "range" at bounding box center [1049, 366] width 255 height 7
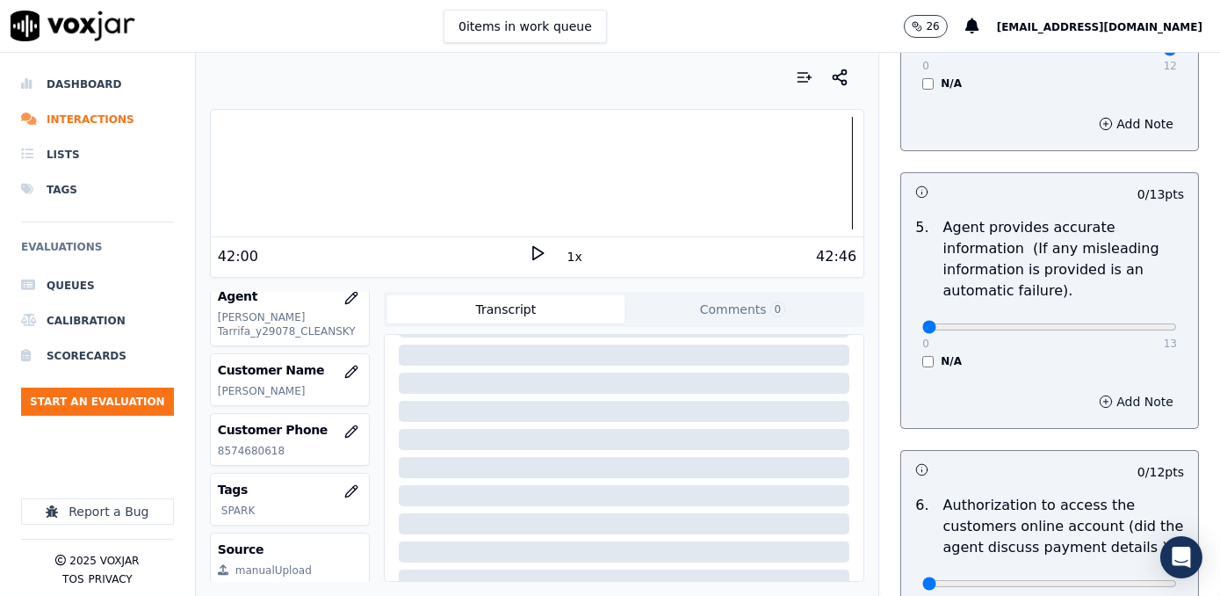
scroll to position [957, 0]
drag, startPoint x: 1145, startPoint y: 296, endPoint x: 1219, endPoint y: 321, distance: 77.8
type input "13"
click at [1177, 321] on input "range" at bounding box center [1049, 324] width 255 height 7
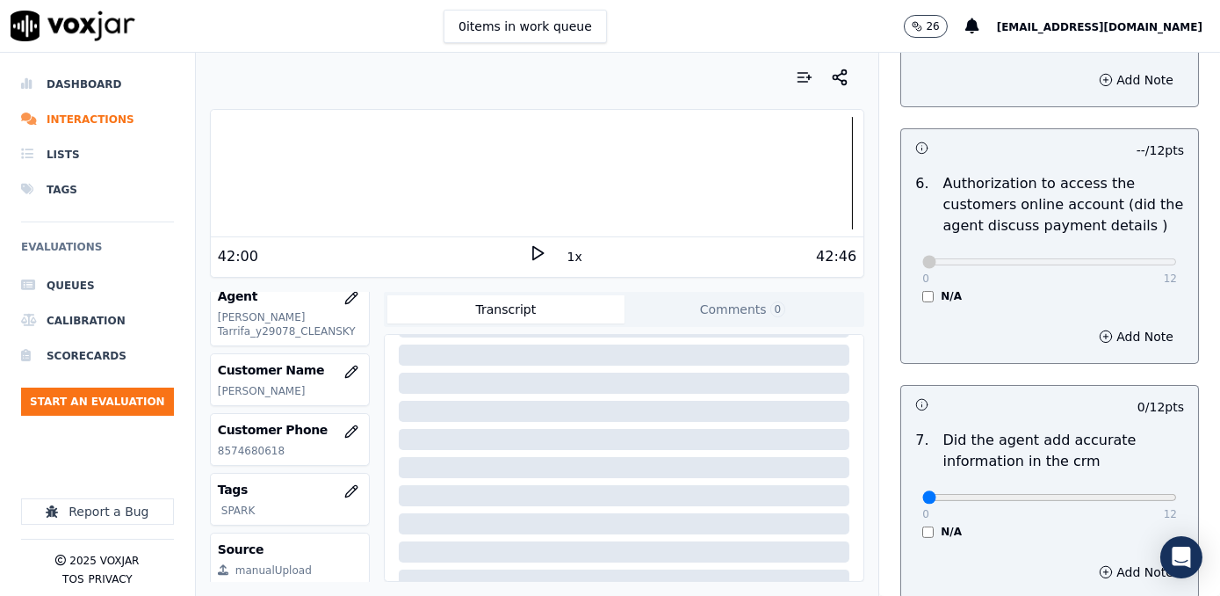
scroll to position [1437, 0]
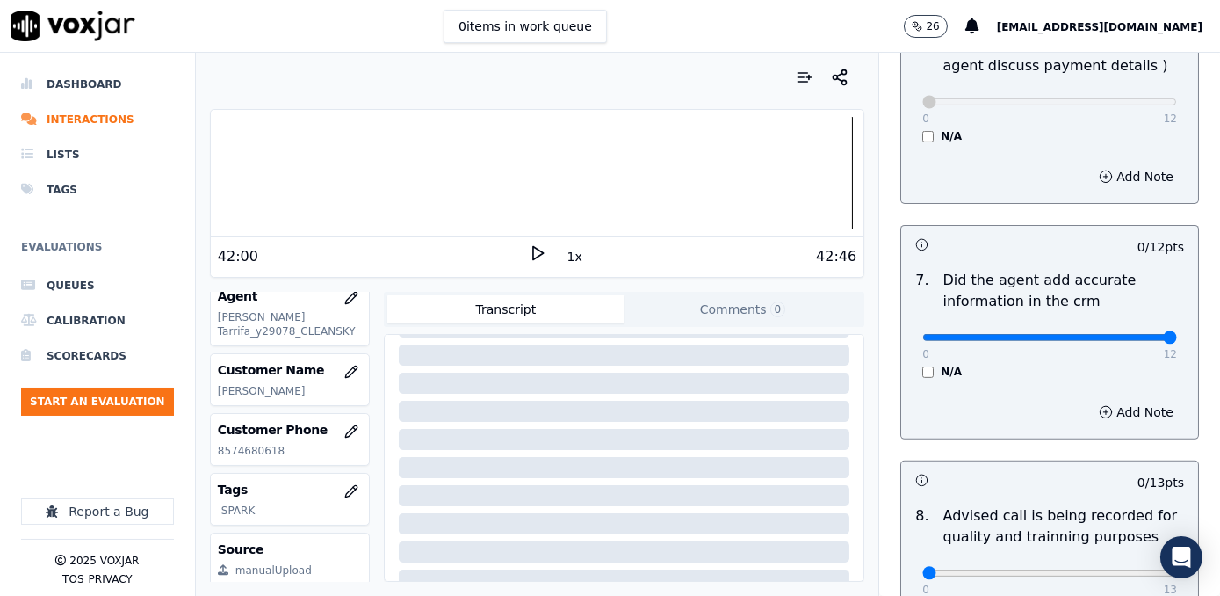
drag, startPoint x: 913, startPoint y: 310, endPoint x: 1223, endPoint y: 310, distance: 310.1
type input "12"
click at [1177, 334] on input "range" at bounding box center [1049, 337] width 255 height 7
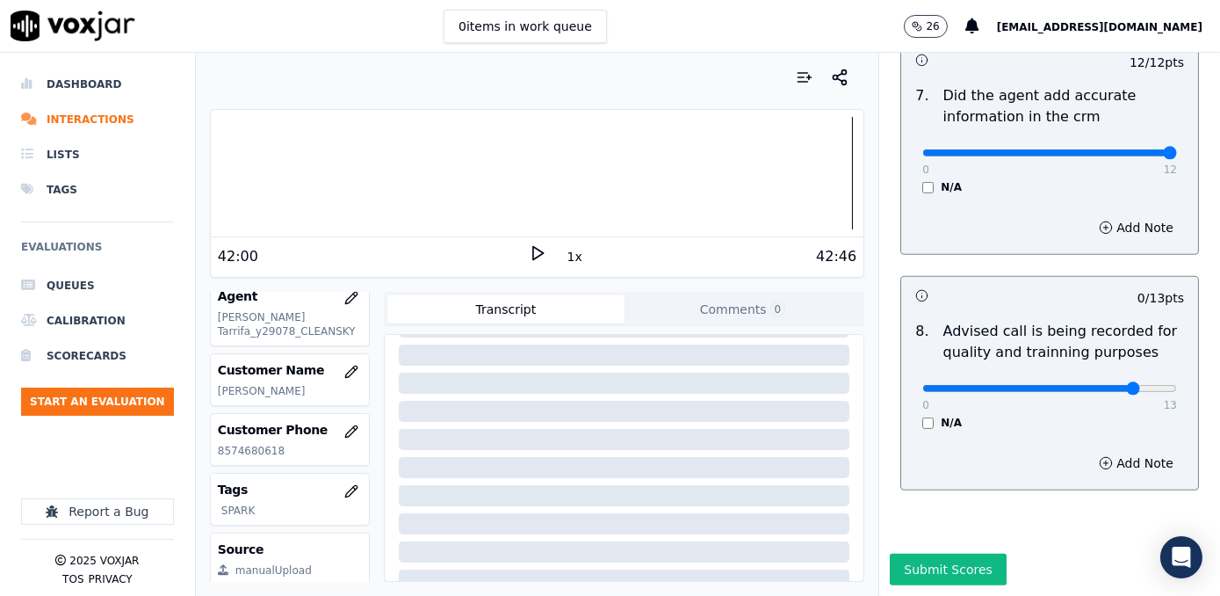
click at [1091, 385] on input "range" at bounding box center [1049, 388] width 255 height 7
type input "10"
click at [1081, 385] on input "range" at bounding box center [1049, 388] width 255 height 7
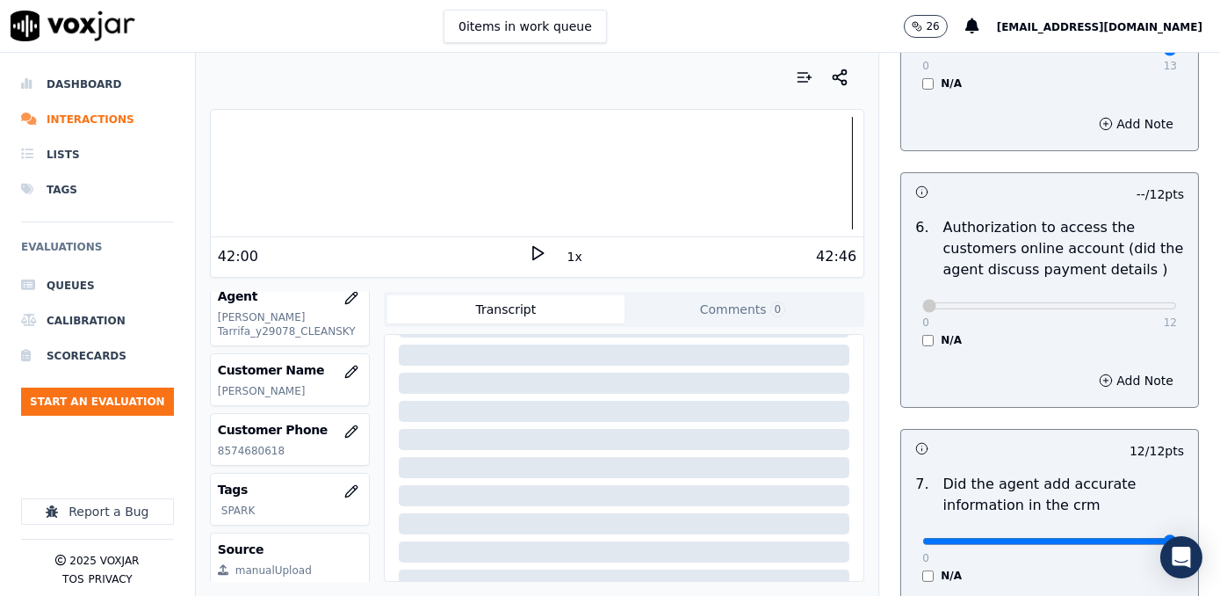
scroll to position [1232, 0]
drag, startPoint x: 913, startPoint y: 281, endPoint x: 1219, endPoint y: 277, distance: 305.7
type input "12"
click at [1177, 303] on input "range" at bounding box center [1049, 306] width 255 height 7
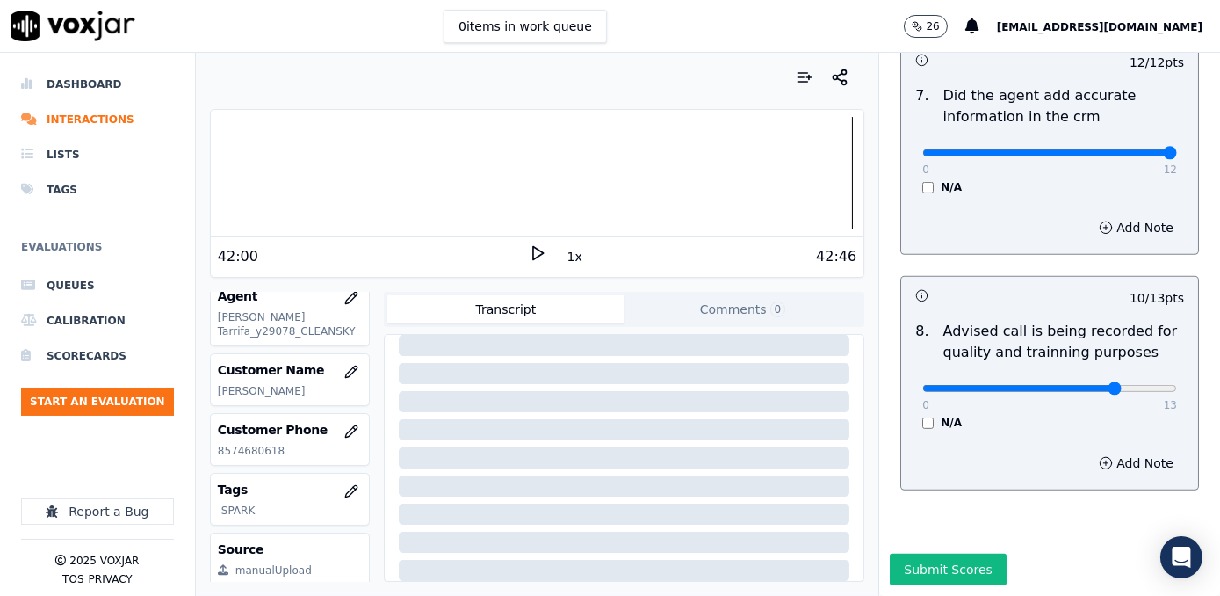
scroll to position [316, 0]
click at [918, 553] on button "Submit Scores" at bounding box center [948, 569] width 117 height 32
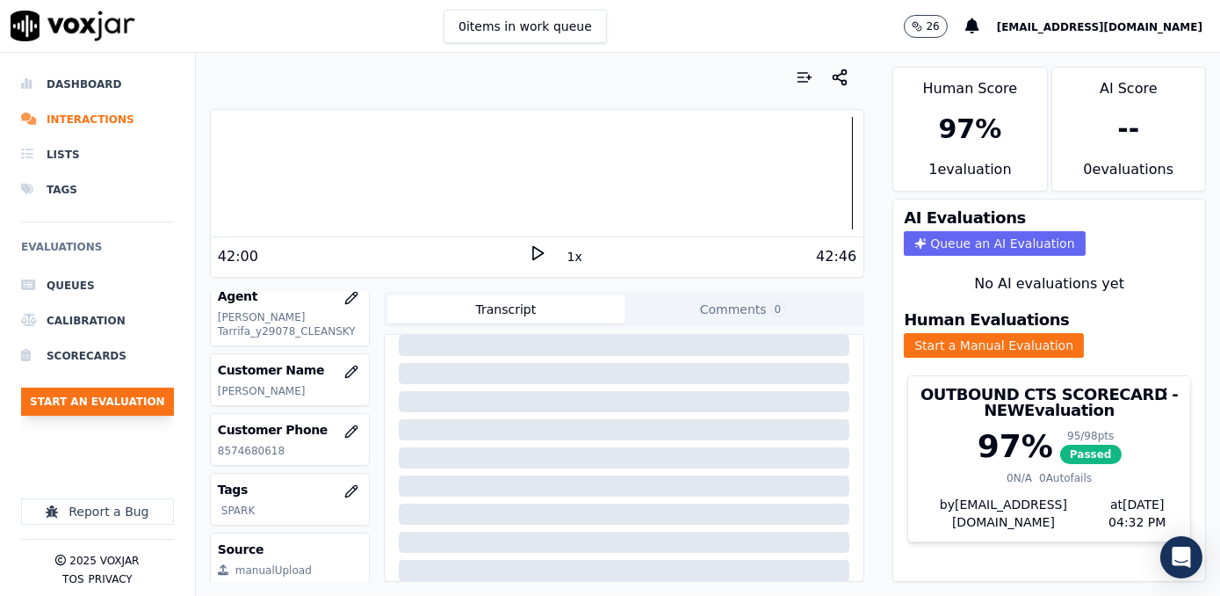
click at [114, 401] on button "Start an Evaluation" at bounding box center [97, 401] width 153 height 28
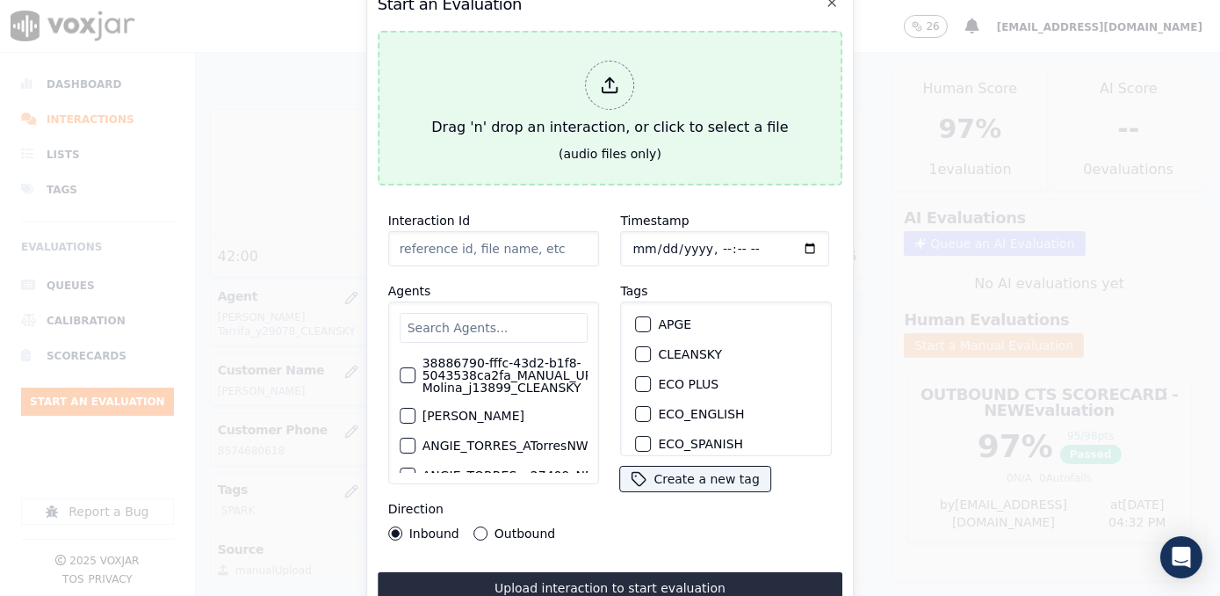
click at [623, 75] on div at bounding box center [610, 85] width 49 height 49
type input "20250918-175758_9783191581-[PERSON_NAME] all.mp3"
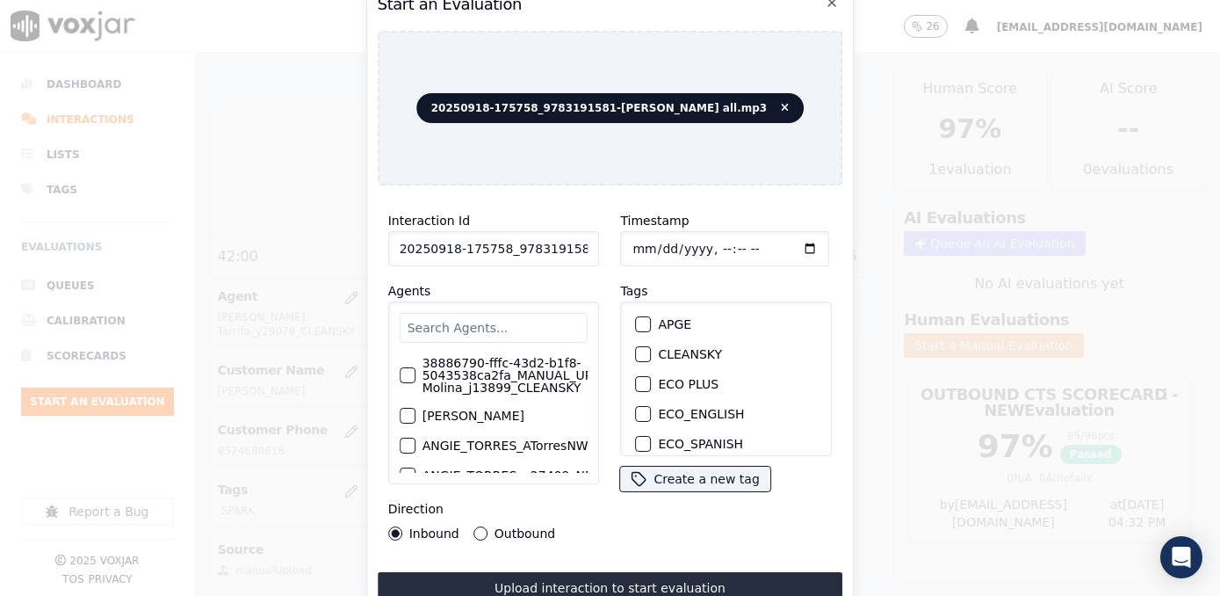
click at [499, 325] on input "text" at bounding box center [494, 328] width 189 height 30
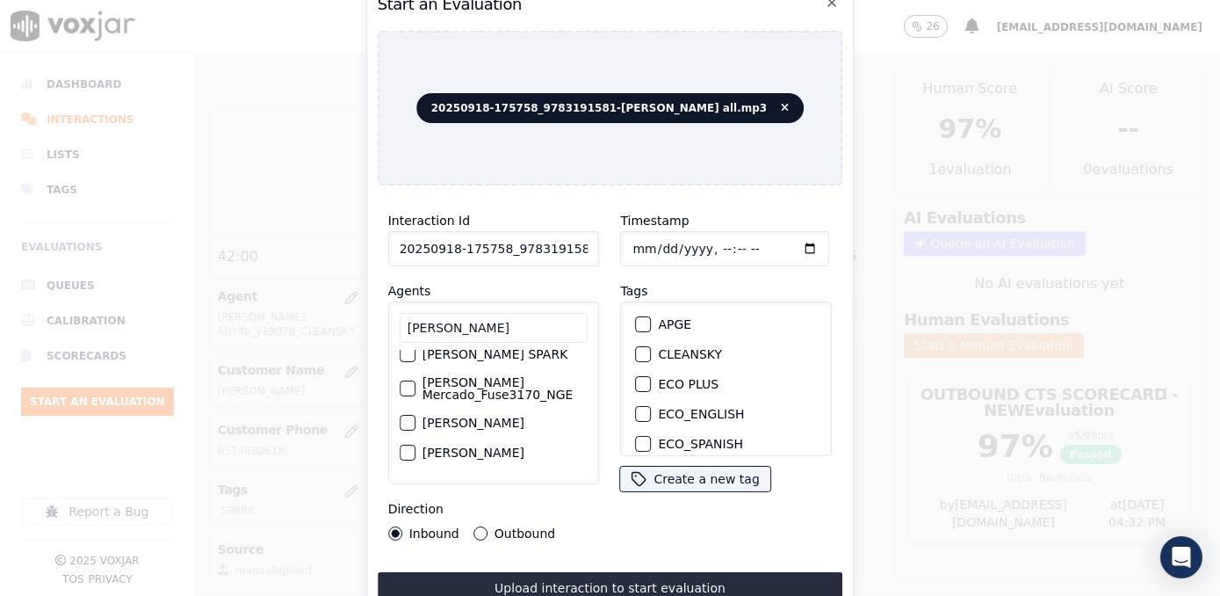
scroll to position [79, 0]
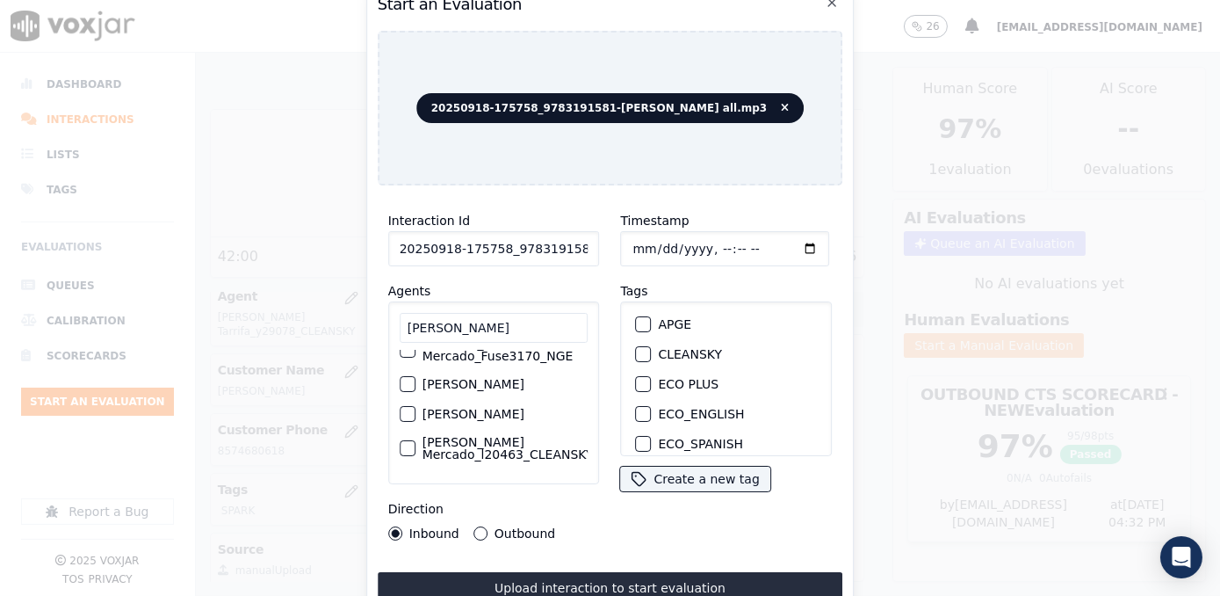
type input "[PERSON_NAME]"
click at [517, 390] on label "[PERSON_NAME]" at bounding box center [468, 384] width 102 height 12
click at [410, 390] on button "[PERSON_NAME]" at bounding box center [402, 384] width 16 height 16
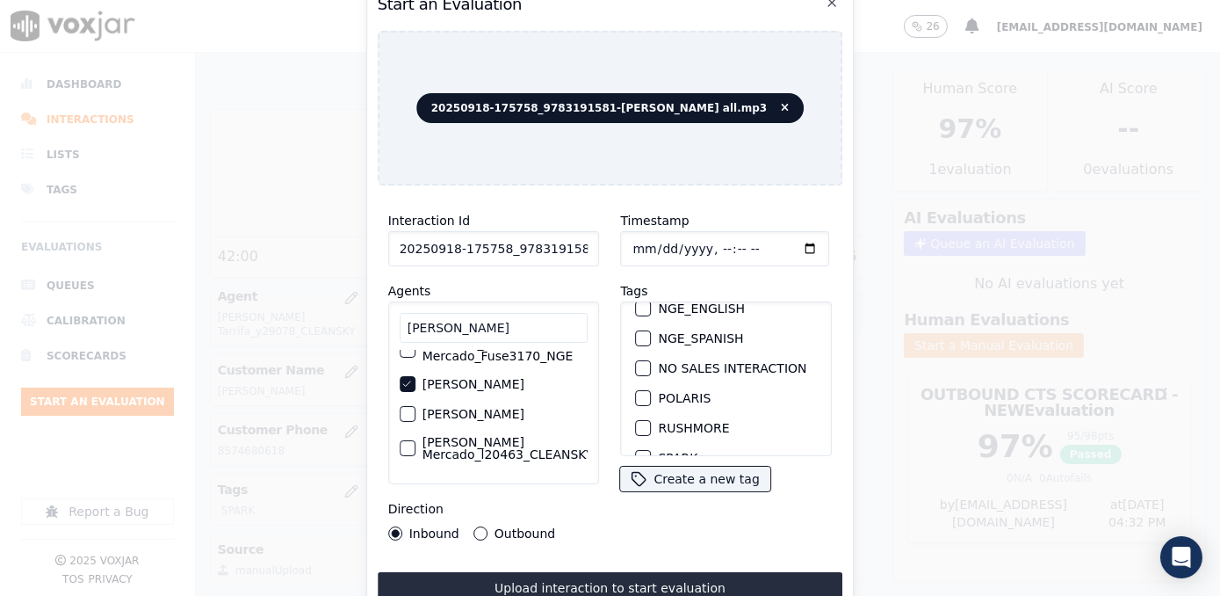
scroll to position [319, 0]
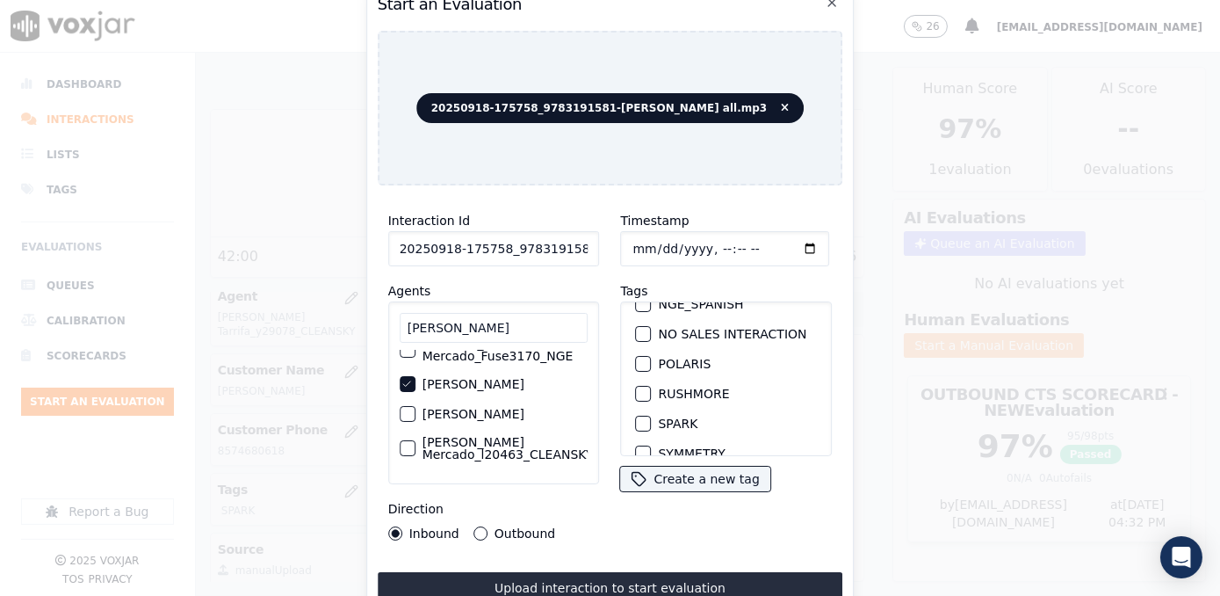
click at [639, 417] on div "button" at bounding box center [643, 423] width 12 height 12
click at [783, 237] on input "Timestamp" at bounding box center [725, 248] width 209 height 35
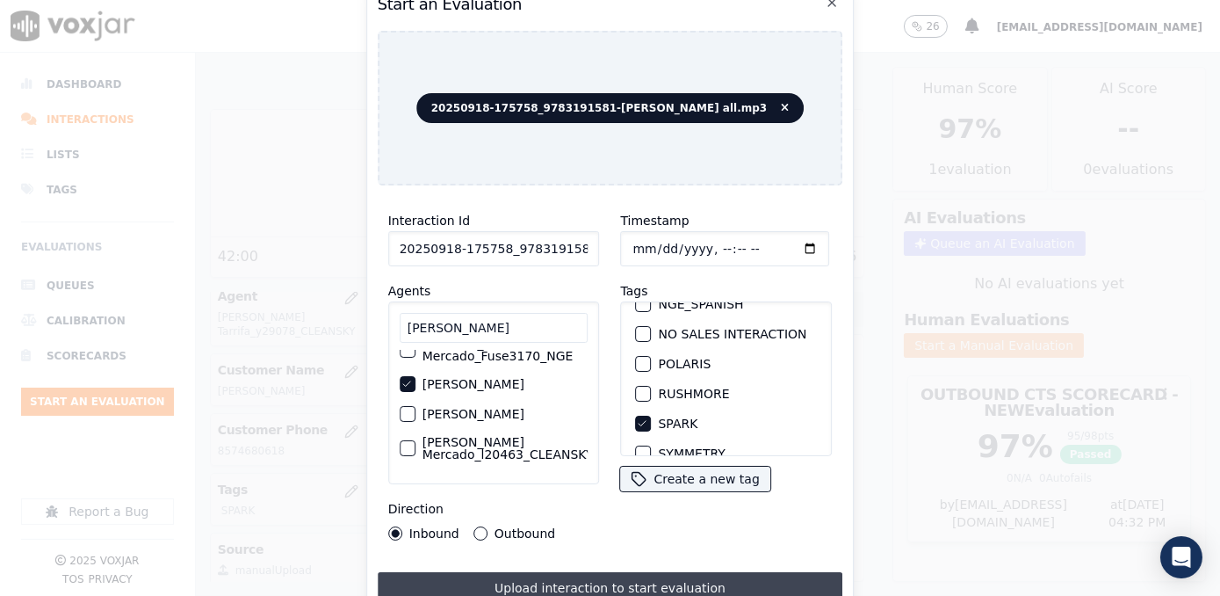
type input "[DATE]T16:32"
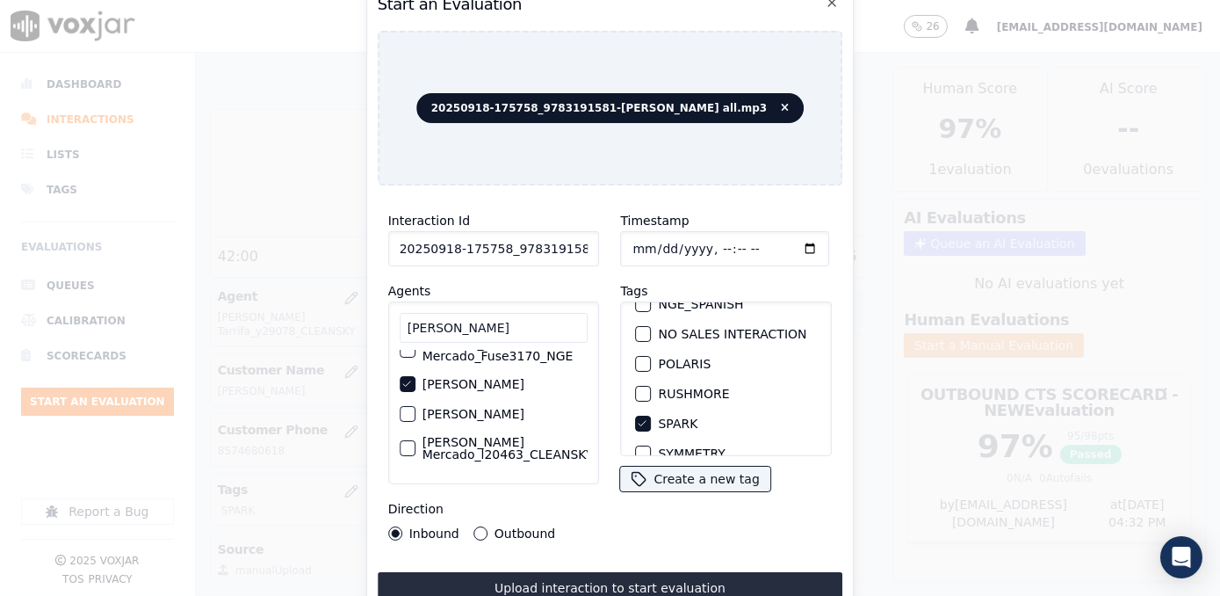
click at [482, 528] on button "Outbound" at bounding box center [480, 533] width 14 height 14
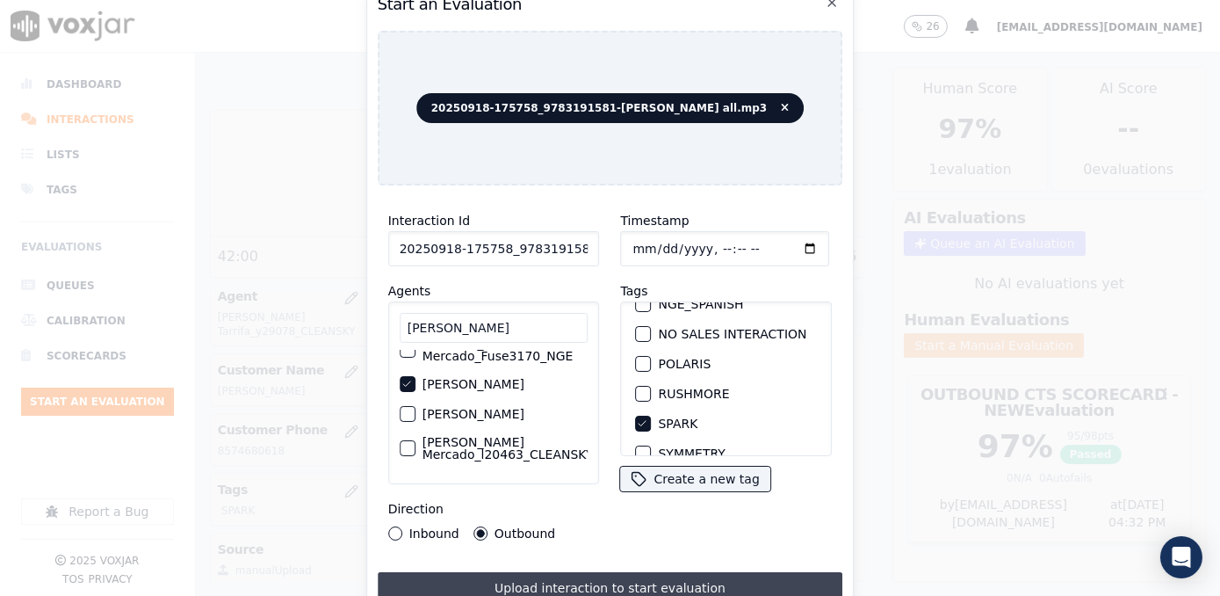
click at [629, 573] on button "Upload interaction to start evaluation" at bounding box center [611, 588] width 466 height 32
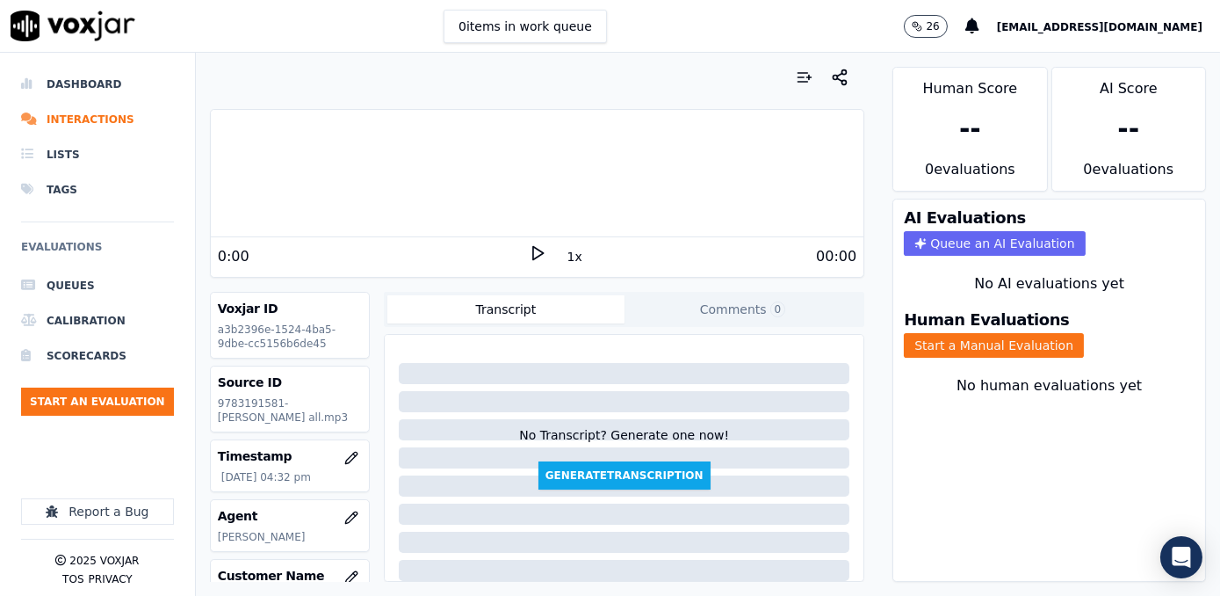
click at [415, 251] on div "0:00" at bounding box center [373, 256] width 311 height 21
click at [531, 251] on icon at bounding box center [538, 253] width 18 height 18
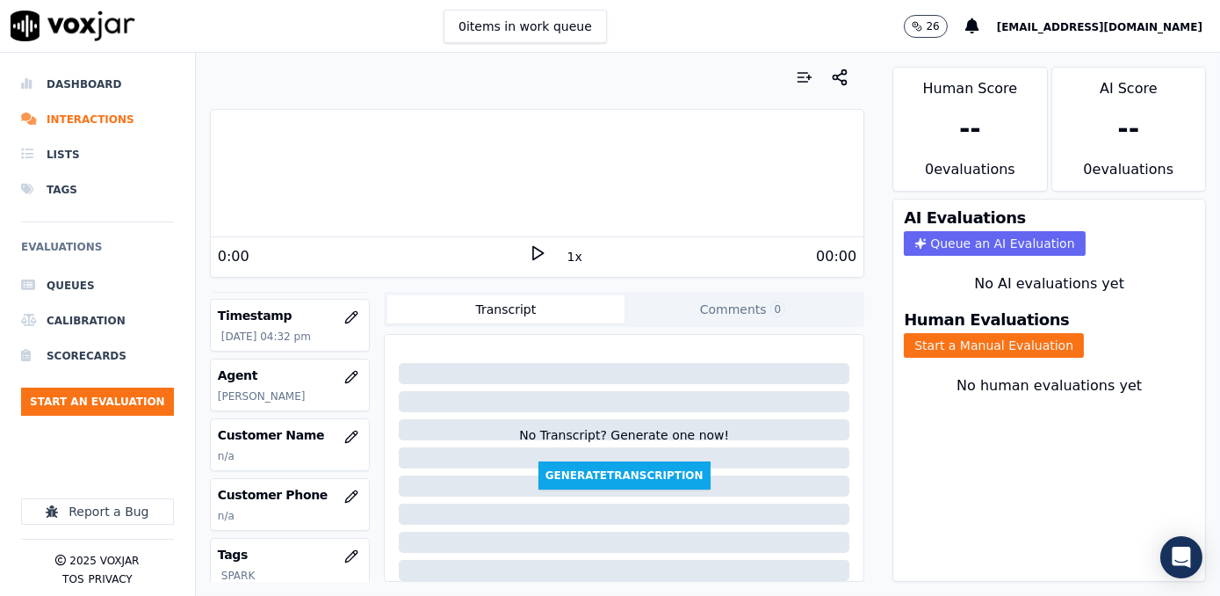
scroll to position [159, 0]
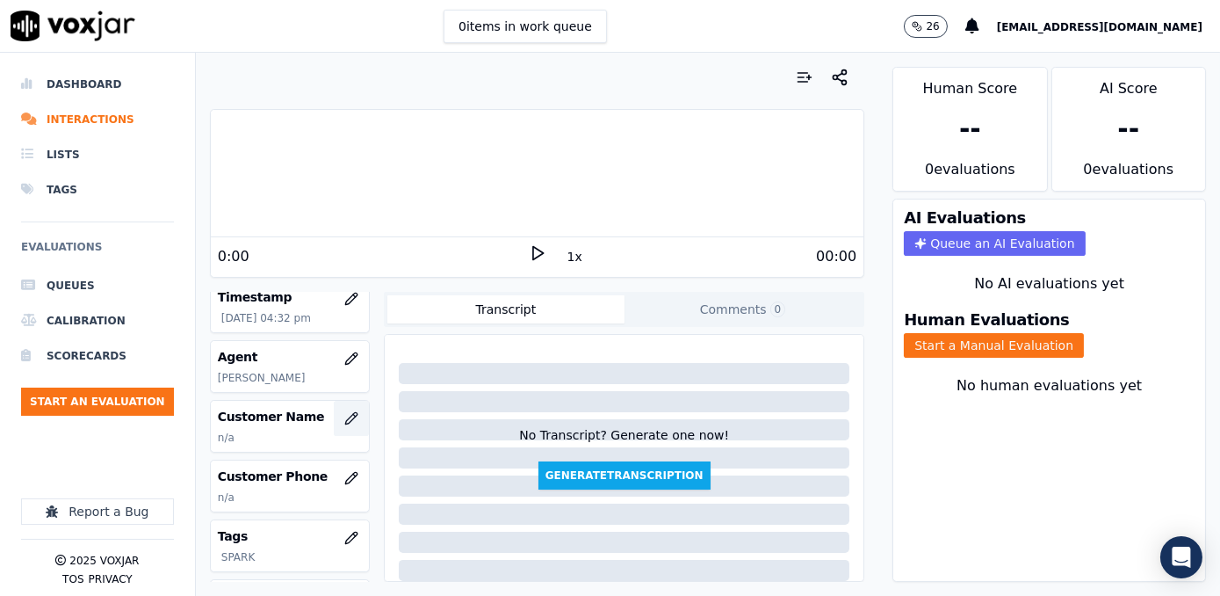
click at [345, 423] on icon "button" at bounding box center [350, 417] width 11 height 11
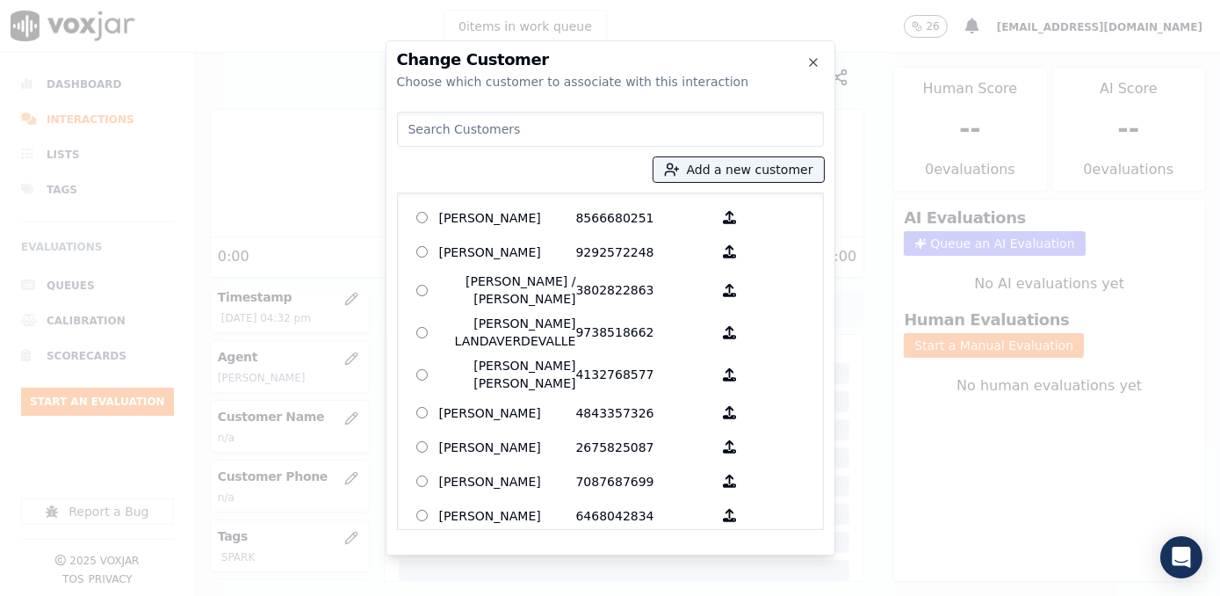
click at [626, 131] on input at bounding box center [610, 129] width 427 height 35
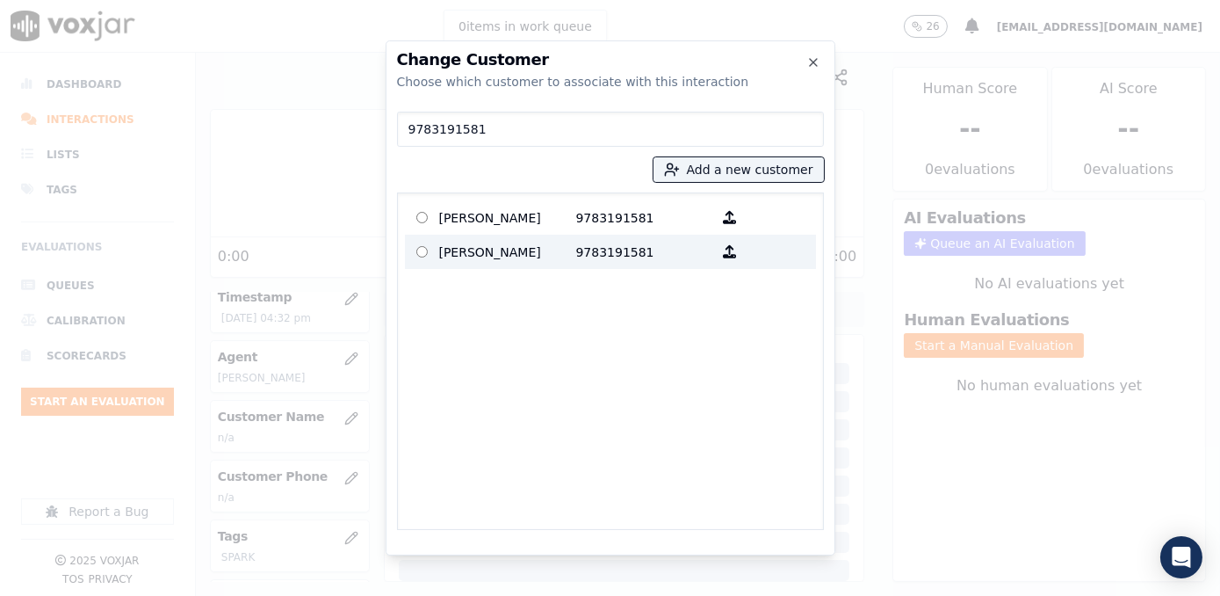
type input "9783191581"
click at [619, 251] on p "9783191581" at bounding box center [644, 251] width 137 height 27
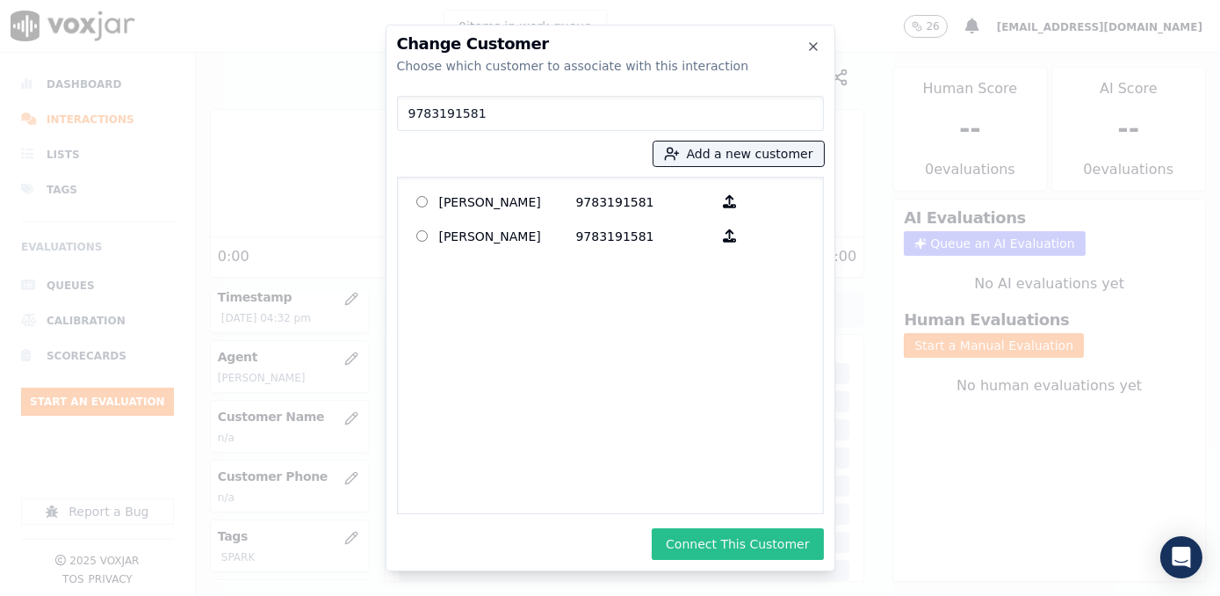
click at [729, 552] on button "Connect This Customer" at bounding box center [737, 544] width 171 height 32
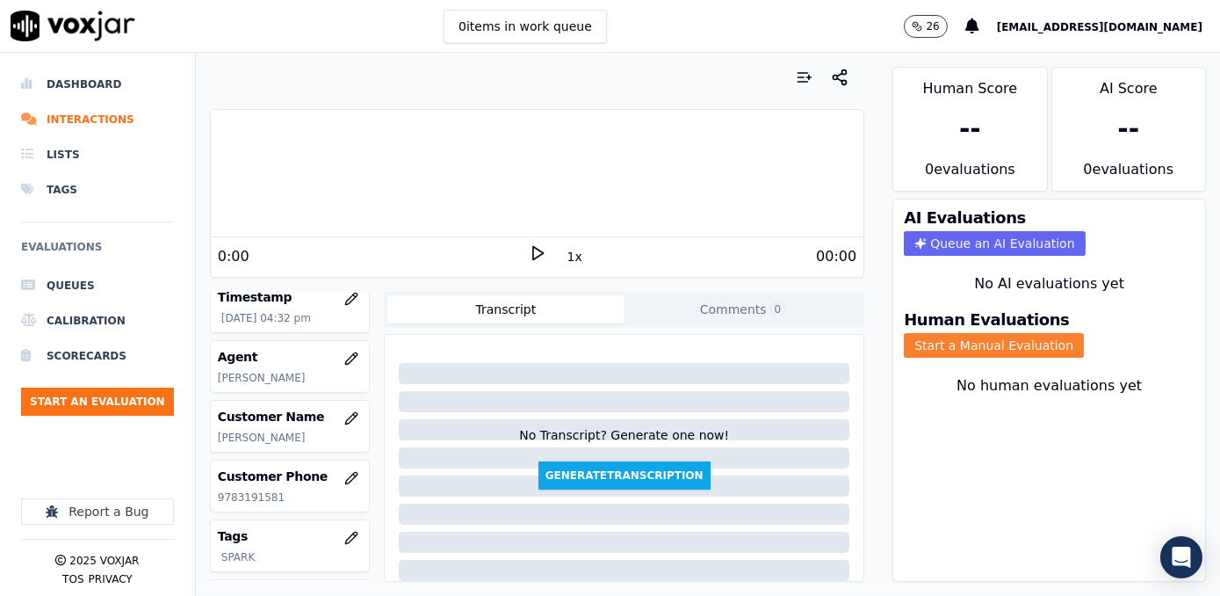
click at [971, 333] on button "Start a Manual Evaluation" at bounding box center [994, 345] width 180 height 25
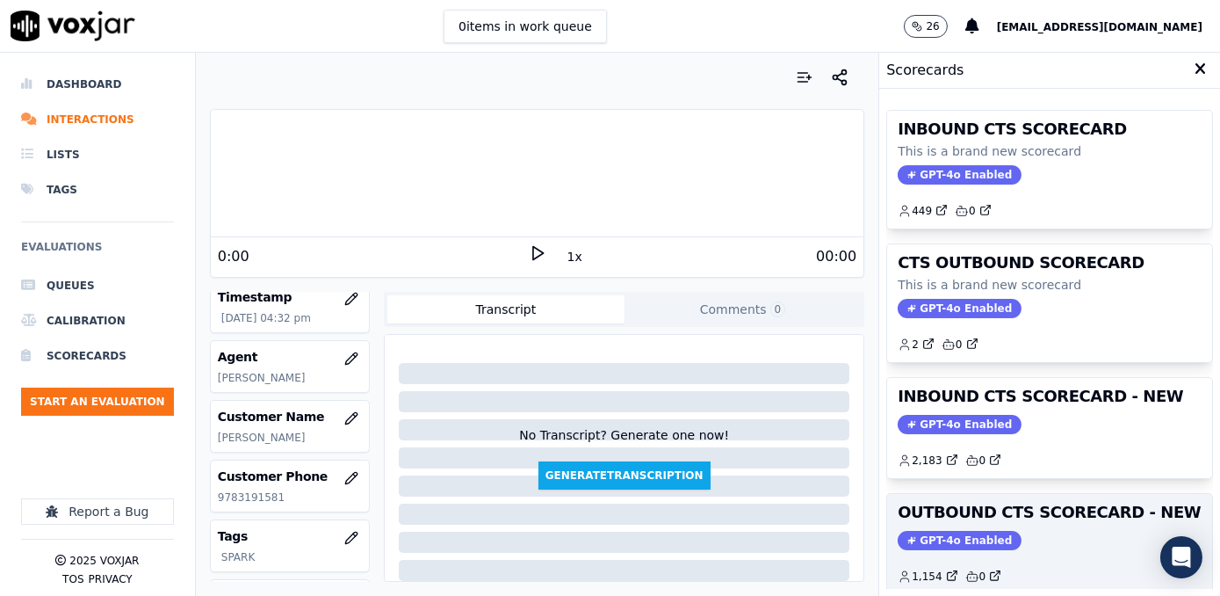
click at [946, 542] on span "GPT-4o Enabled" at bounding box center [960, 540] width 124 height 19
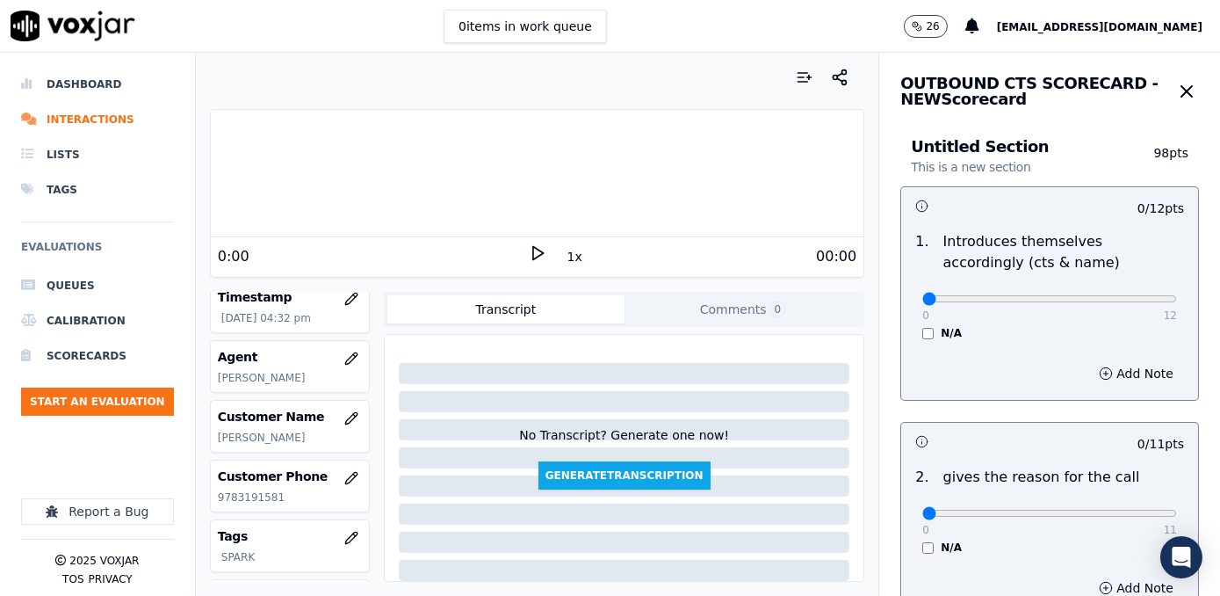
click at [1137, 297] on div "0 12 N/A" at bounding box center [1049, 306] width 283 height 67
drag, startPoint x: 918, startPoint y: 300, endPoint x: 1223, endPoint y: 310, distance: 304.9
type input "12"
click at [1177, 302] on input "range" at bounding box center [1049, 298] width 255 height 7
drag, startPoint x: 914, startPoint y: 516, endPoint x: 1219, endPoint y: 415, distance: 321.1
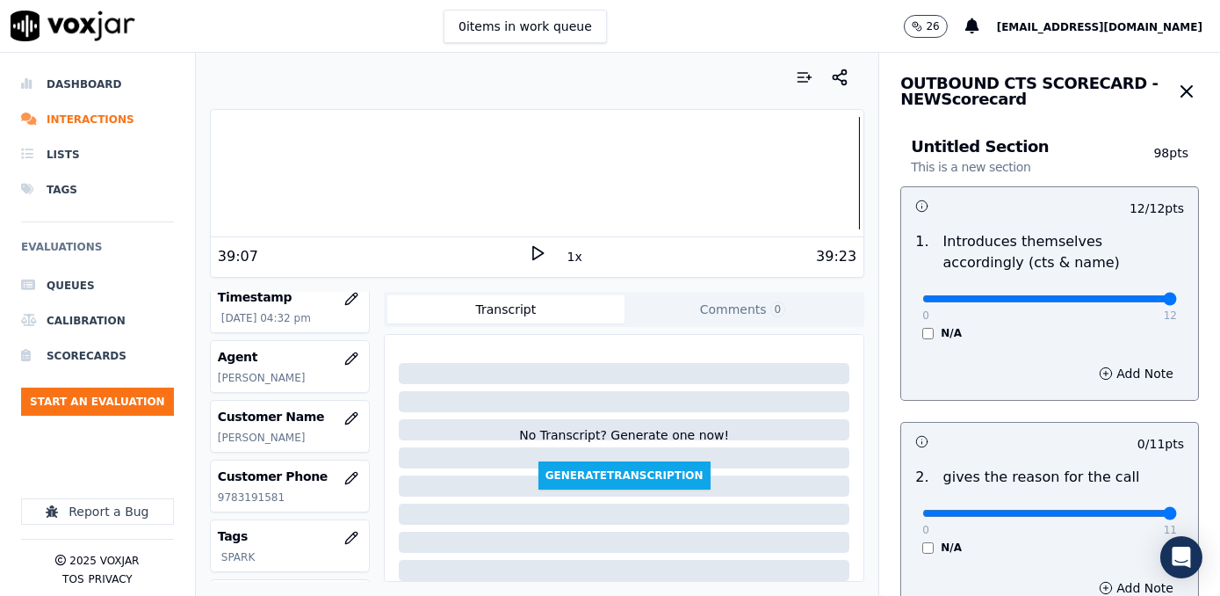
type input "11"
click at [1177, 509] on input "range" at bounding box center [1049, 512] width 255 height 7
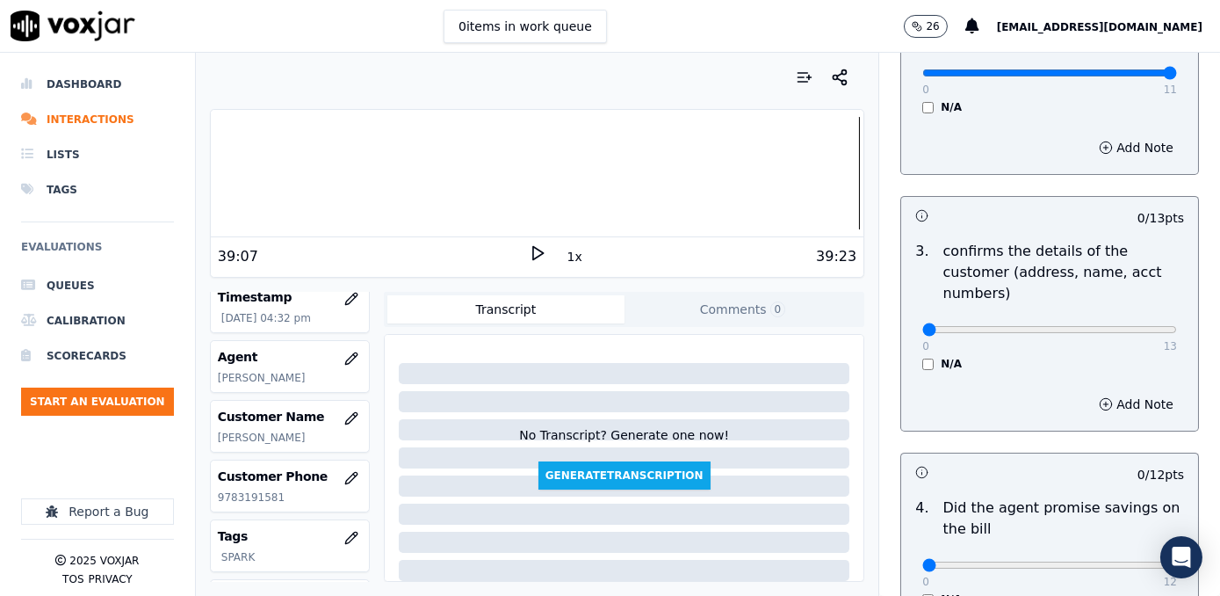
scroll to position [559, 0]
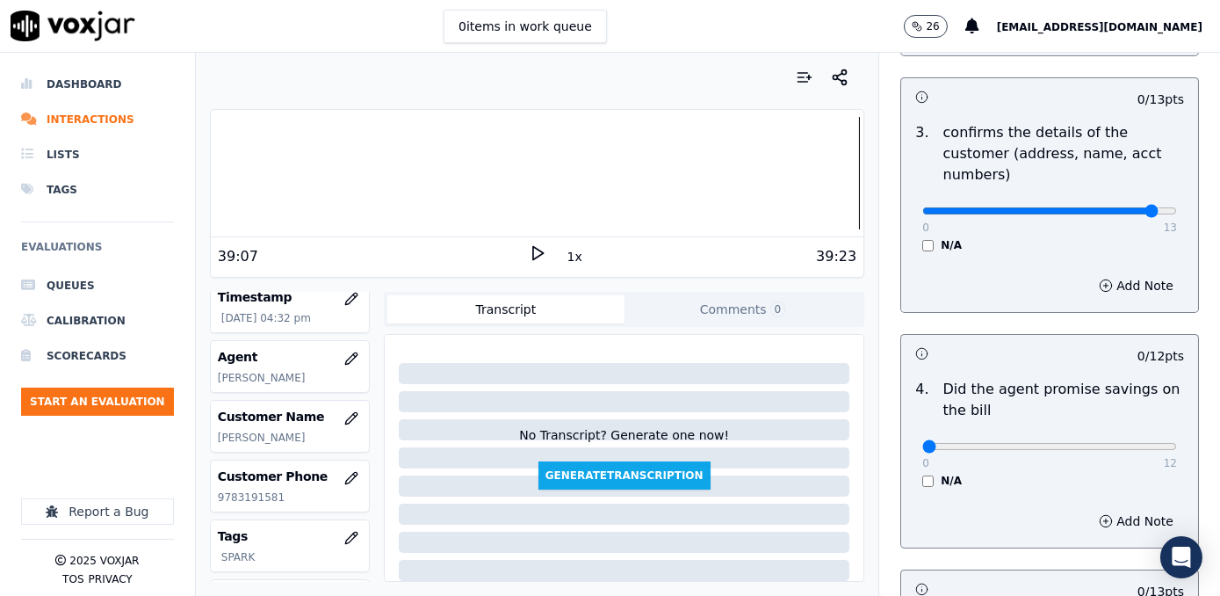
type input "12"
click at [1117, 207] on input "range" at bounding box center [1049, 210] width 255 height 7
drag, startPoint x: 915, startPoint y: 427, endPoint x: 1219, endPoint y: 399, distance: 305.2
type input "12"
click at [1177, 443] on input "range" at bounding box center [1049, 446] width 255 height 7
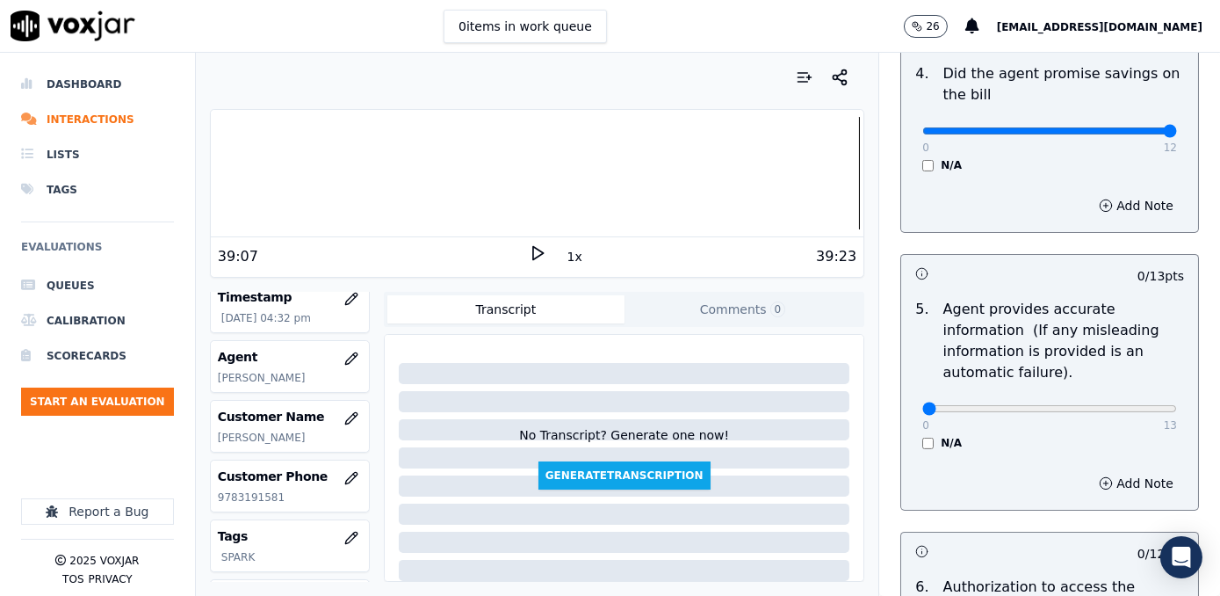
scroll to position [878, 0]
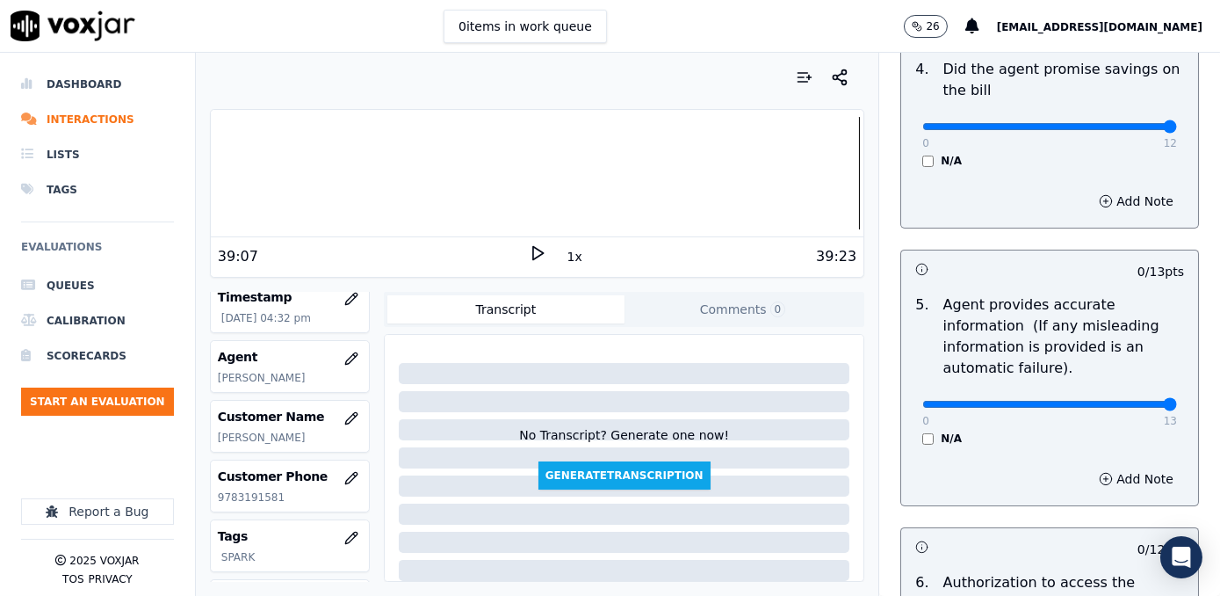
drag, startPoint x: 915, startPoint y: 380, endPoint x: 1223, endPoint y: 380, distance: 307.4
type input "13"
click at [1177, 401] on input "range" at bounding box center [1049, 404] width 255 height 7
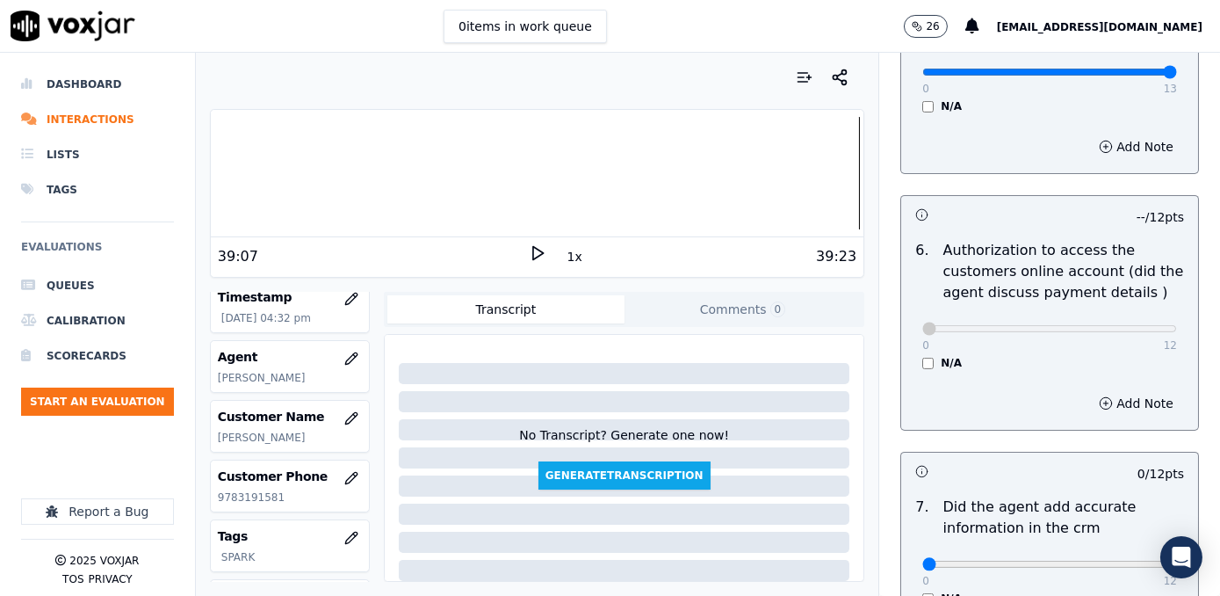
scroll to position [1437, 0]
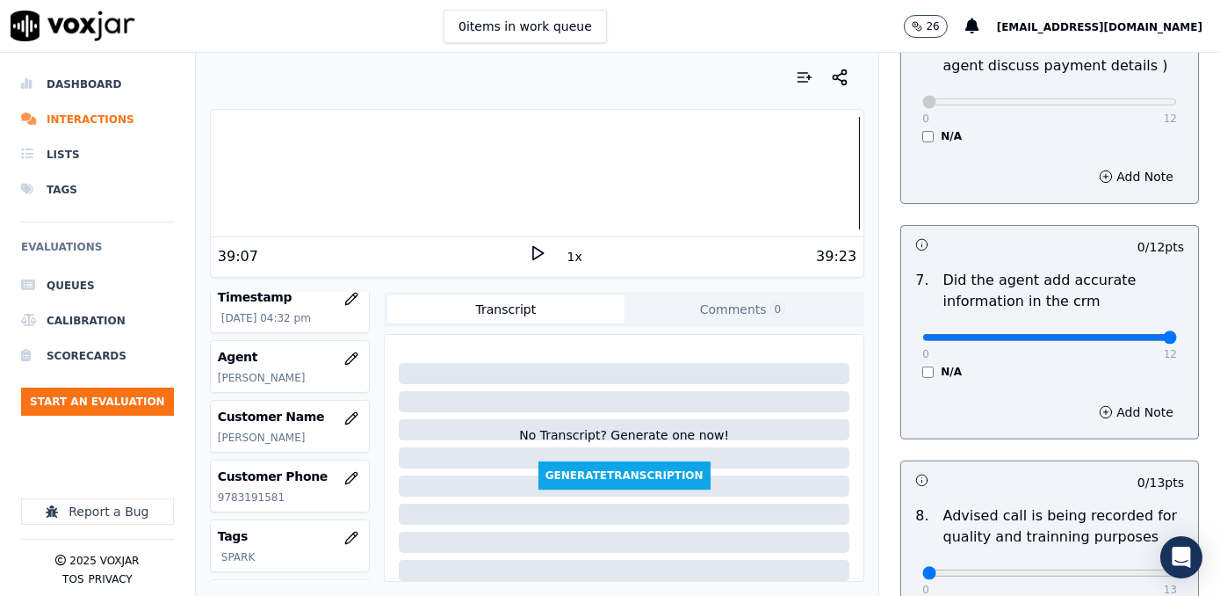
drag, startPoint x: 910, startPoint y: 314, endPoint x: 1223, endPoint y: 299, distance: 313.1
type input "12"
click at [1177, 334] on input "range" at bounding box center [1049, 337] width 255 height 7
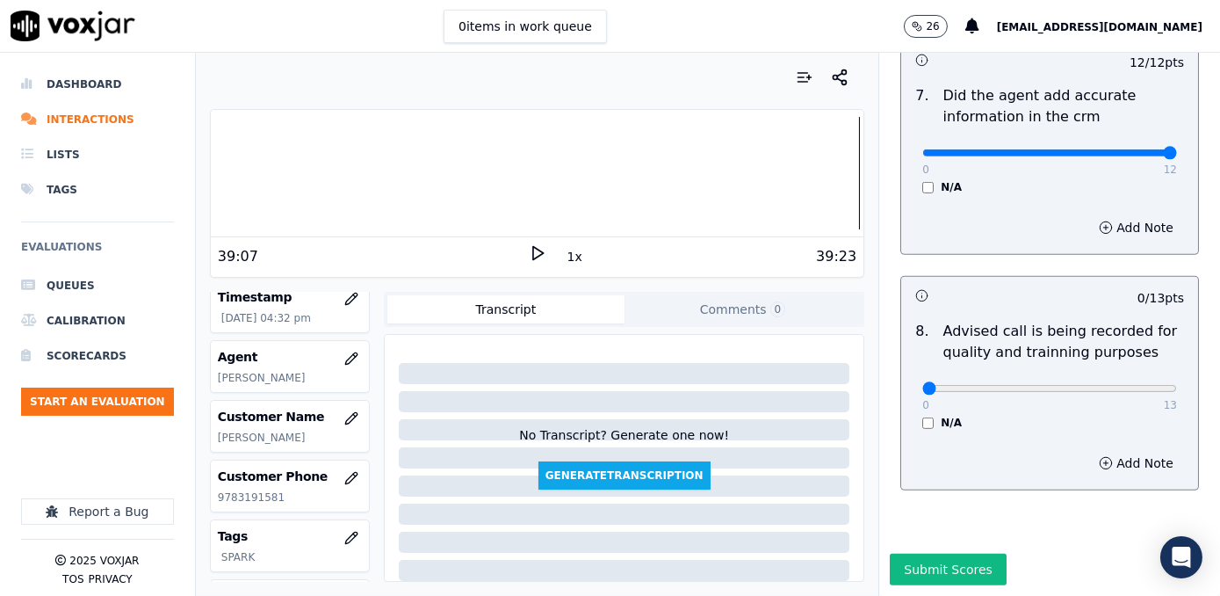
click at [1097, 363] on div "0 13 N/A" at bounding box center [1049, 396] width 283 height 67
click at [1094, 385] on input "range" at bounding box center [1049, 388] width 255 height 7
type input "10"
click at [1077, 385] on input "range" at bounding box center [1049, 388] width 255 height 7
click at [906, 553] on button "Submit Scores" at bounding box center [948, 569] width 117 height 32
